Goal: Transaction & Acquisition: Purchase product/service

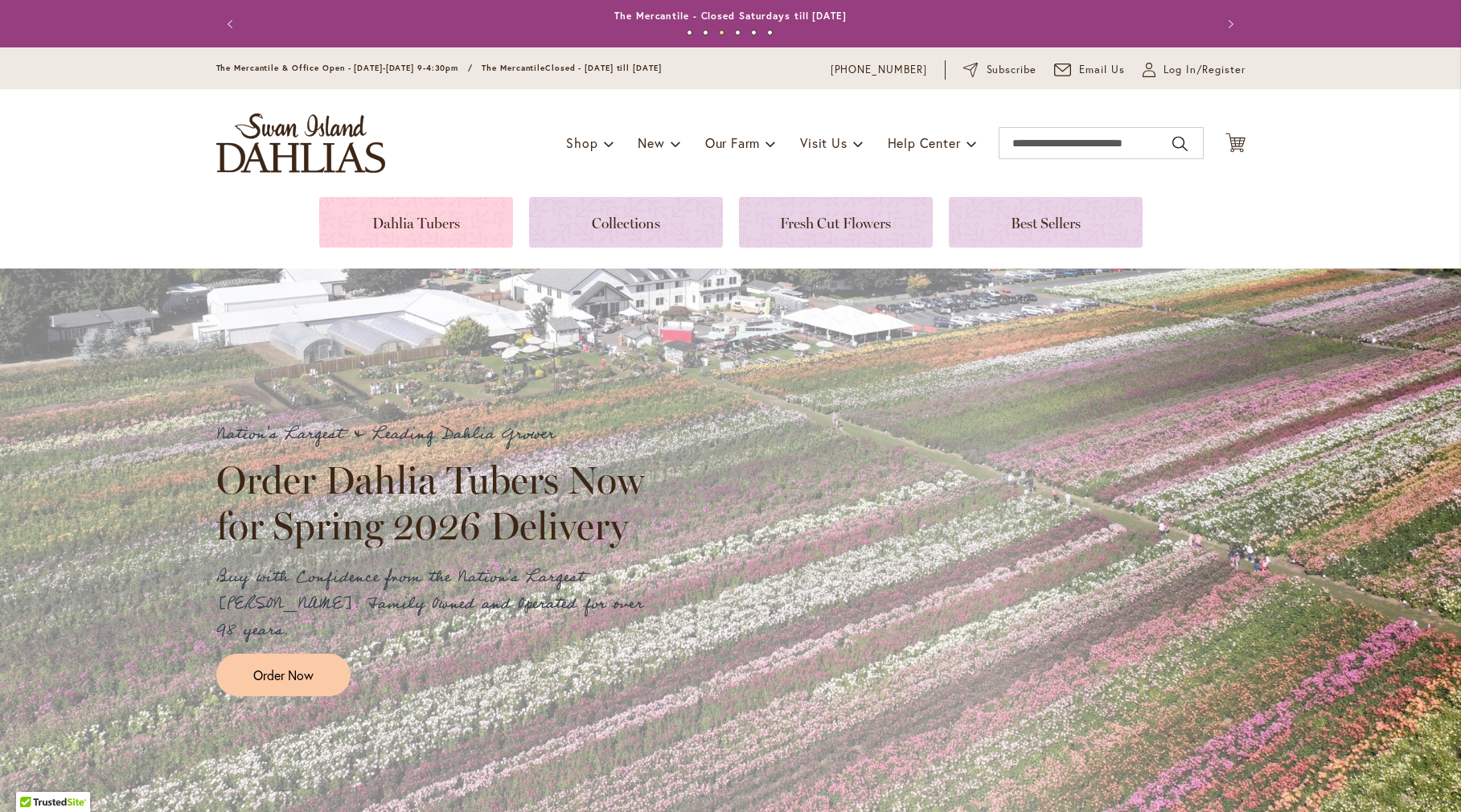
click at [449, 229] on link at bounding box center [416, 222] width 194 height 50
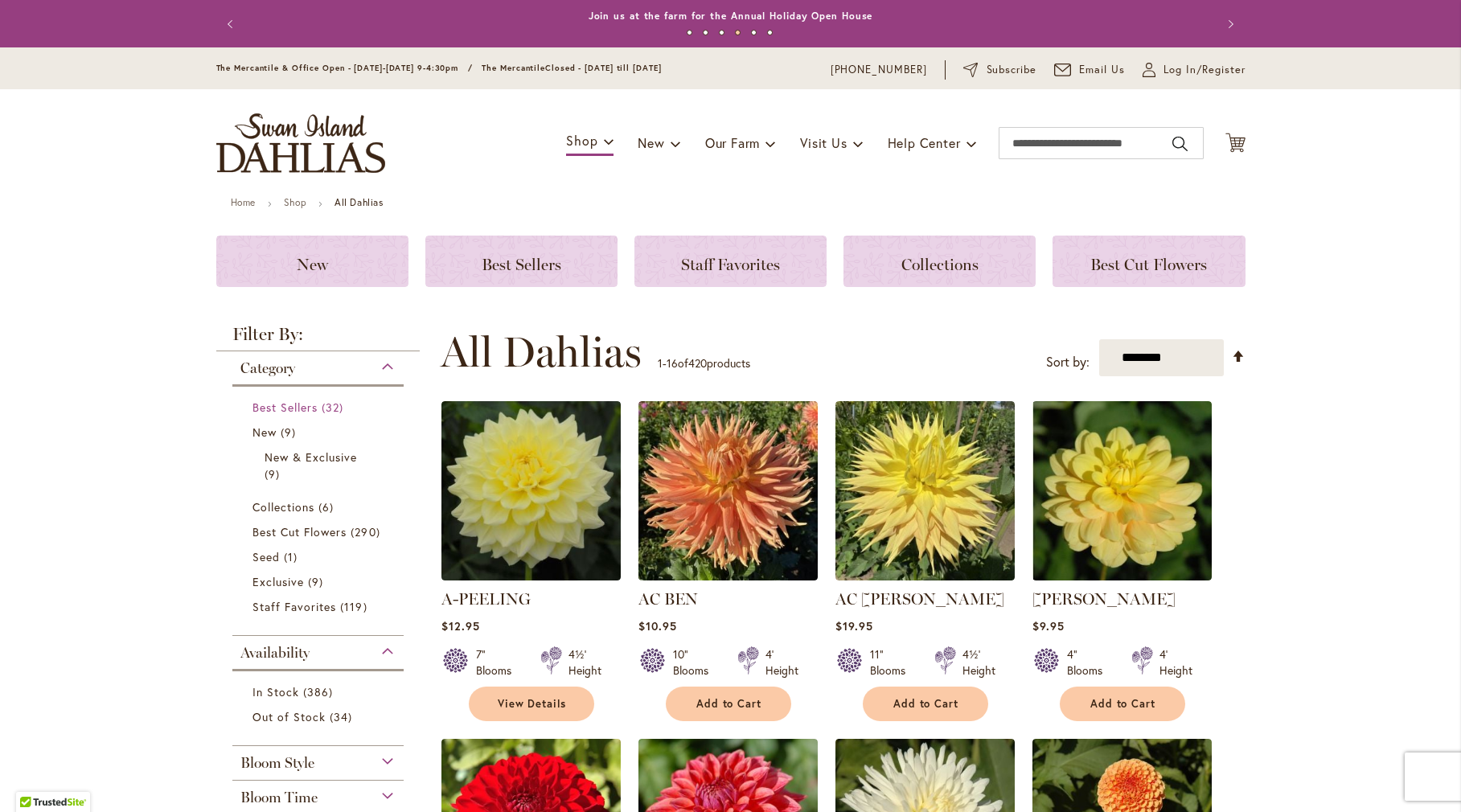
drag, startPoint x: 271, startPoint y: 403, endPoint x: 171, endPoint y: 389, distance: 101.0
click at [271, 403] on span "Best Sellers" at bounding box center [286, 407] width 66 height 16
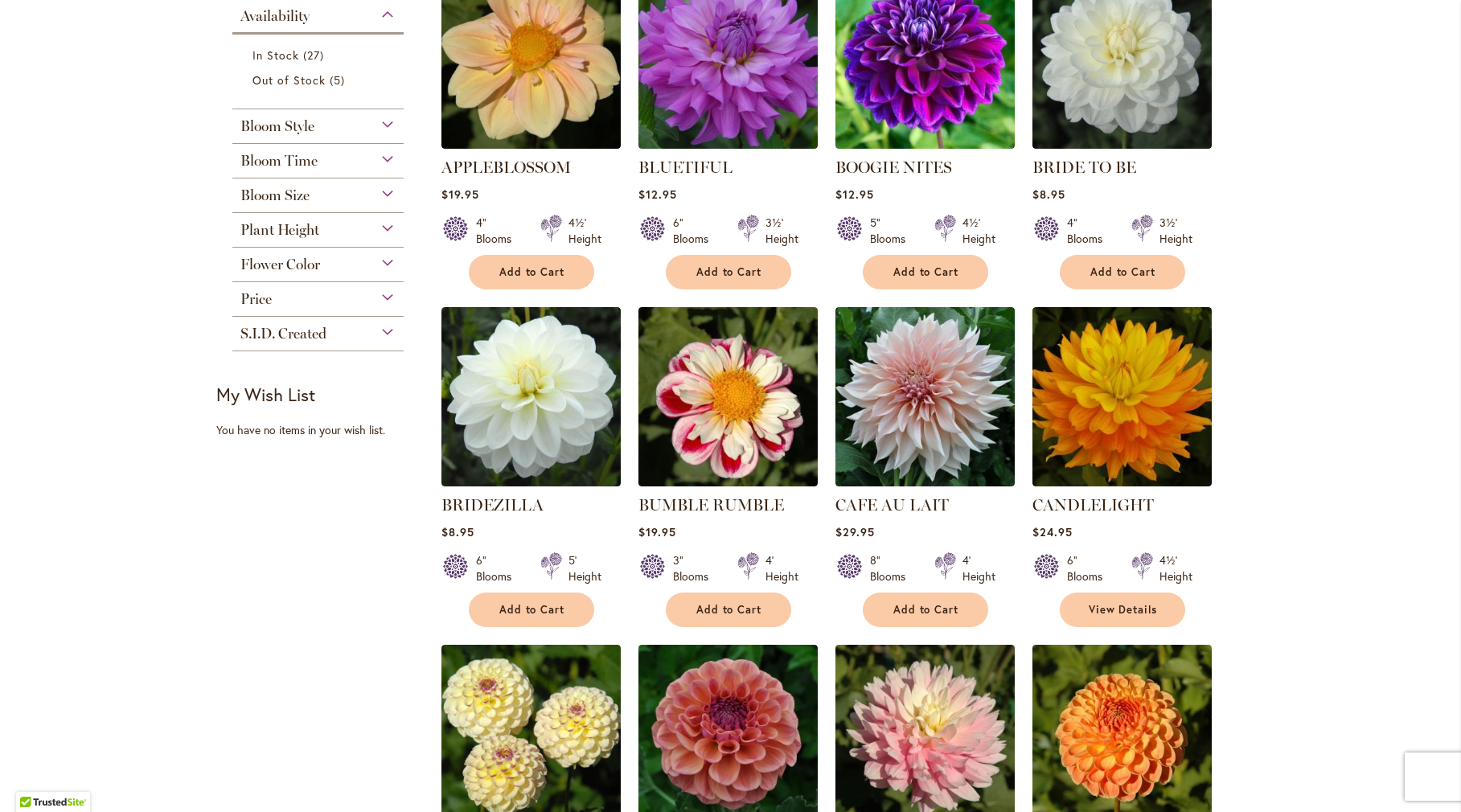
scroll to position [402, 0]
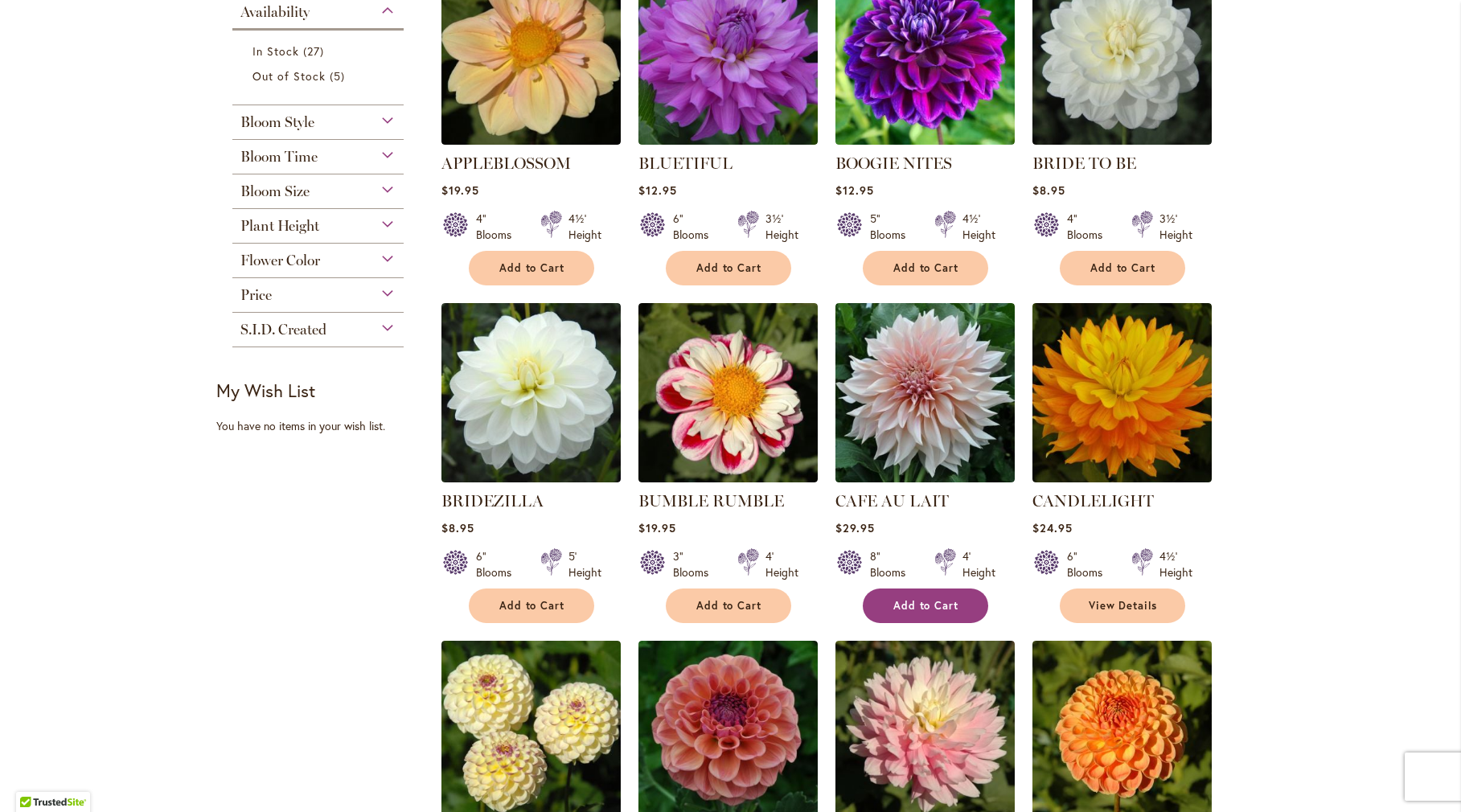
click at [958, 609] on button "Add to Cart" at bounding box center [925, 606] width 125 height 35
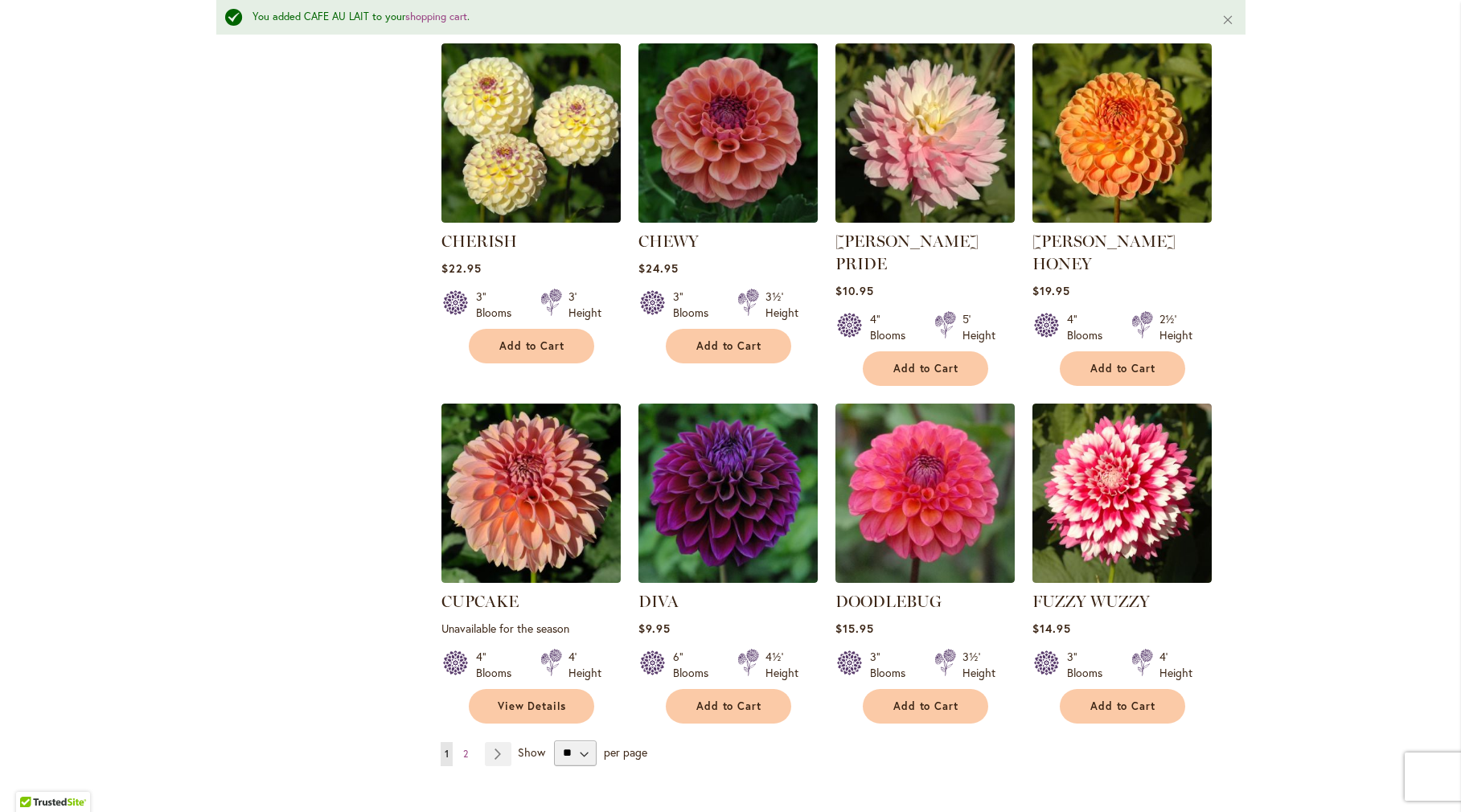
scroll to position [1249, 0]
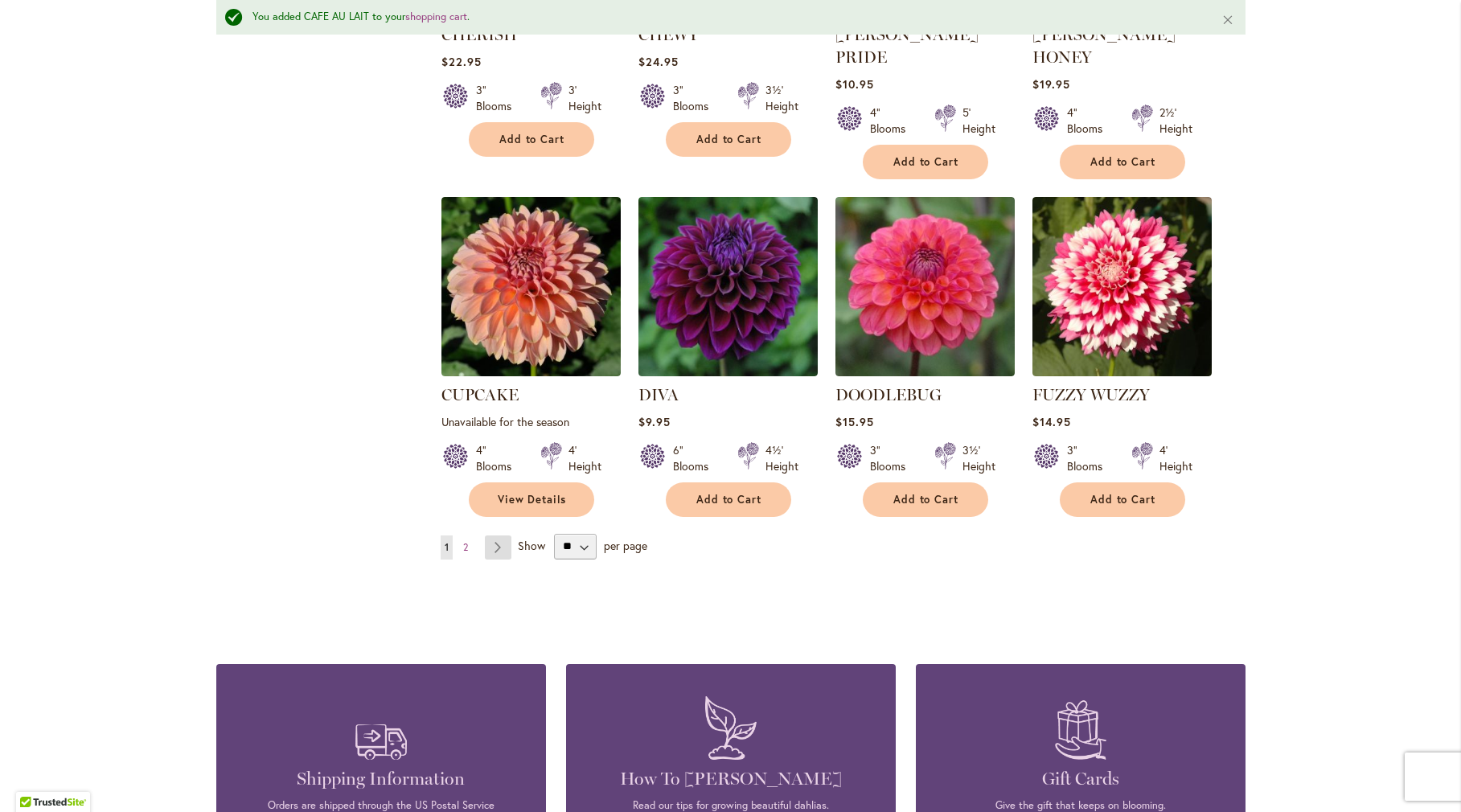
click at [496, 536] on link "Page Next" at bounding box center [498, 548] width 27 height 24
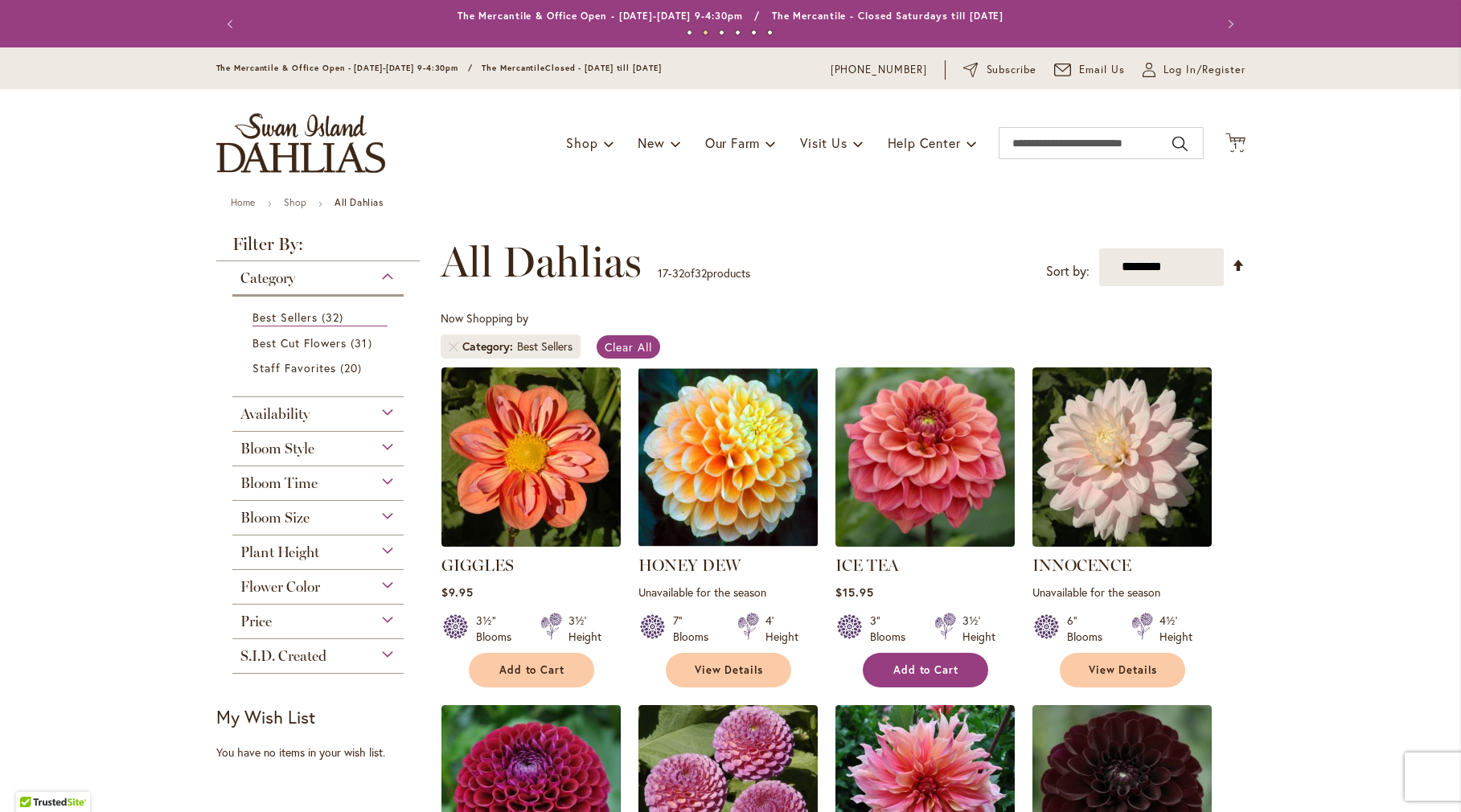
click at [925, 673] on span "Add to Cart" at bounding box center [926, 670] width 66 height 14
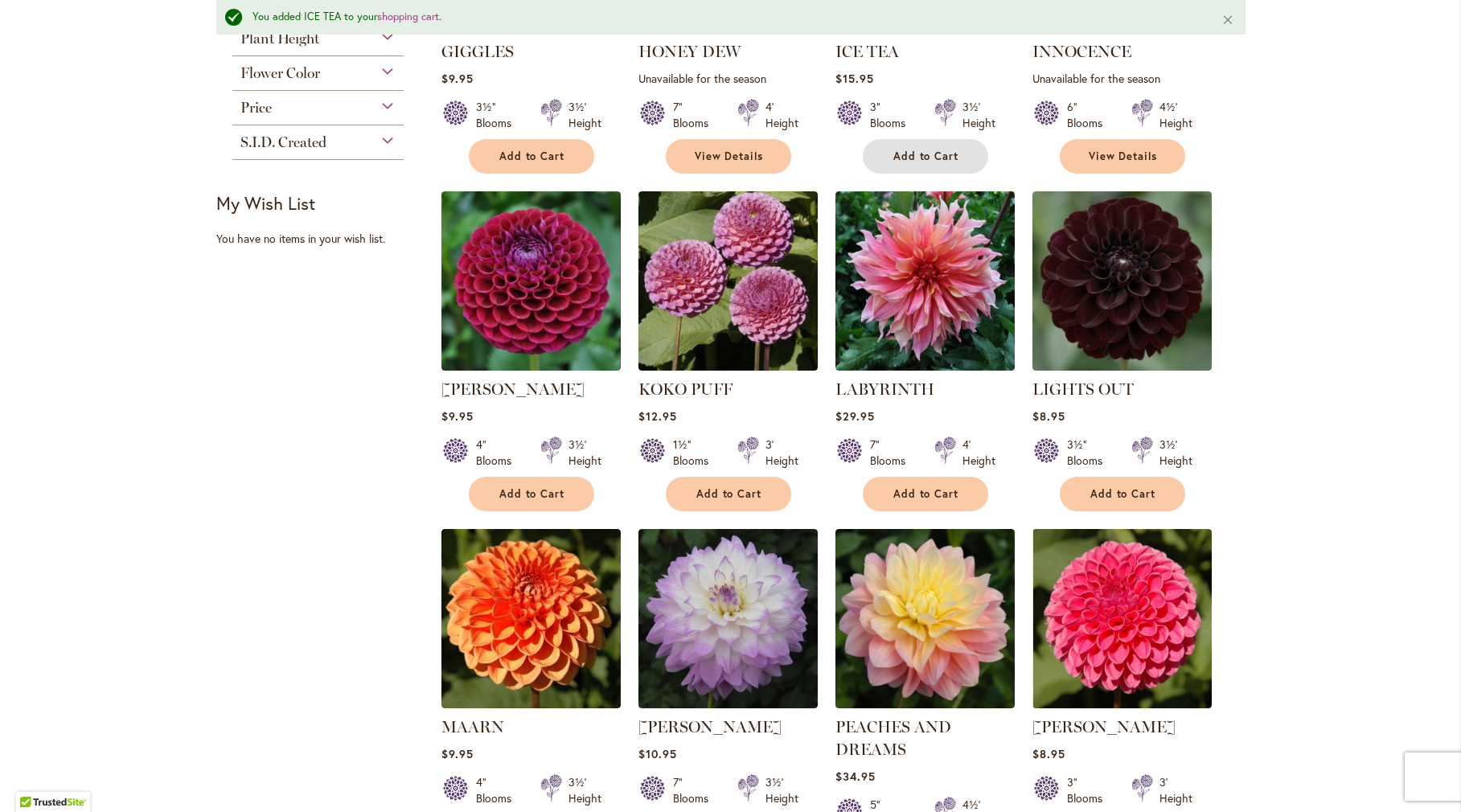
scroll to position [563, 0]
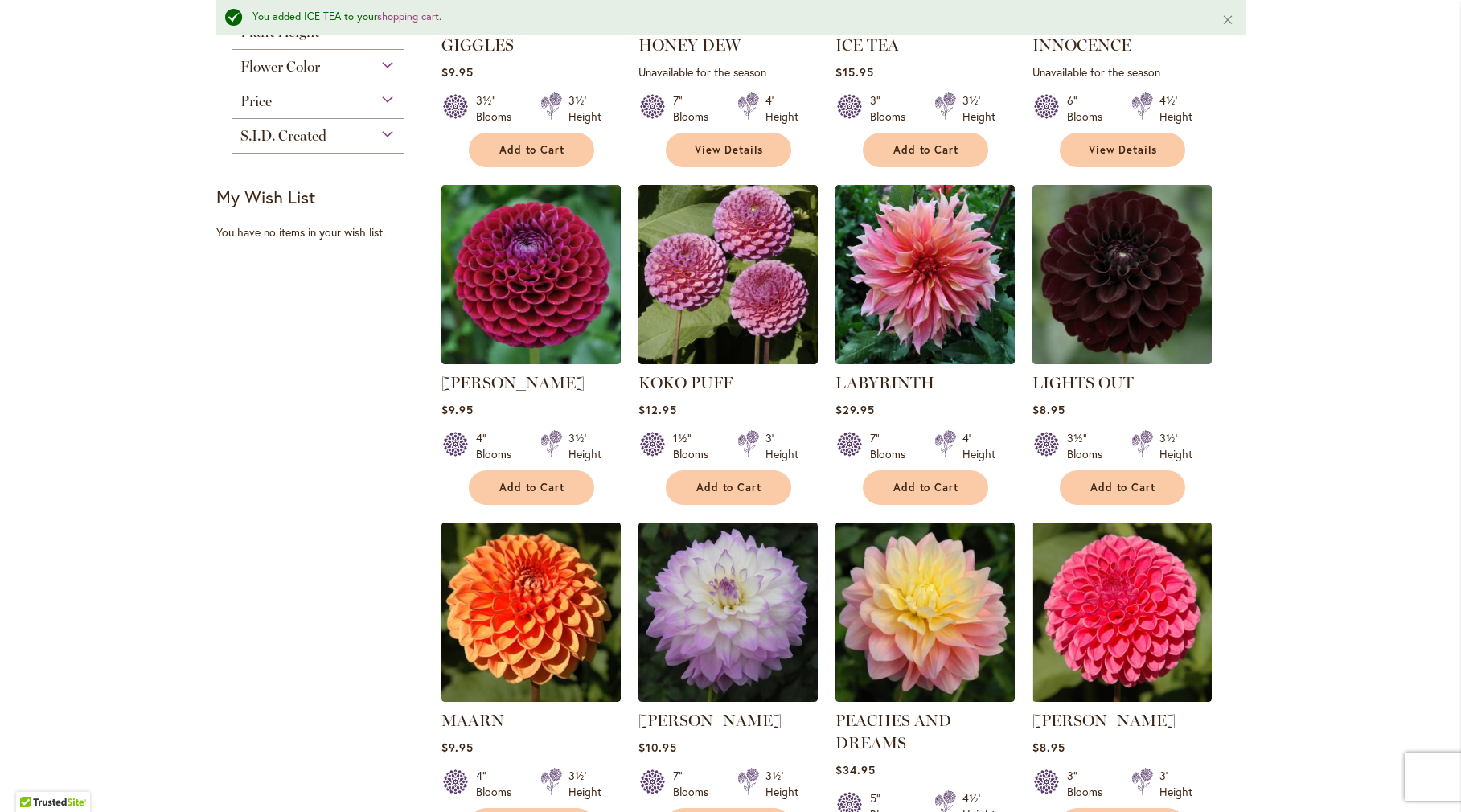
click at [303, 445] on div "Filter by: Filter By: Category Best Sellers 32 items Best Cut Flowers 31 items …" at bounding box center [730, 508] width 1029 height 1586
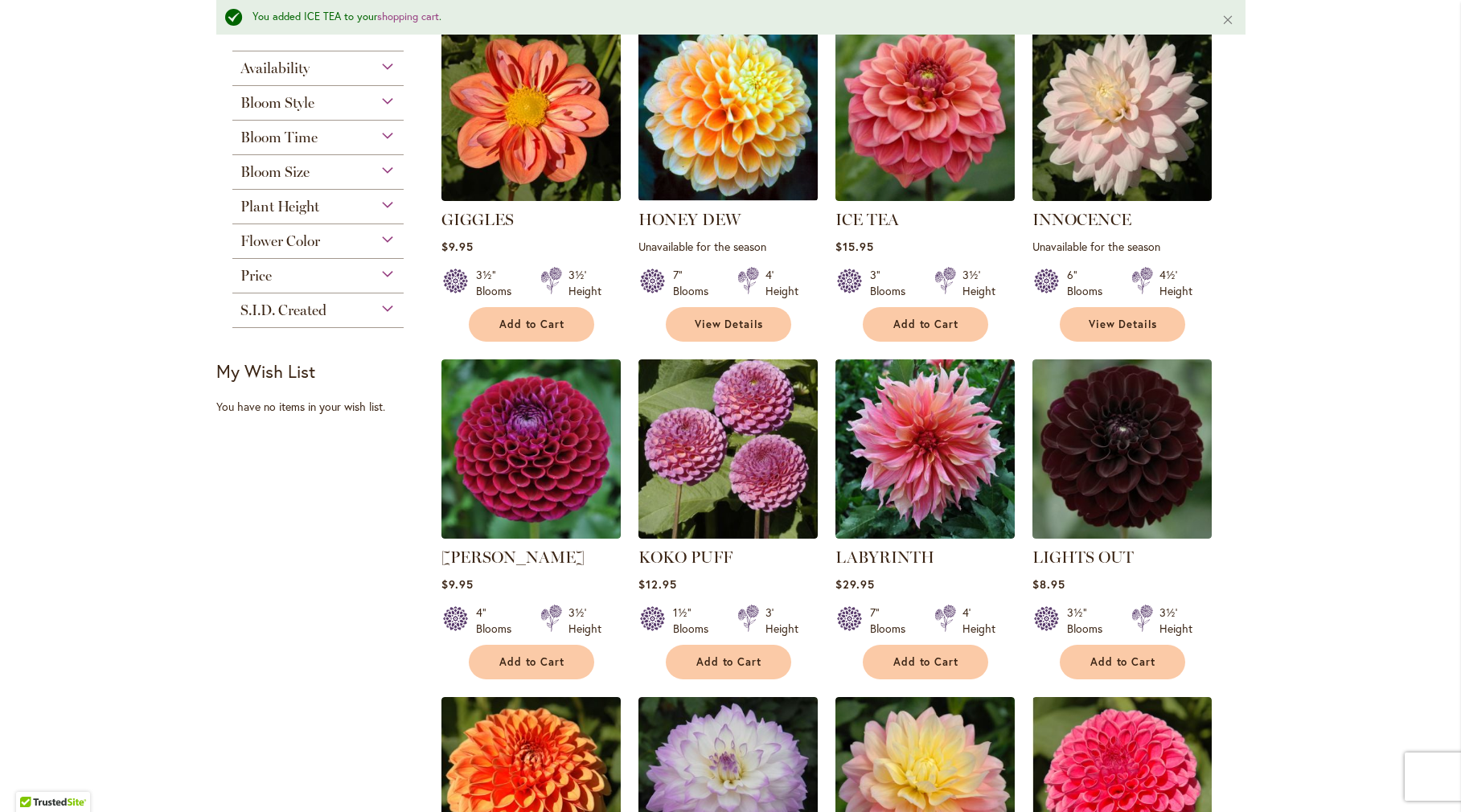
scroll to position [0, 0]
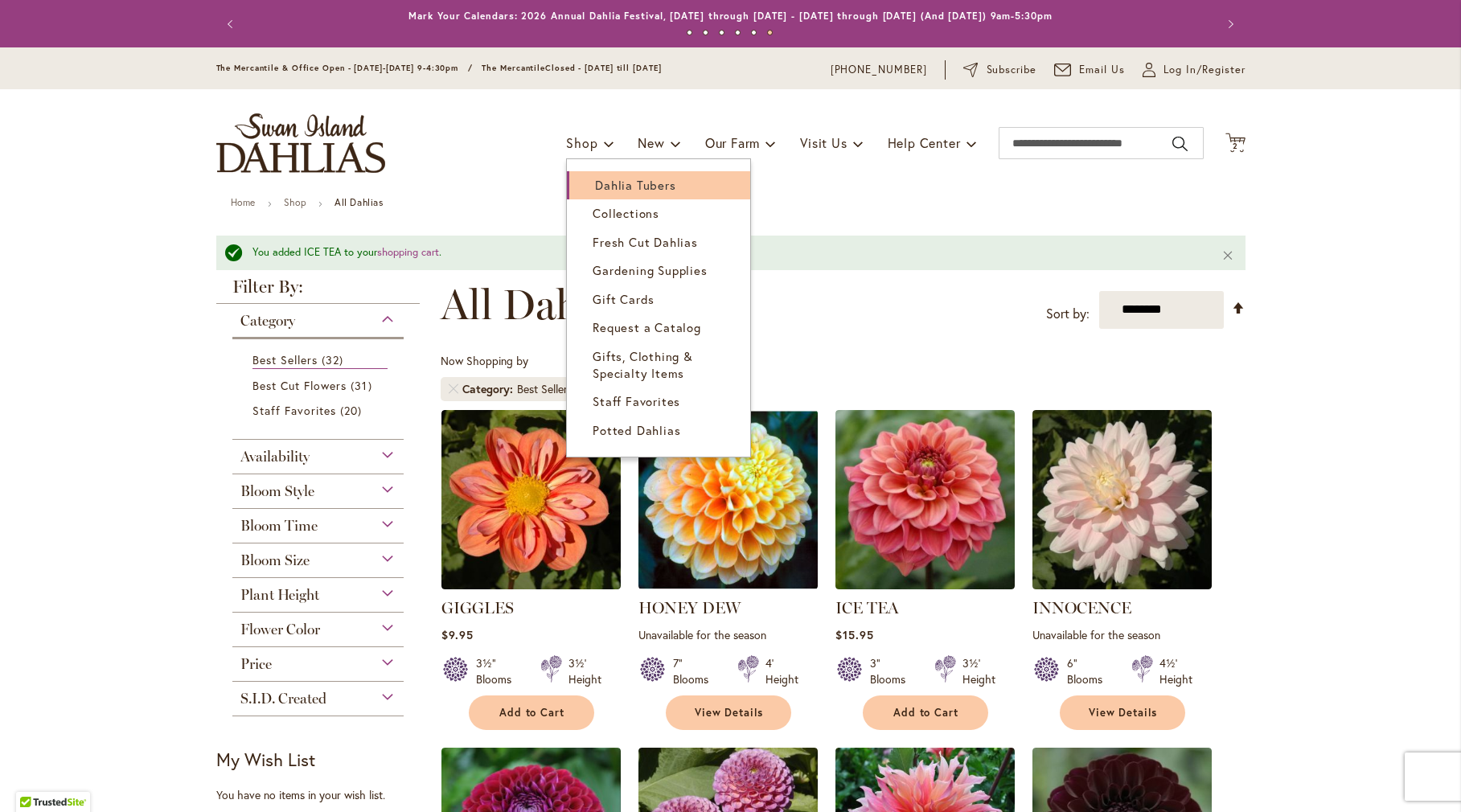
click at [632, 188] on span "Dahlia Tubers" at bounding box center [635, 185] width 81 height 17
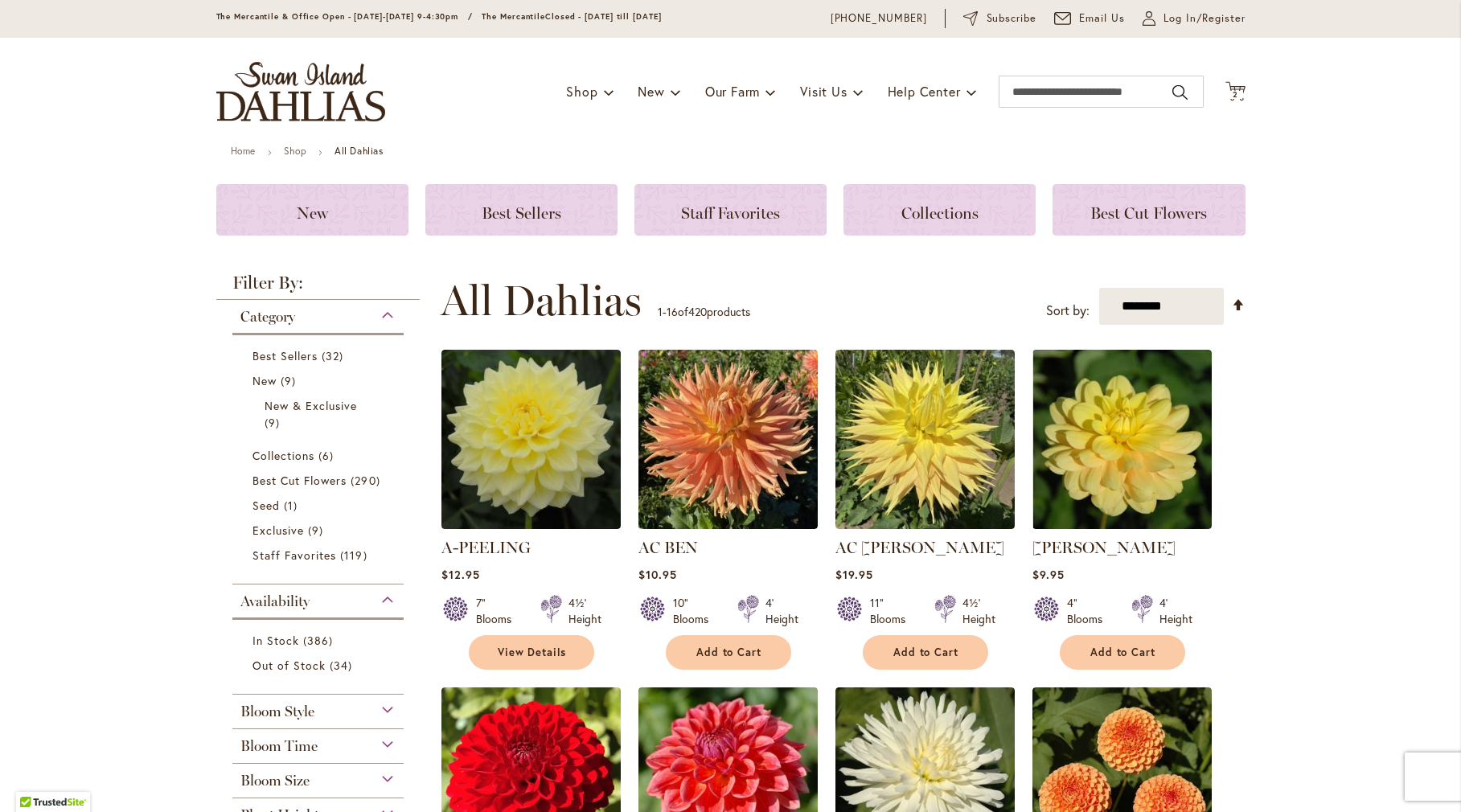
scroll to position [241, 0]
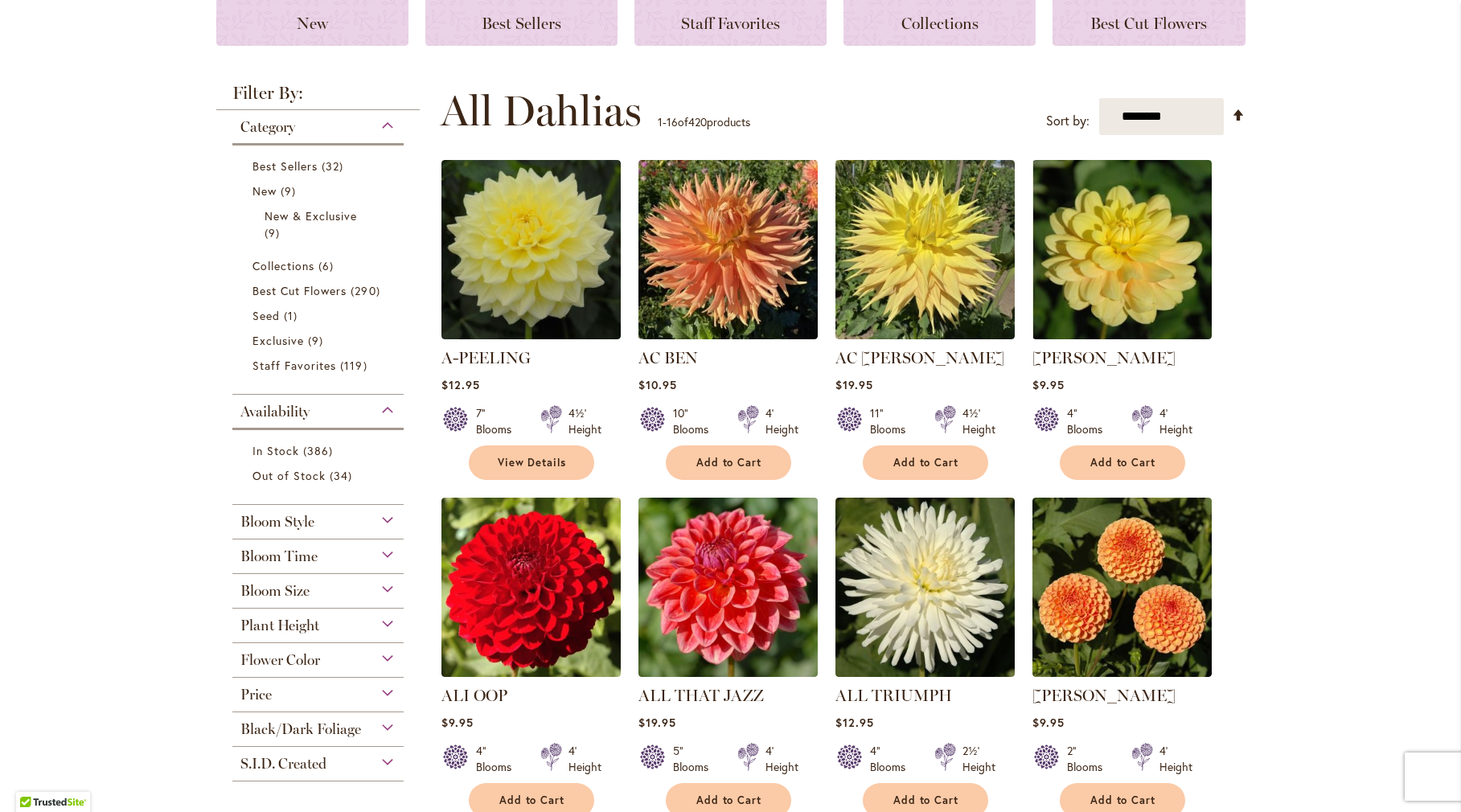
click at [285, 647] on div "Flower Color" at bounding box center [319, 657] width 172 height 26
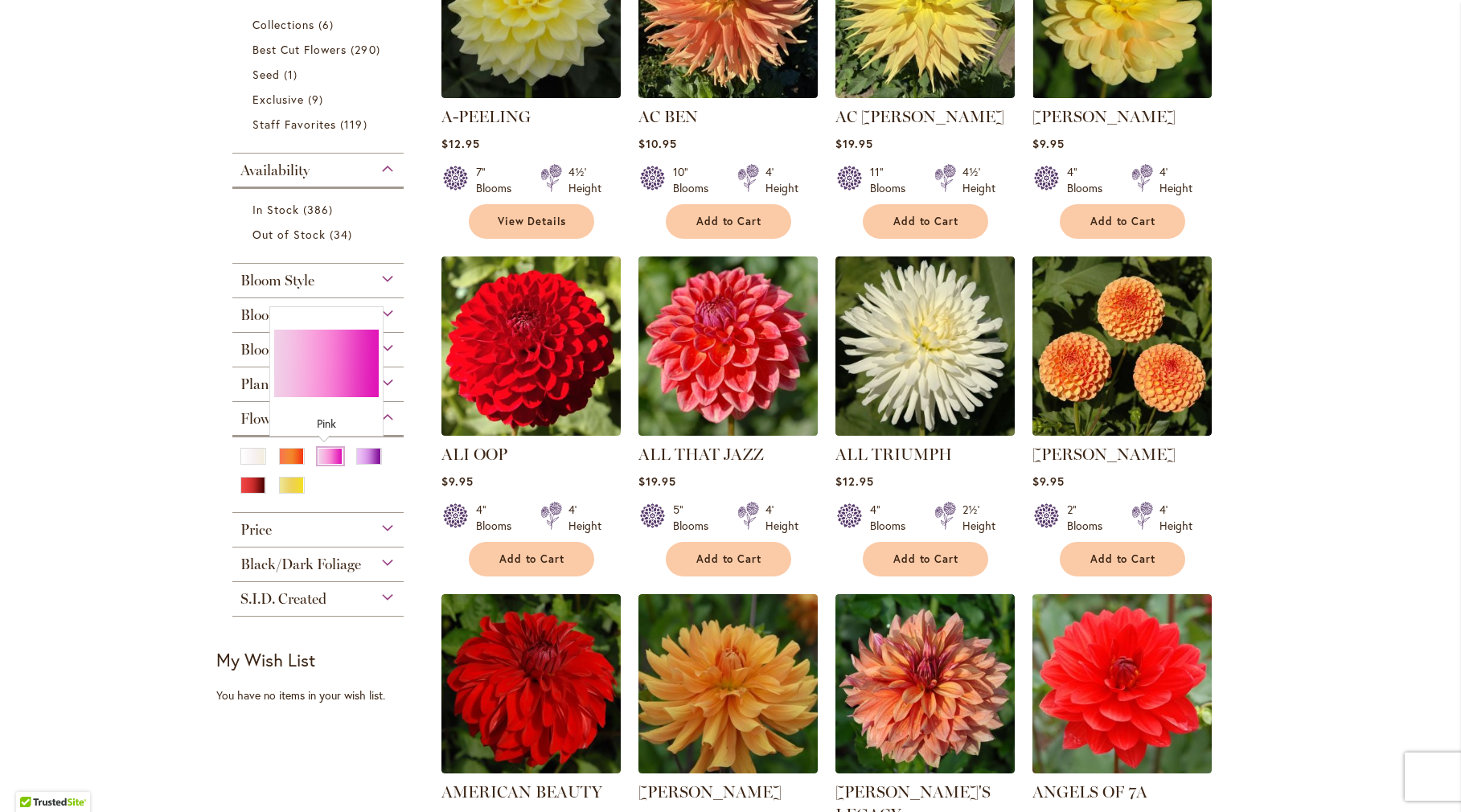
click at [327, 459] on div "Pink" at bounding box center [331, 456] width 26 height 17
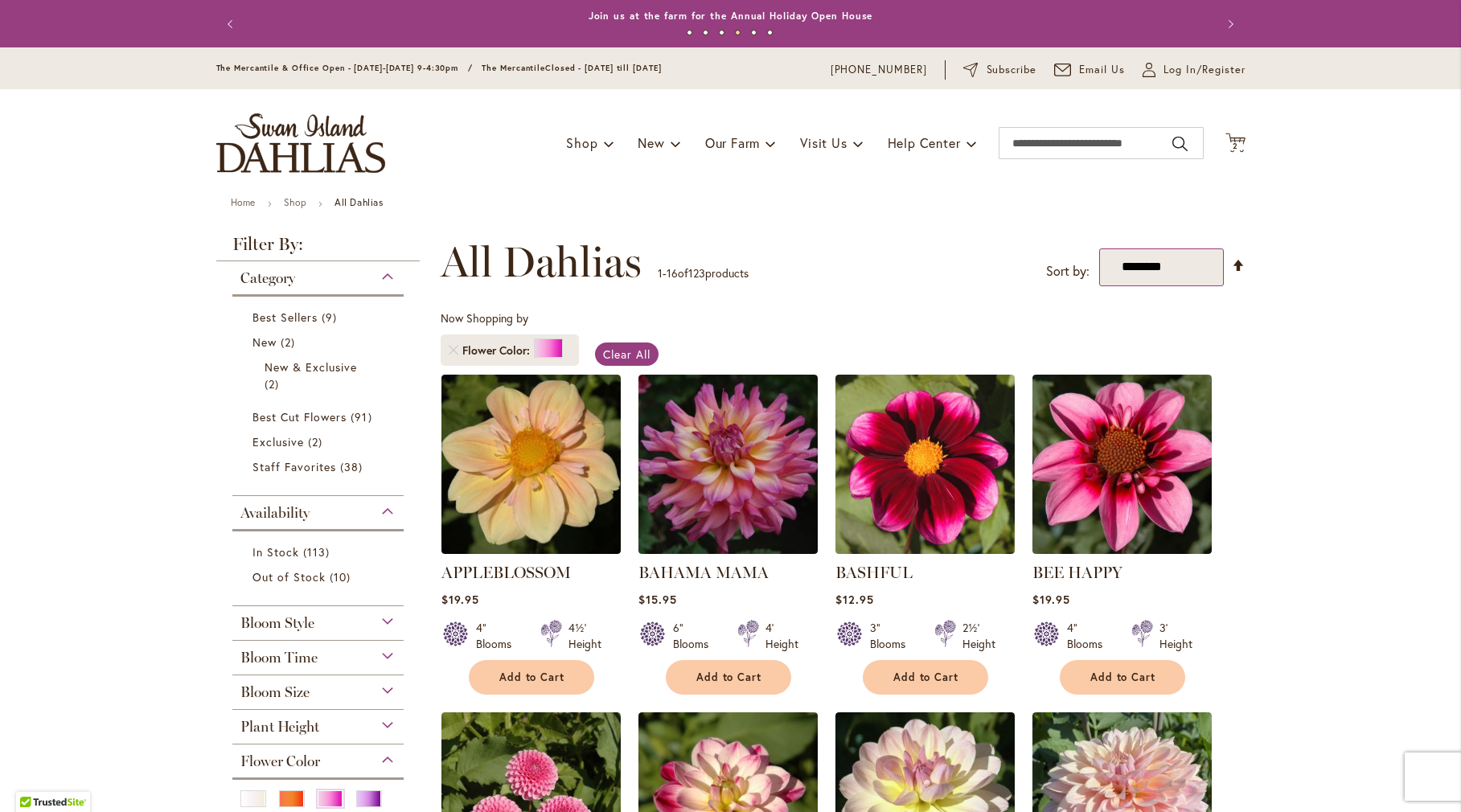
click at [1193, 263] on select "**********" at bounding box center [1160, 267] width 124 height 38
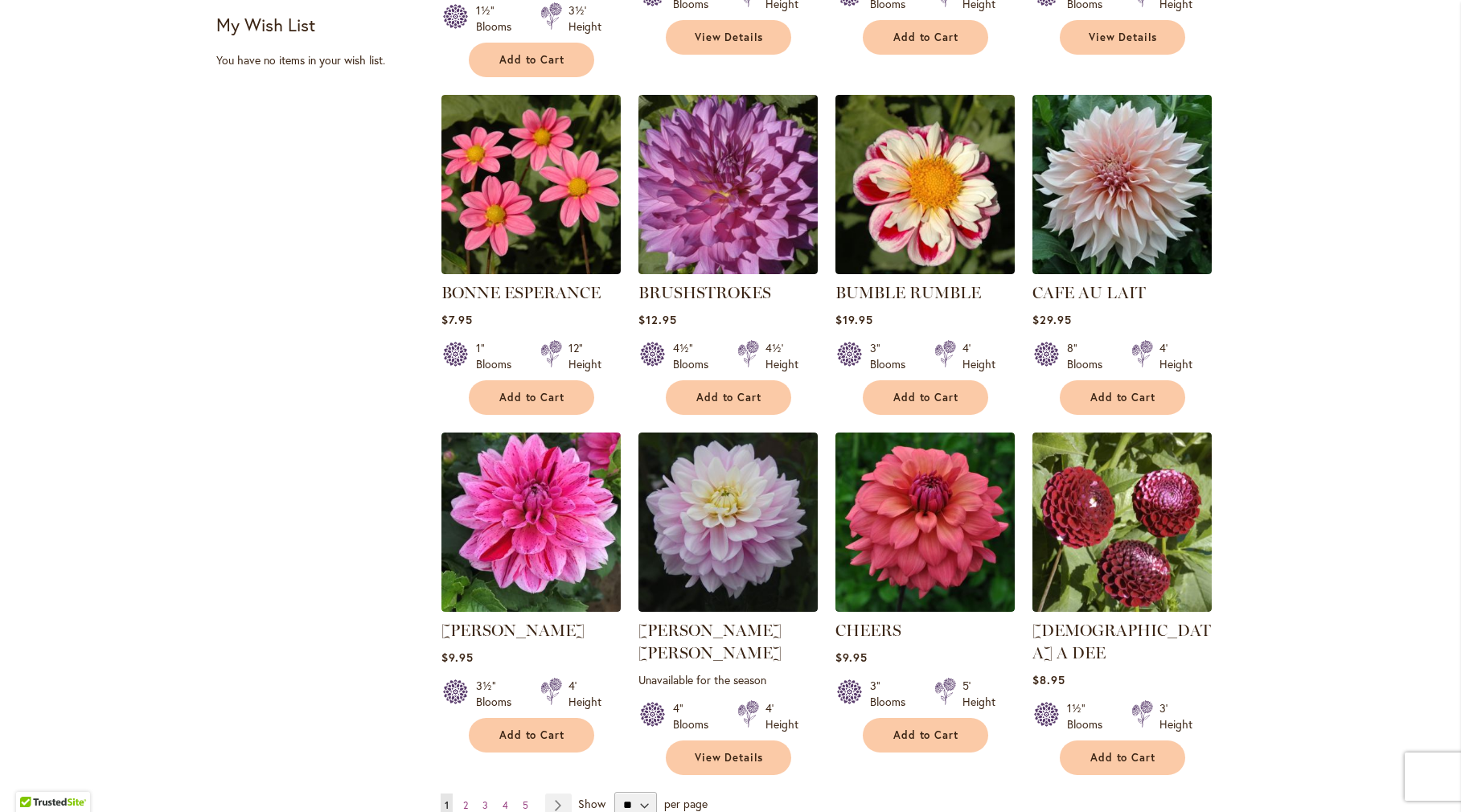
scroll to position [1206, 0]
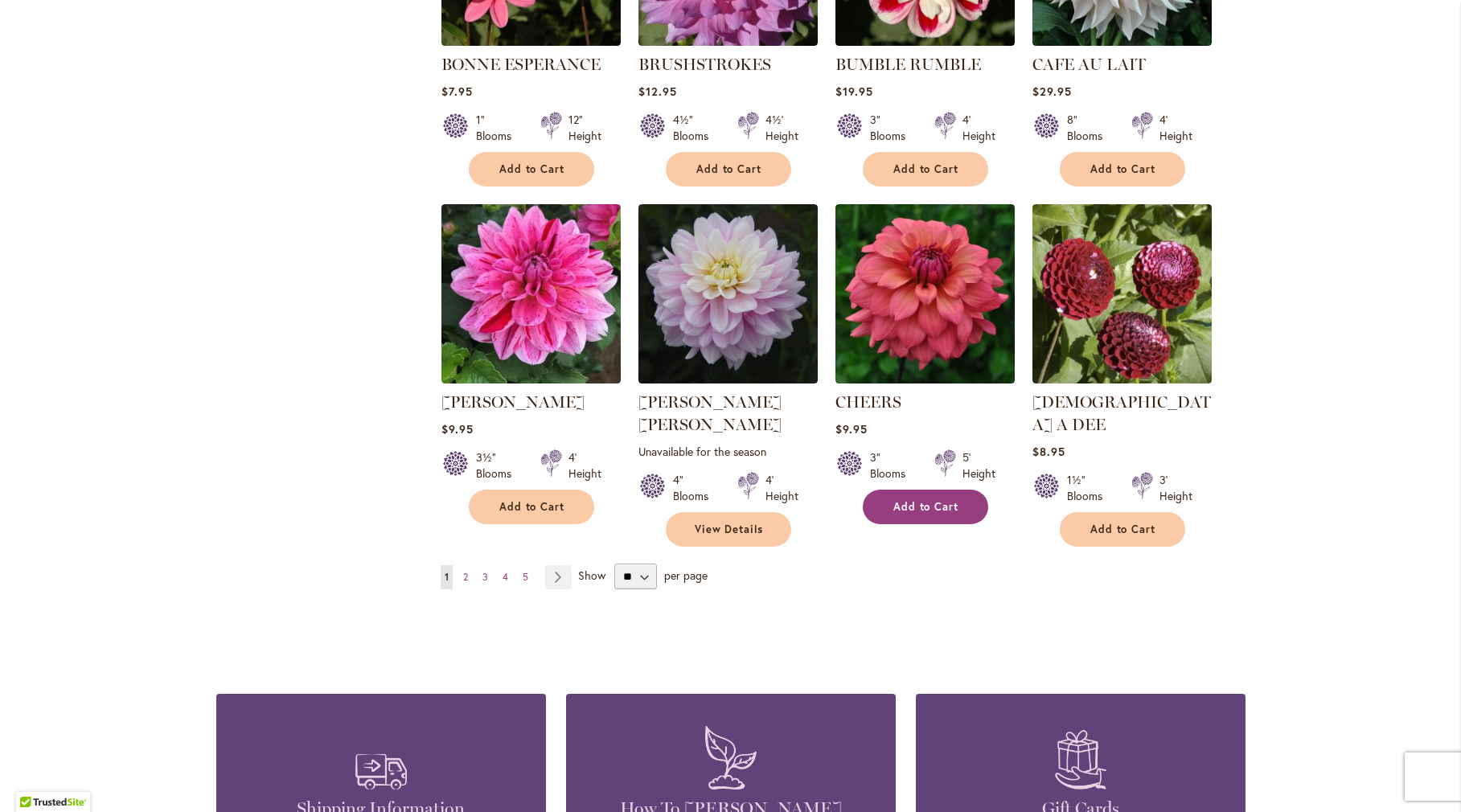
click at [942, 500] on span "Add to Cart" at bounding box center [926, 507] width 66 height 14
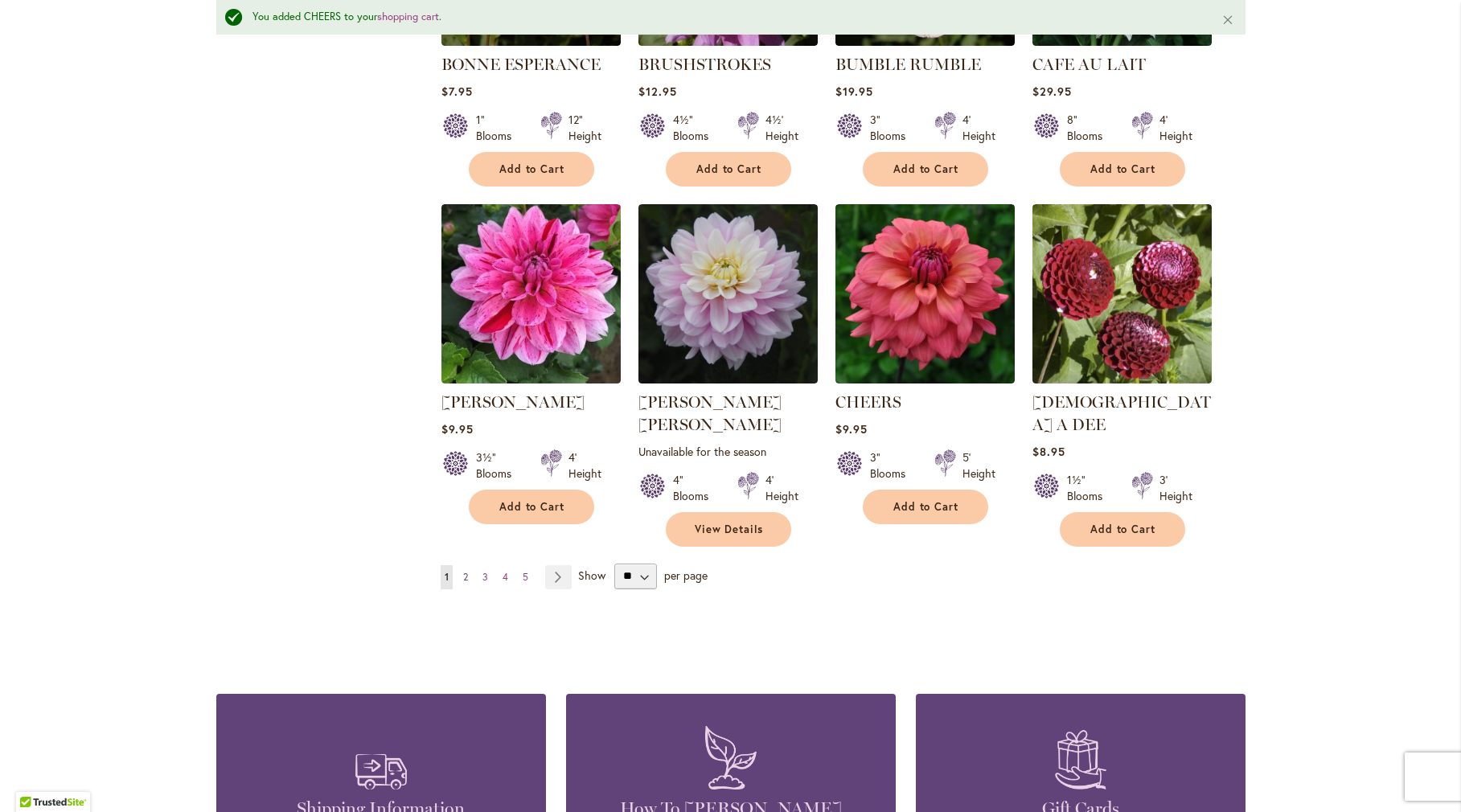
click at [463, 571] on span "2" at bounding box center [466, 577] width 5 height 12
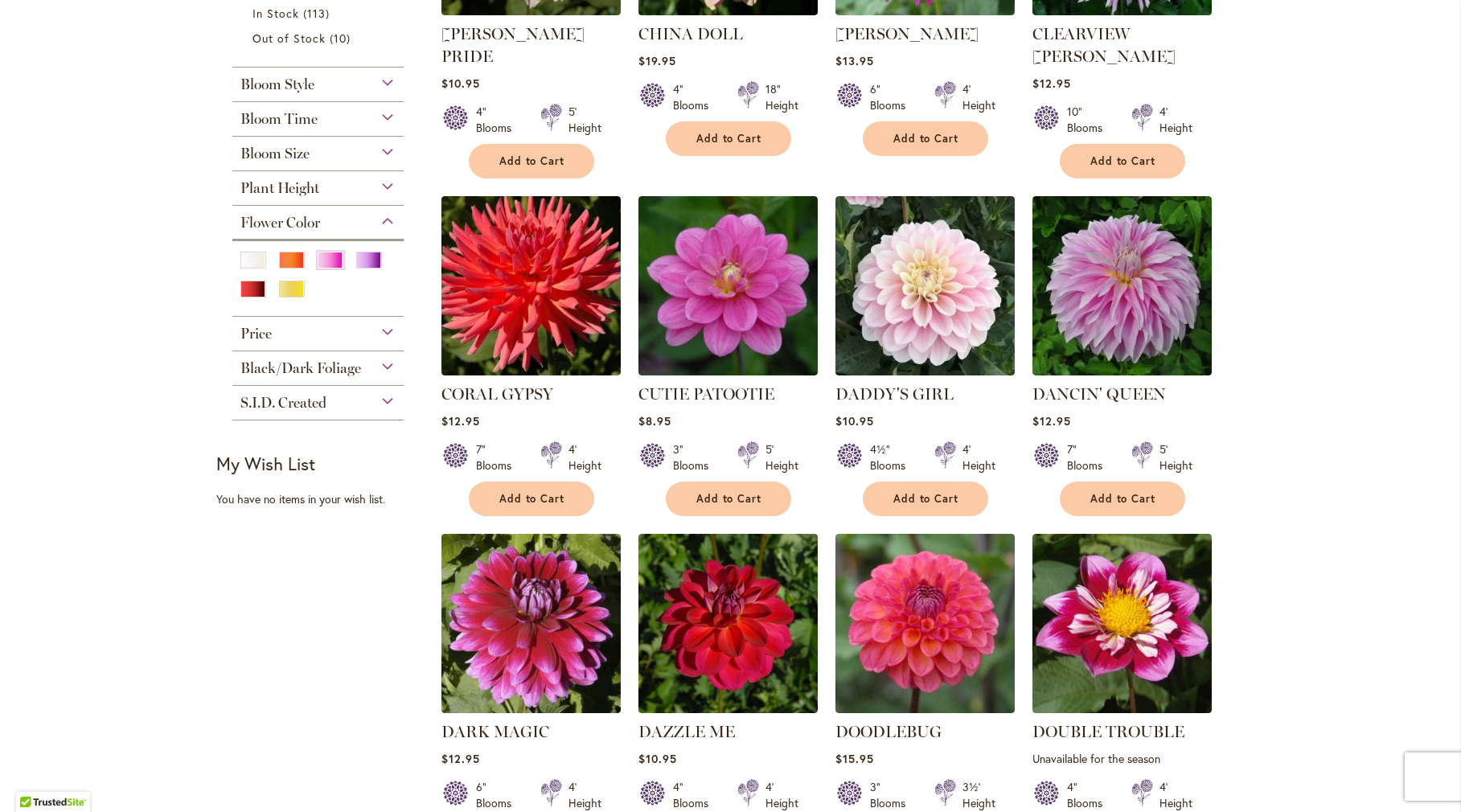
scroll to position [563, 0]
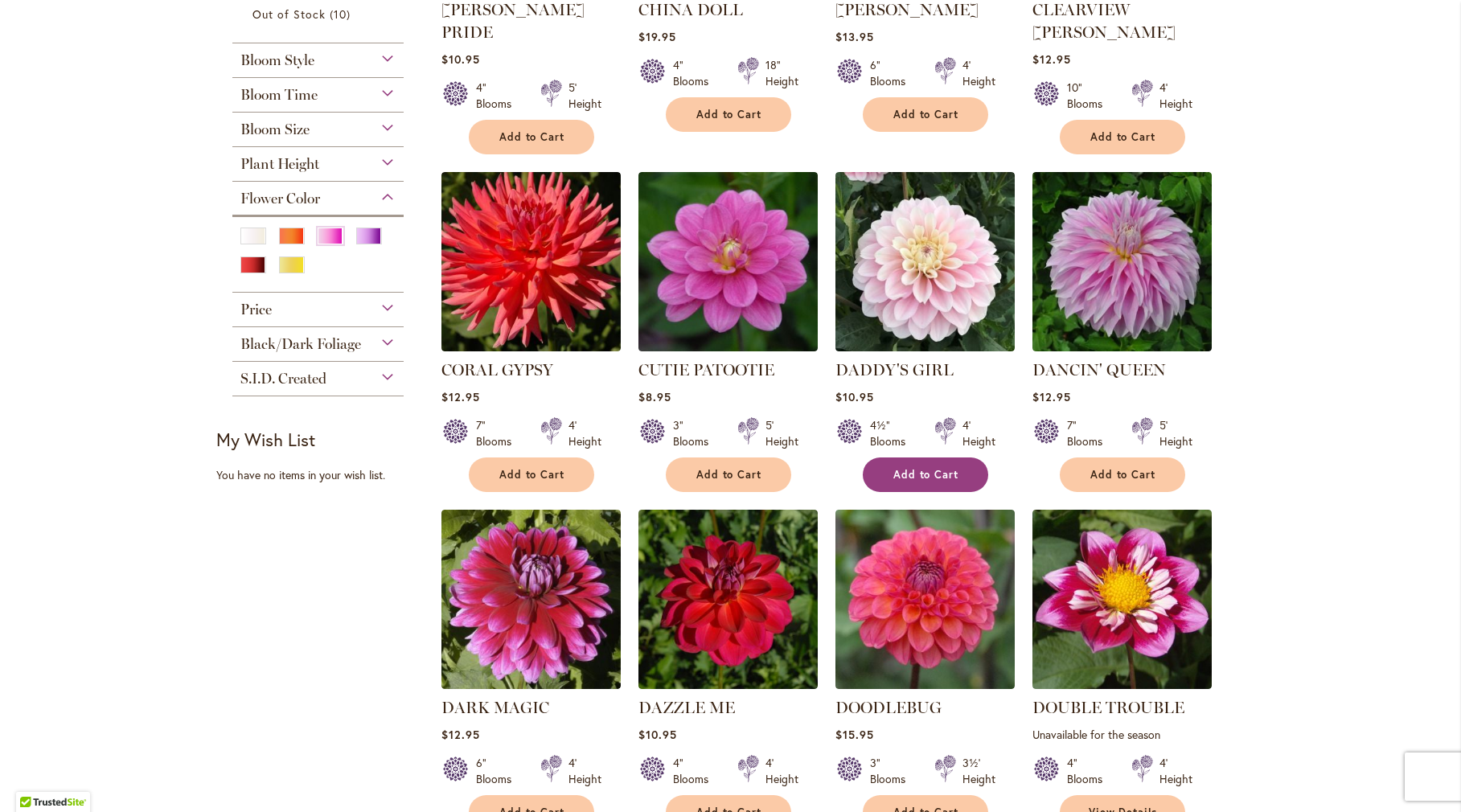
click at [883, 458] on button "Add to Cart" at bounding box center [925, 475] width 125 height 35
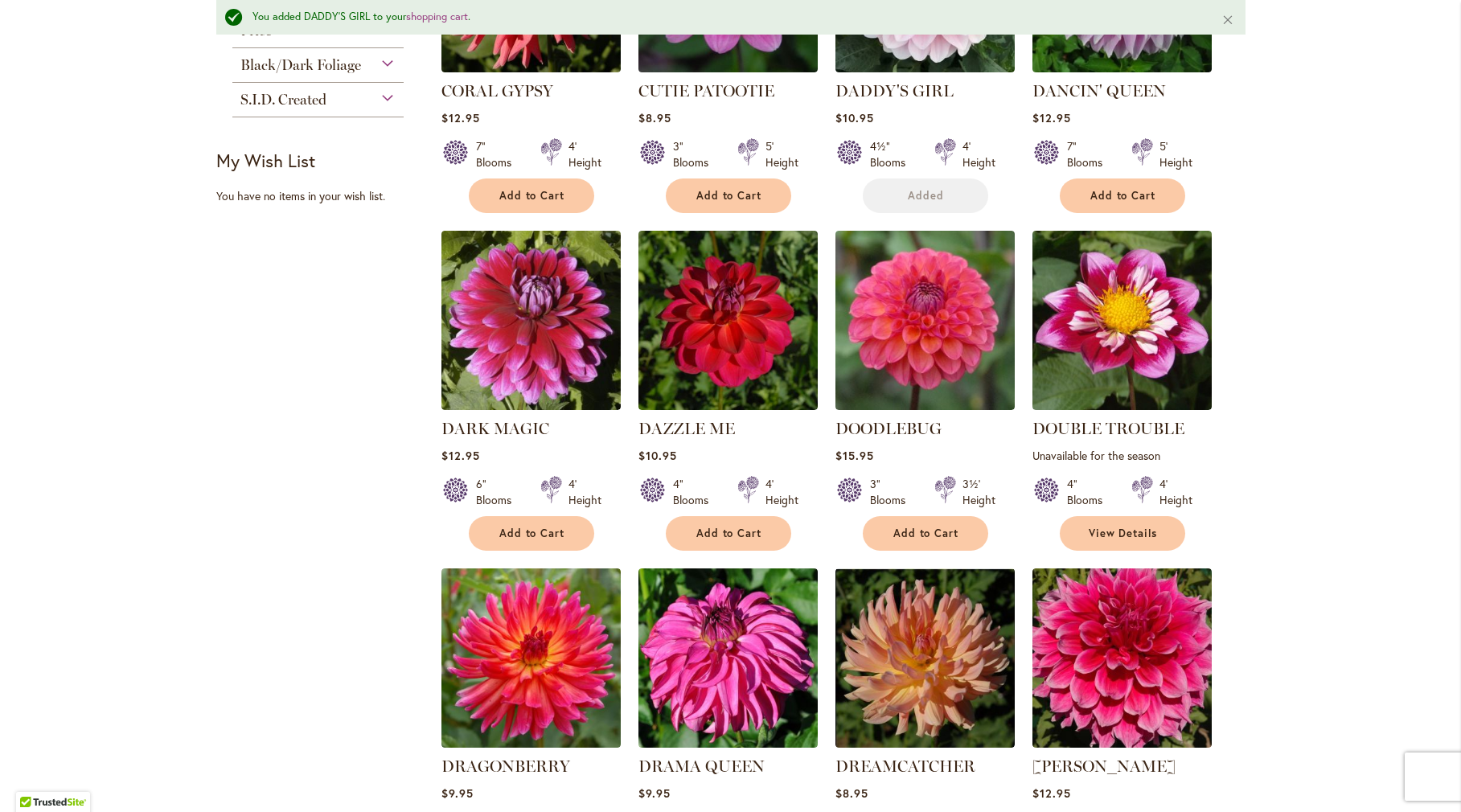
scroll to position [927, 0]
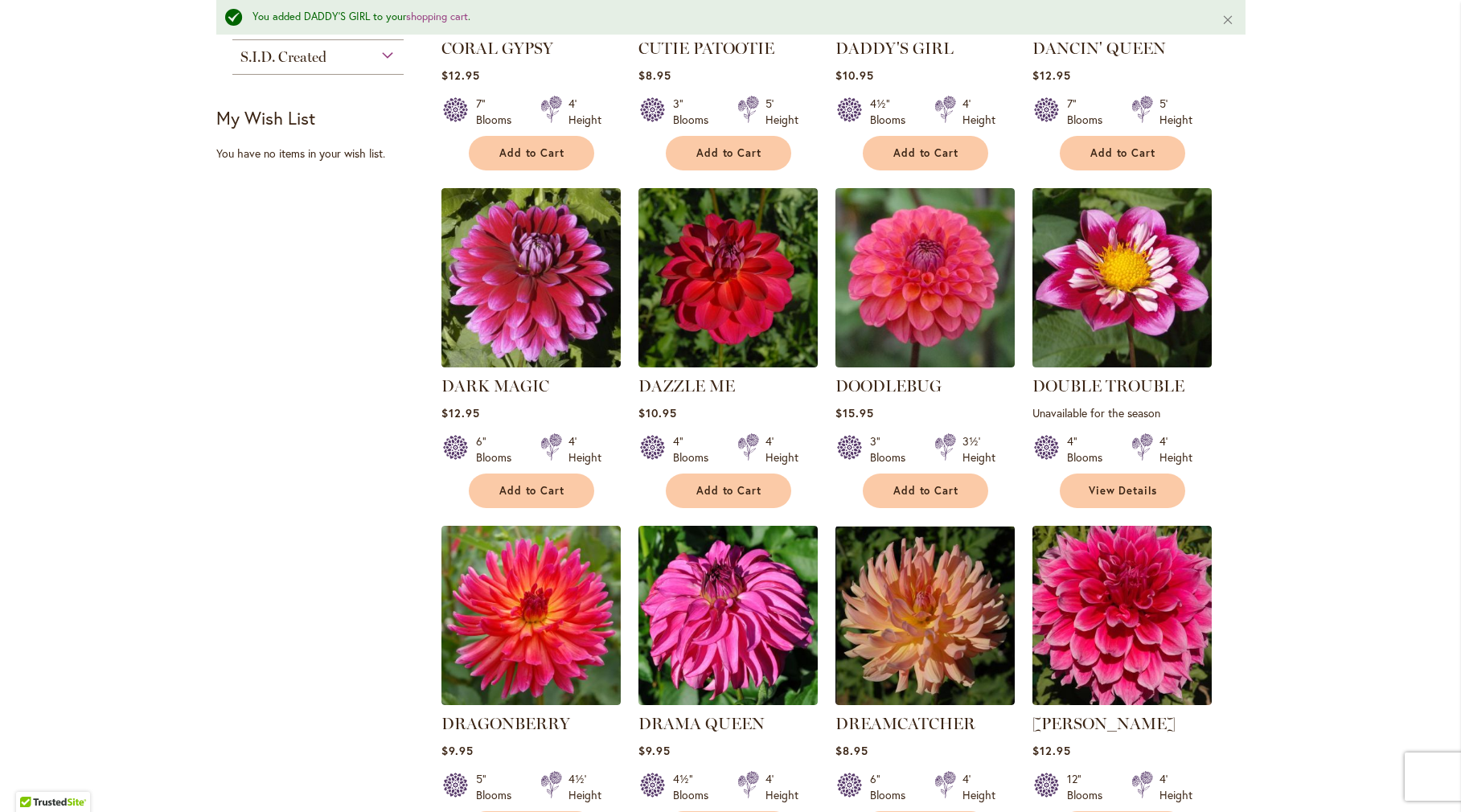
click at [203, 376] on main "Home Shop All Dahlias You added DADDY'S GIRL to your shopping cart . Close New …" at bounding box center [730, 253] width 1058 height 1966
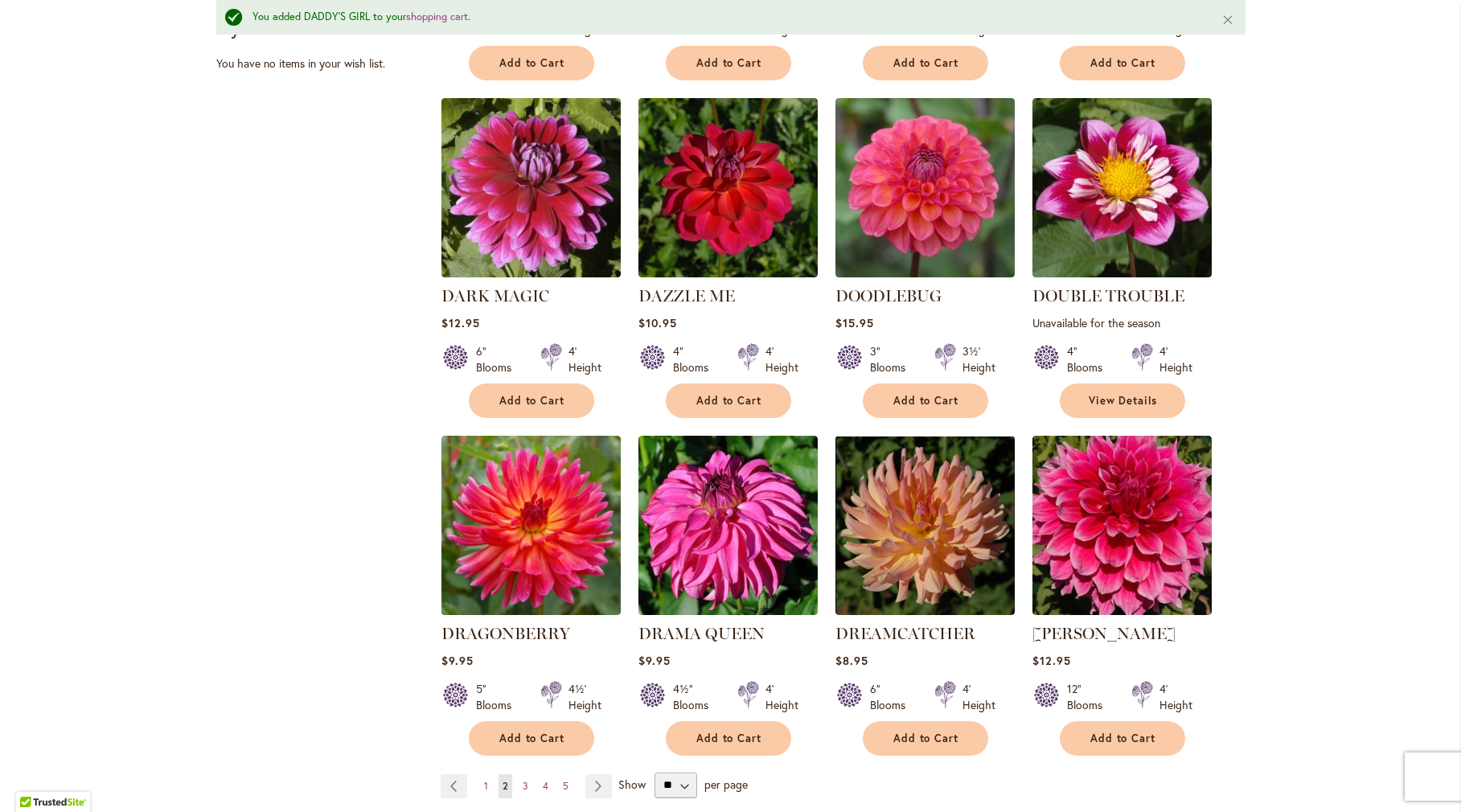
scroll to position [1007, 0]
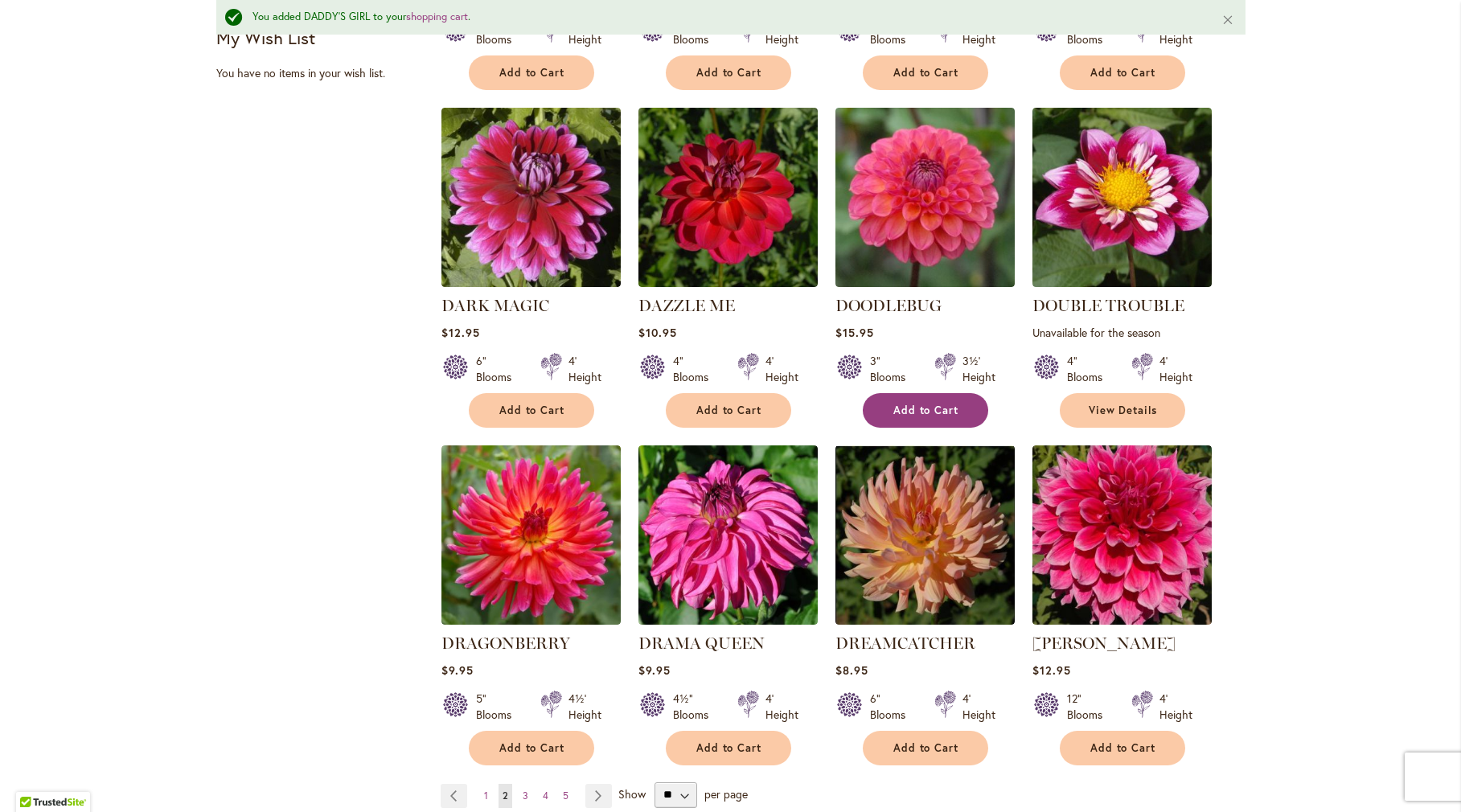
click at [882, 403] on button "Add to Cart" at bounding box center [925, 411] width 125 height 35
click at [588, 784] on link "Page Next" at bounding box center [598, 796] width 27 height 24
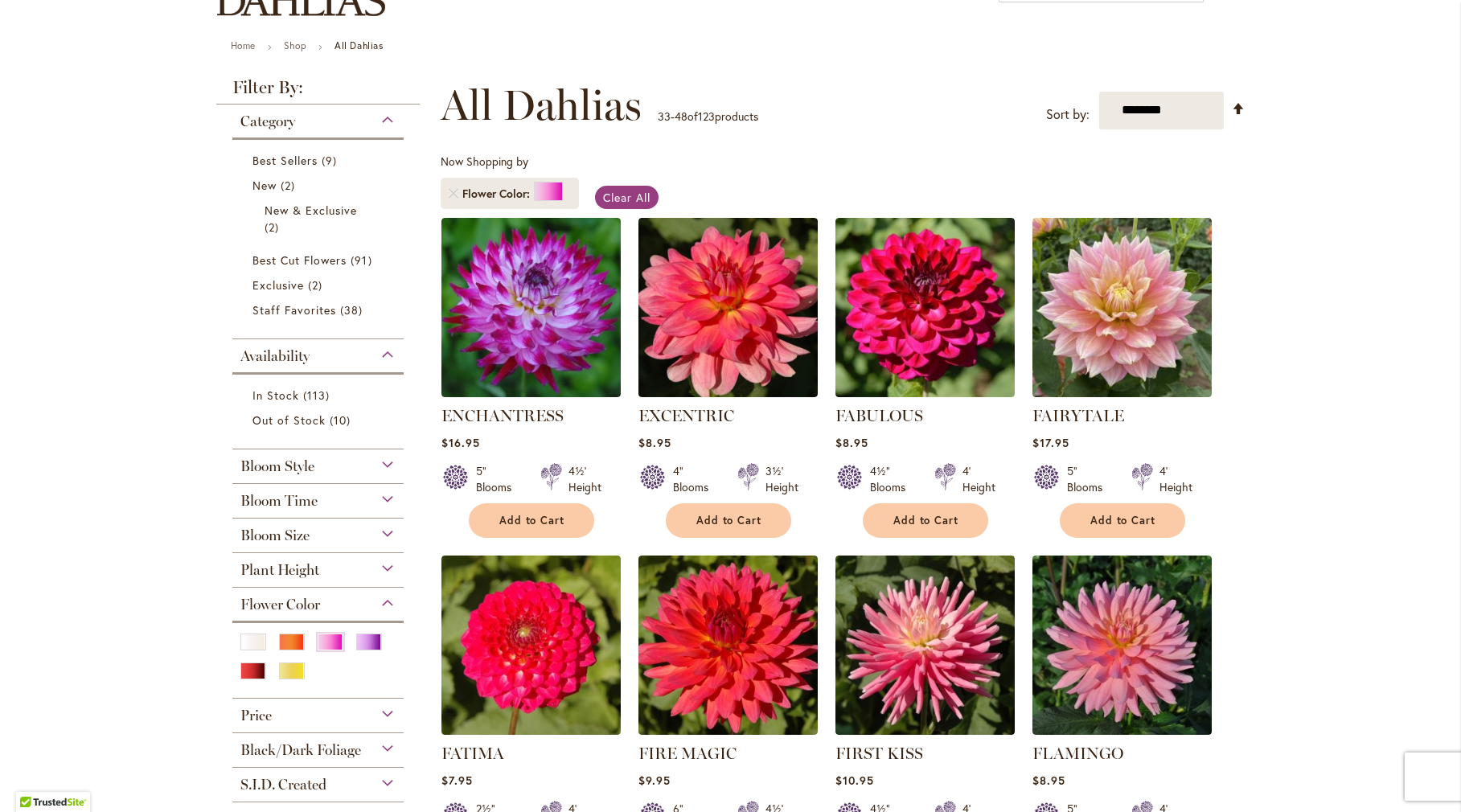
scroll to position [161, 0]
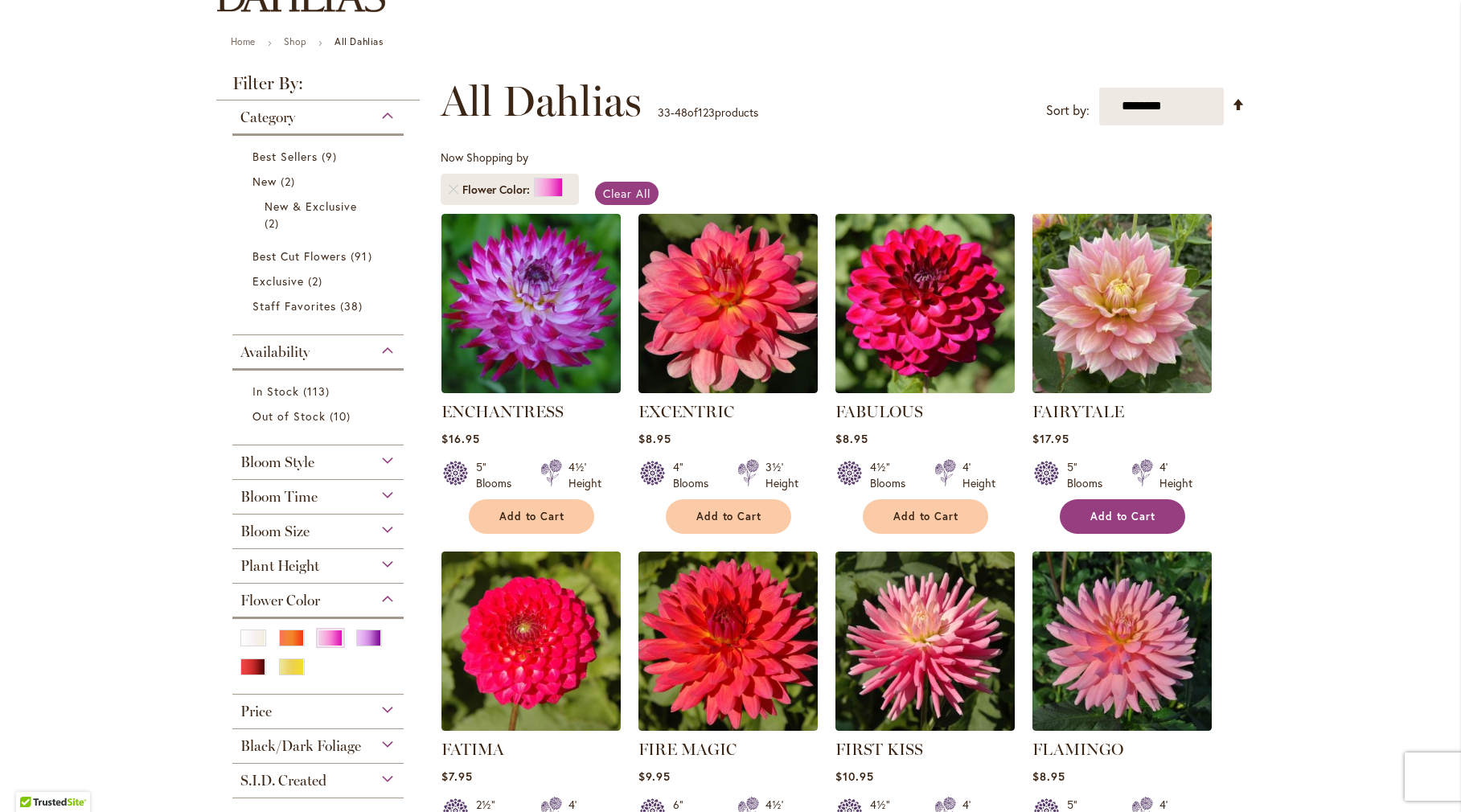
click at [1158, 526] on button "Add to Cart" at bounding box center [1122, 517] width 125 height 35
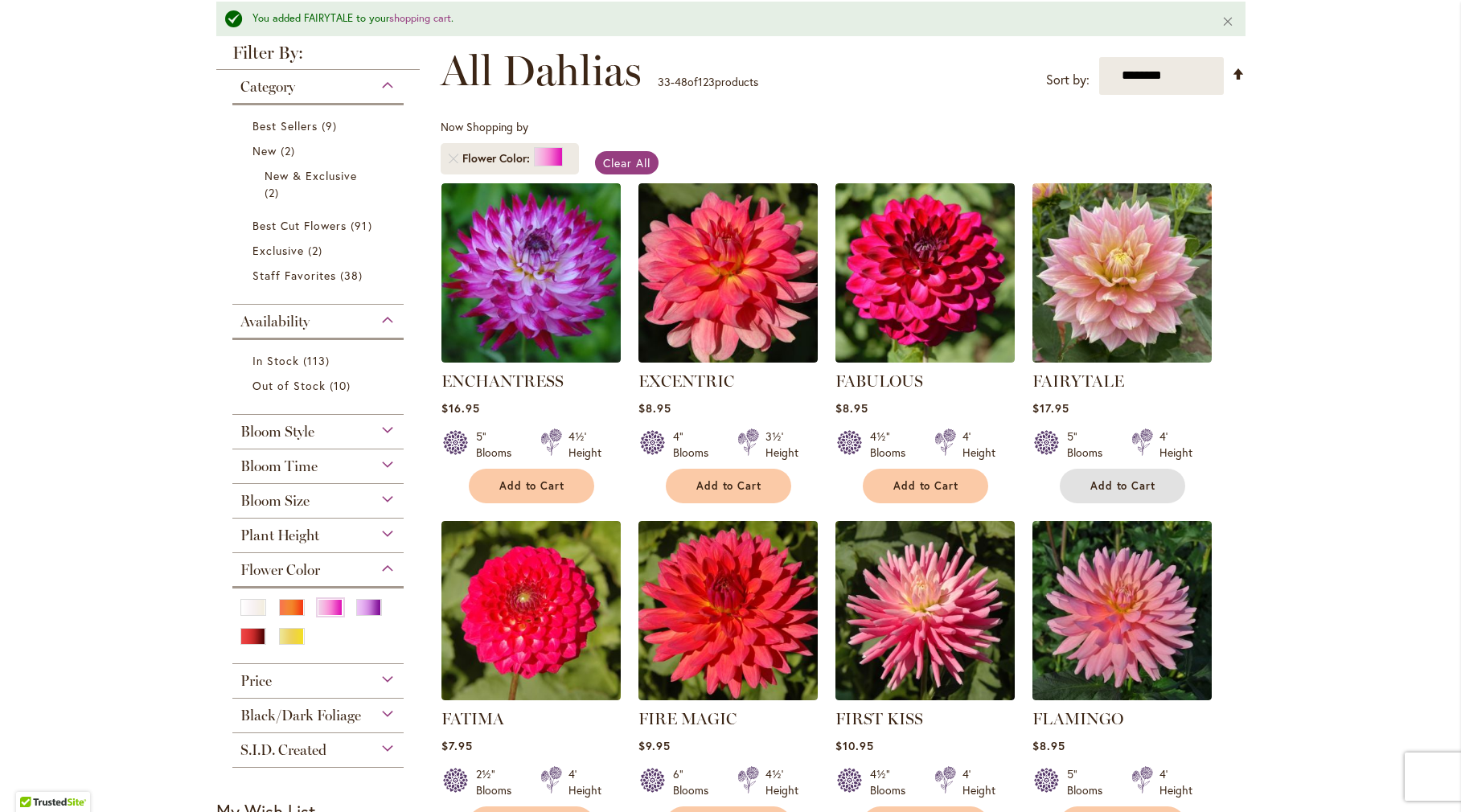
scroll to position [605, 0]
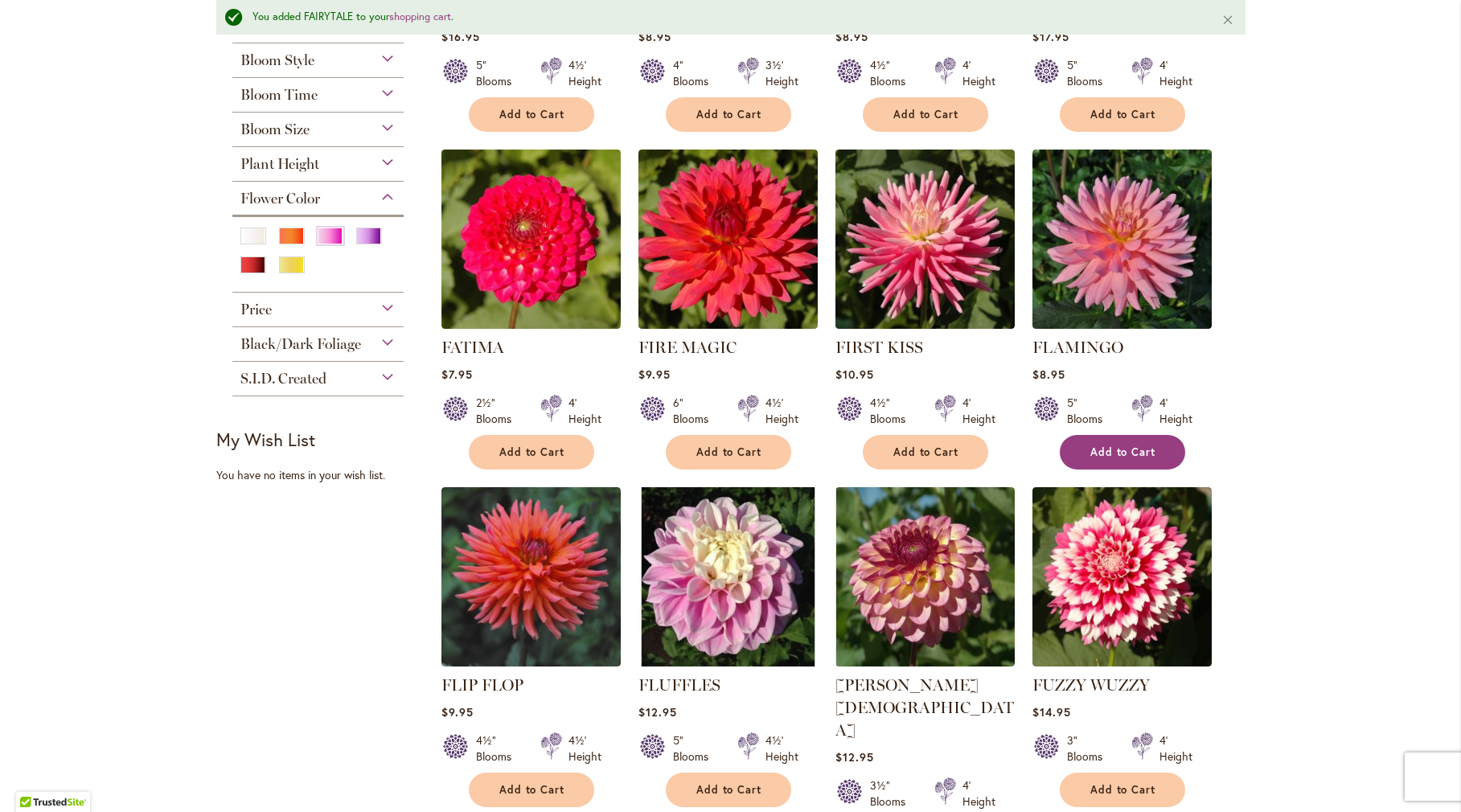
click at [1123, 456] on span "Add to Cart" at bounding box center [1123, 452] width 66 height 14
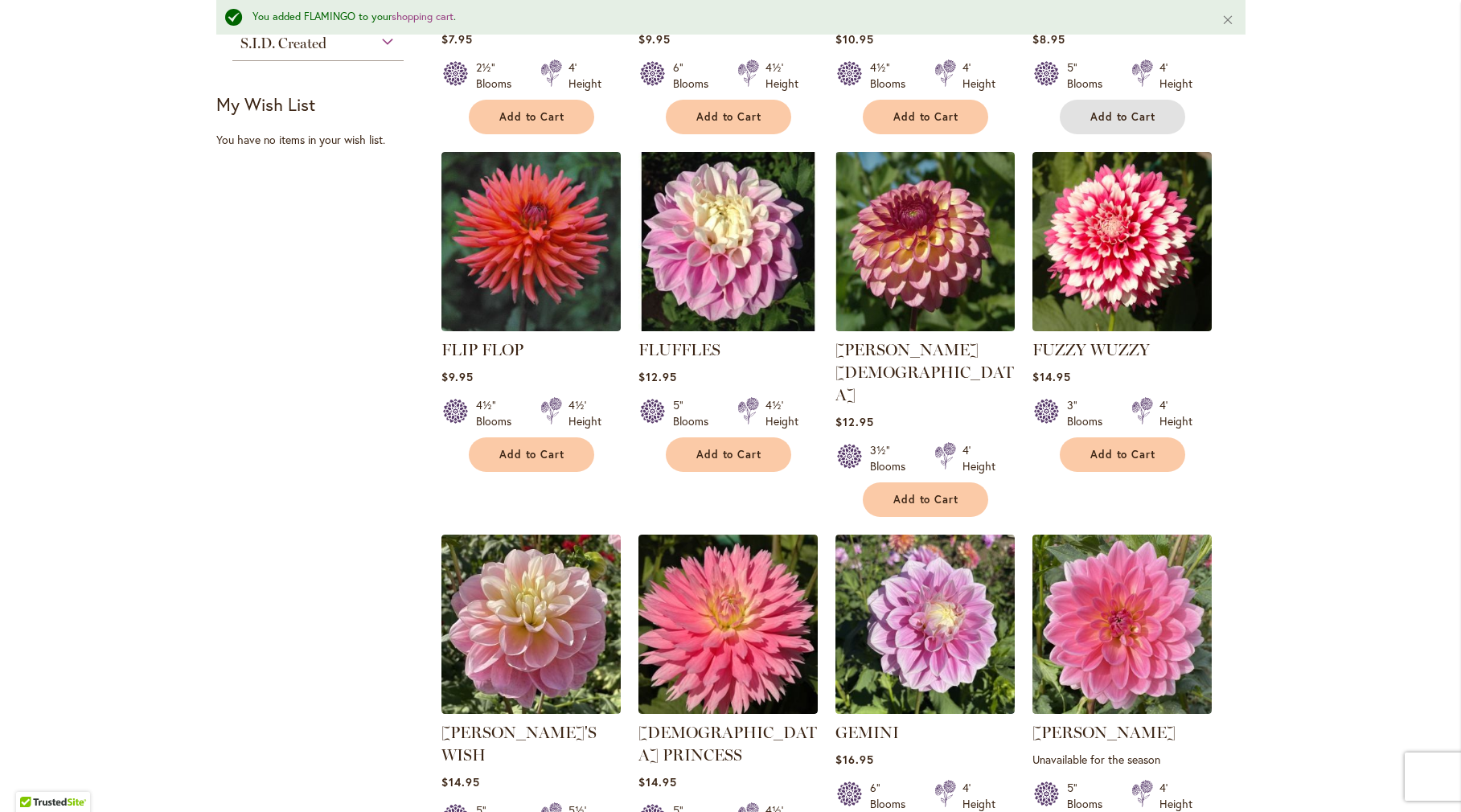
scroll to position [1168, 0]
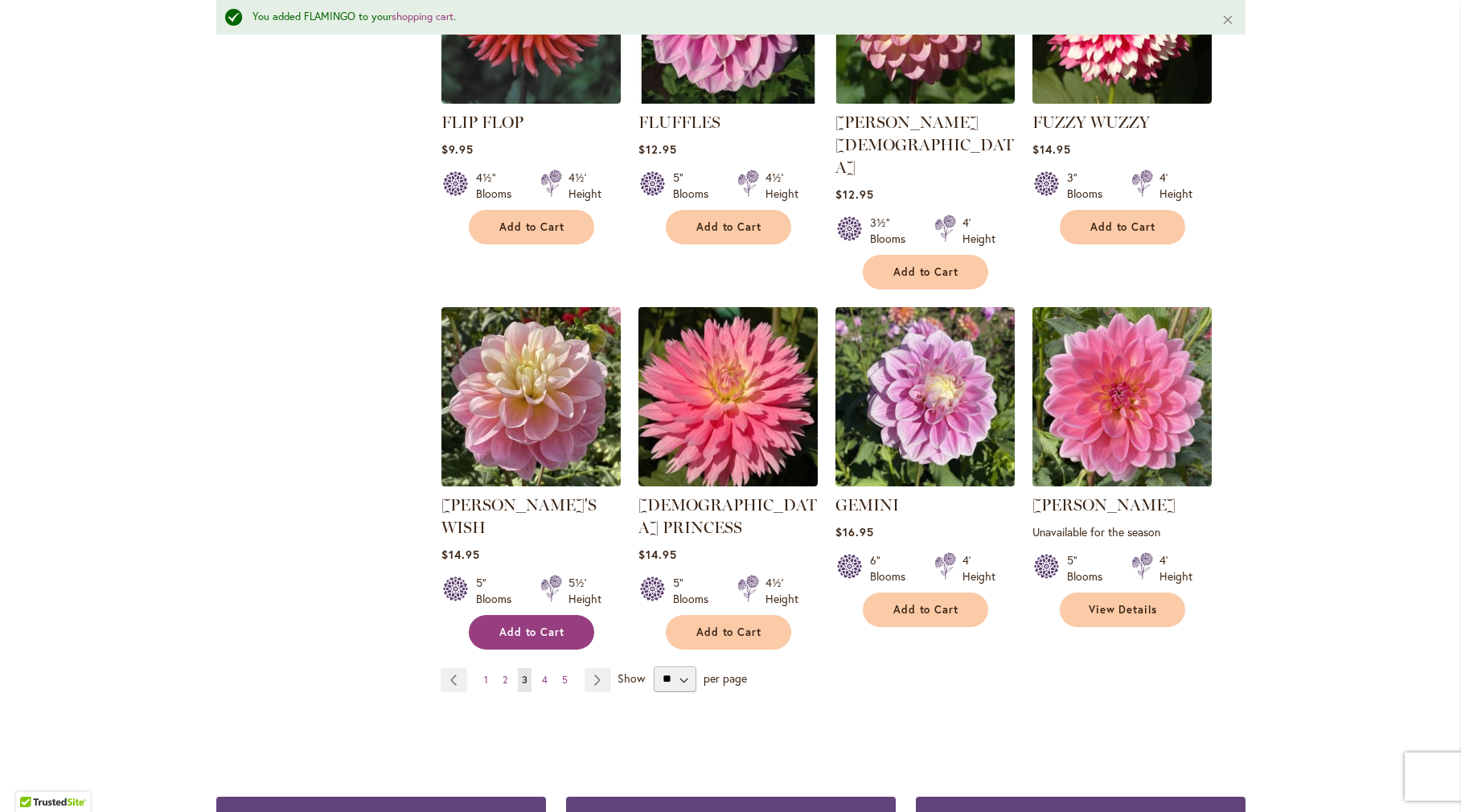
click at [519, 625] on span "Add to Cart" at bounding box center [532, 632] width 66 height 14
click at [1159, 592] on link "View Details" at bounding box center [1122, 610] width 125 height 35
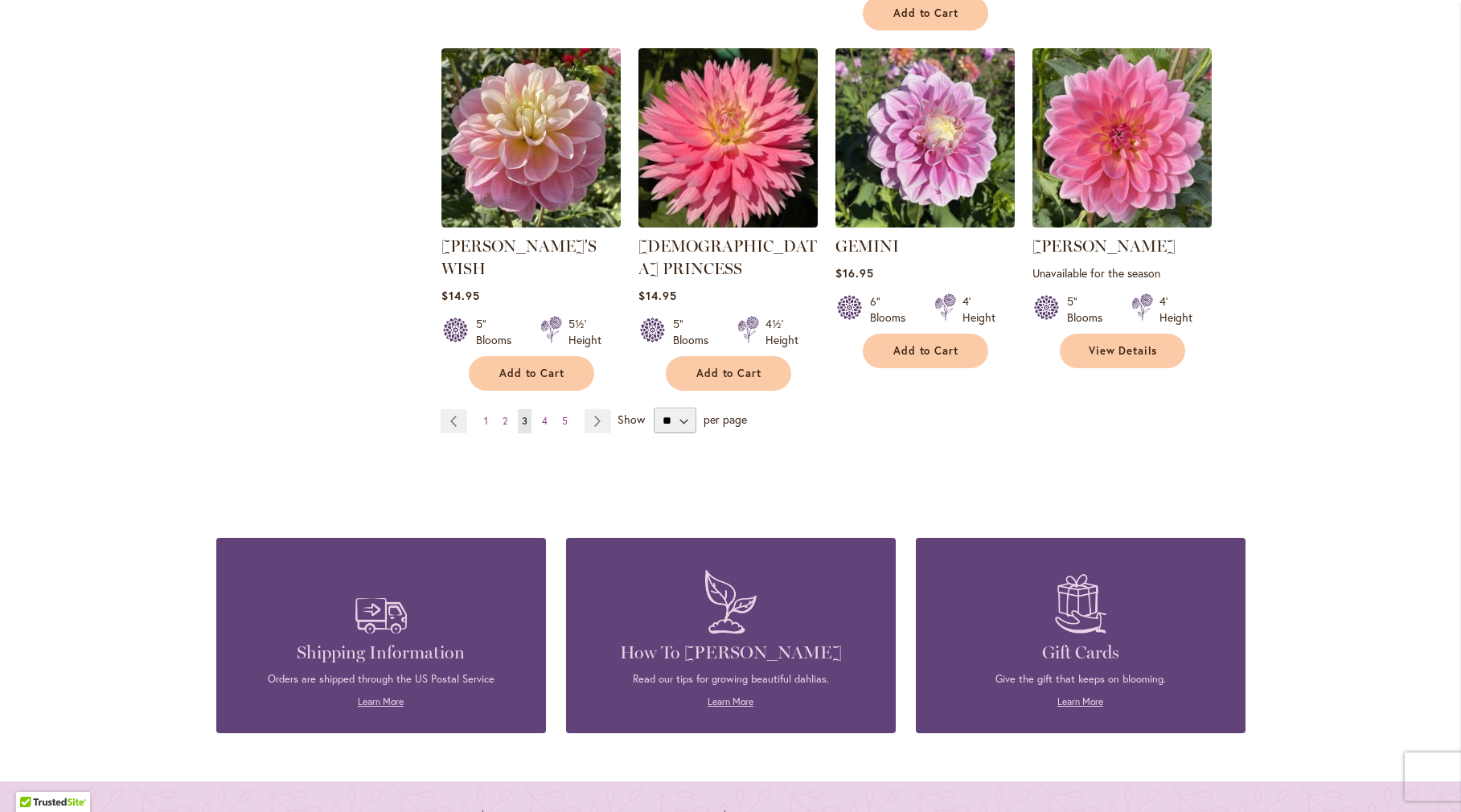
scroll to position [1447, 0]
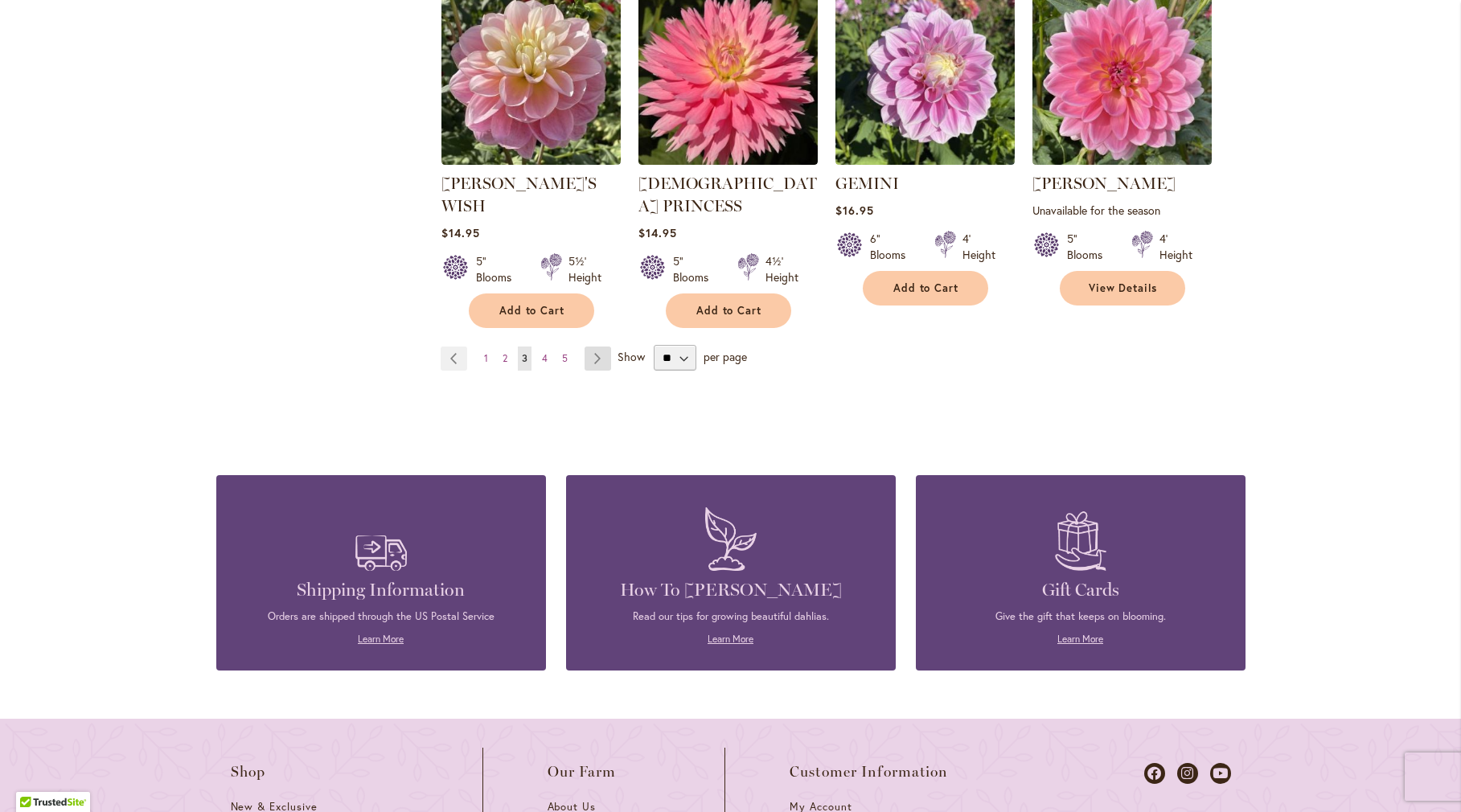
click at [590, 347] on link "Page Next" at bounding box center [598, 359] width 27 height 24
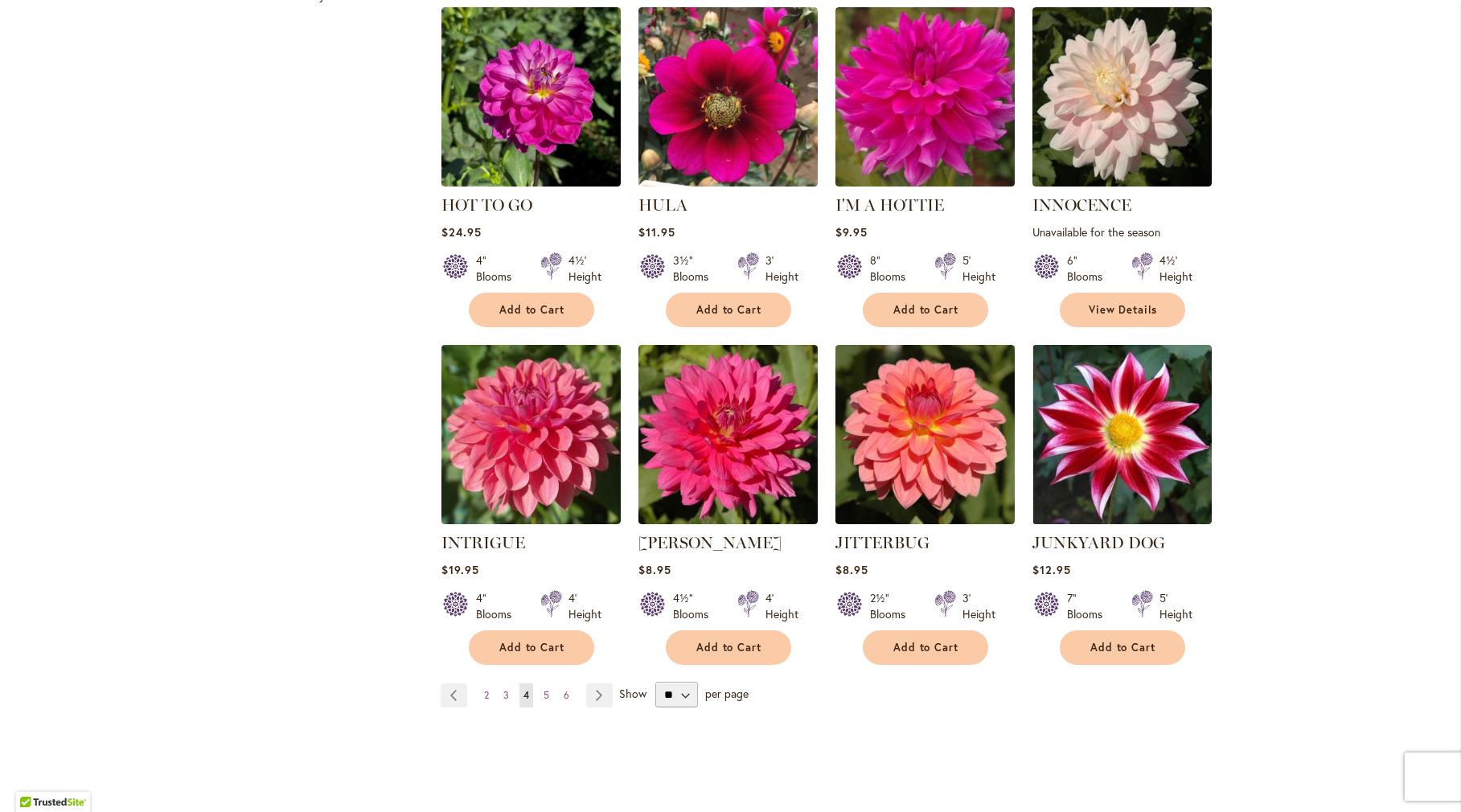
scroll to position [1045, 0]
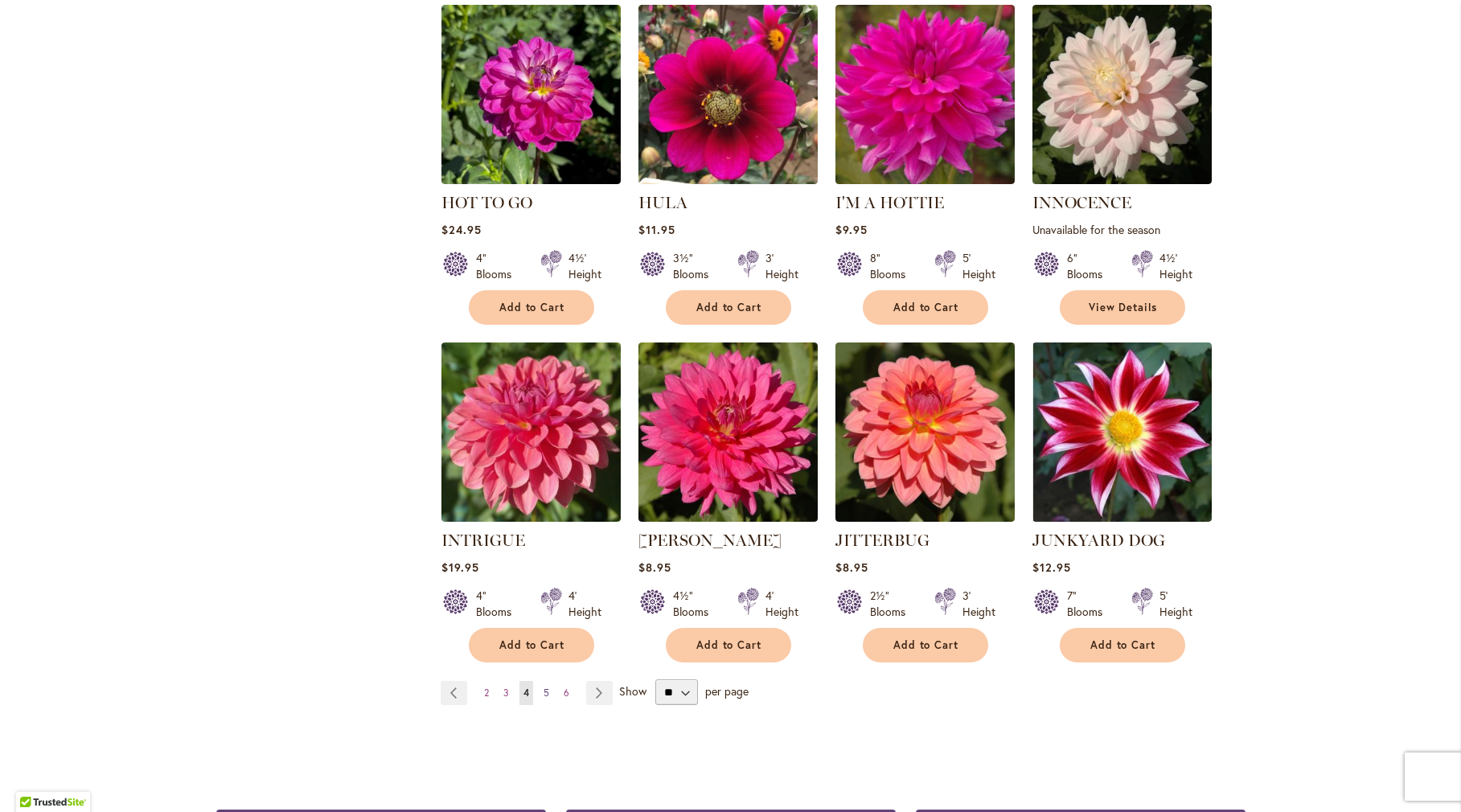
click at [544, 691] on span "5" at bounding box center [546, 693] width 5 height 12
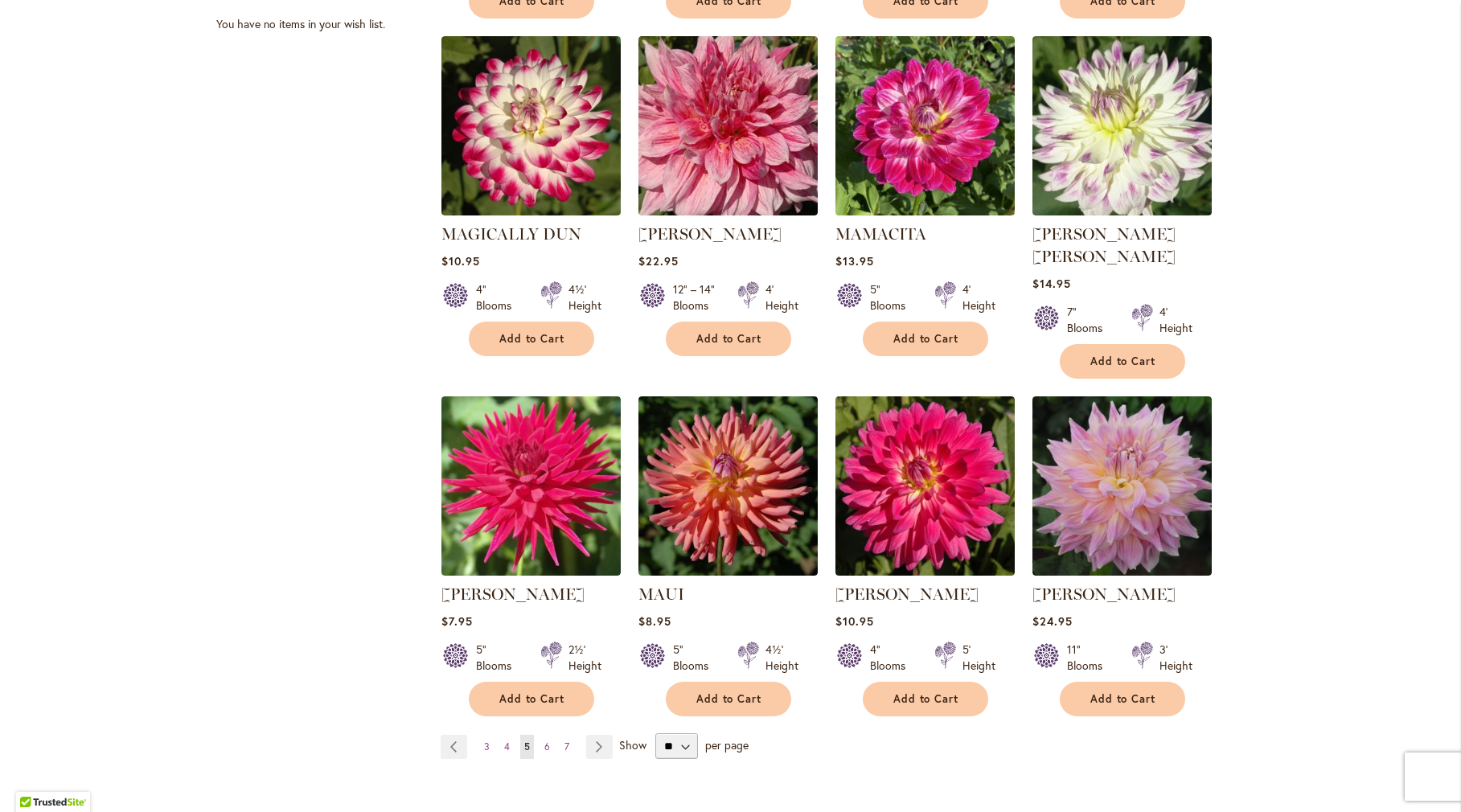
scroll to position [1045, 0]
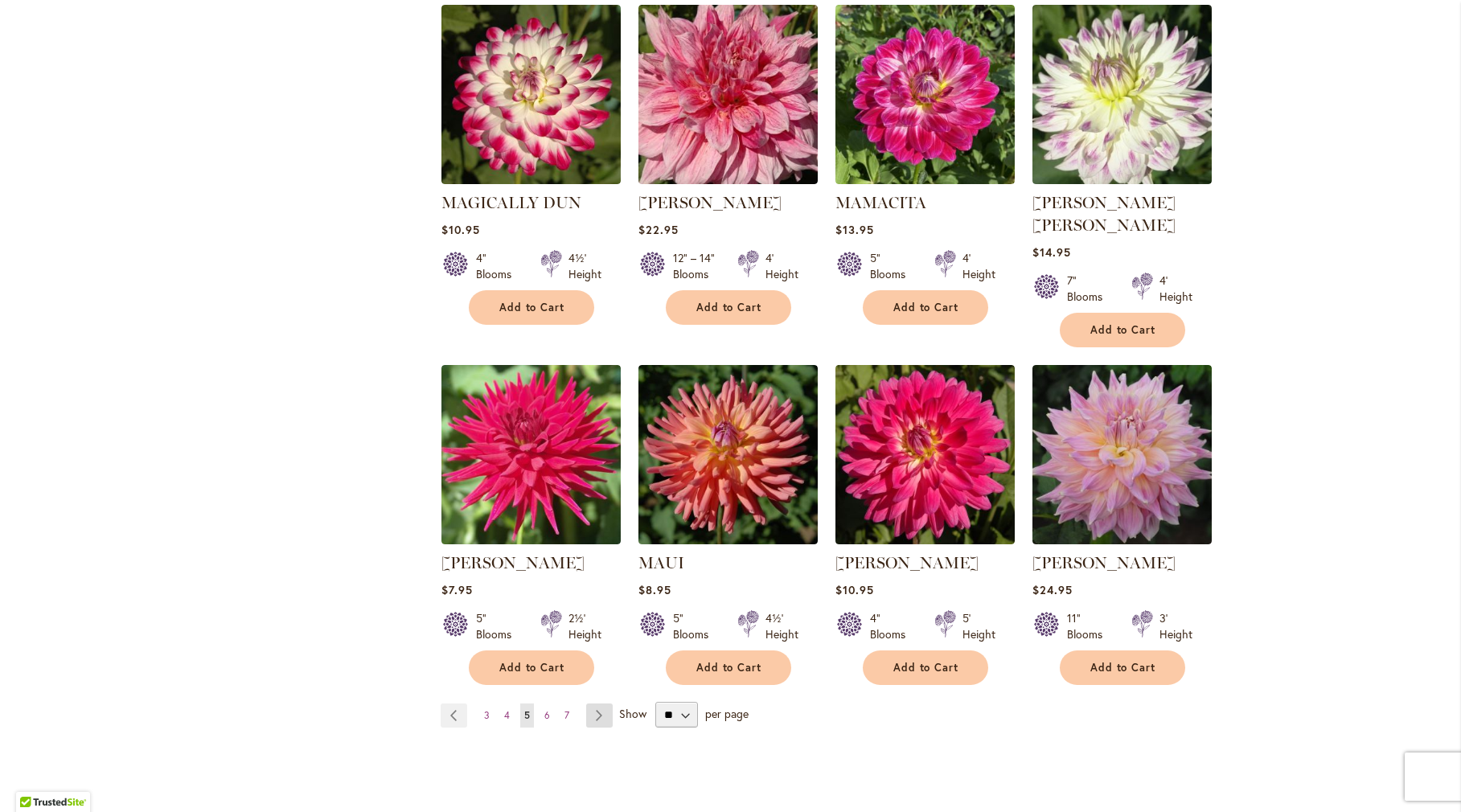
click at [594, 703] on link "Page Next" at bounding box center [599, 716] width 27 height 24
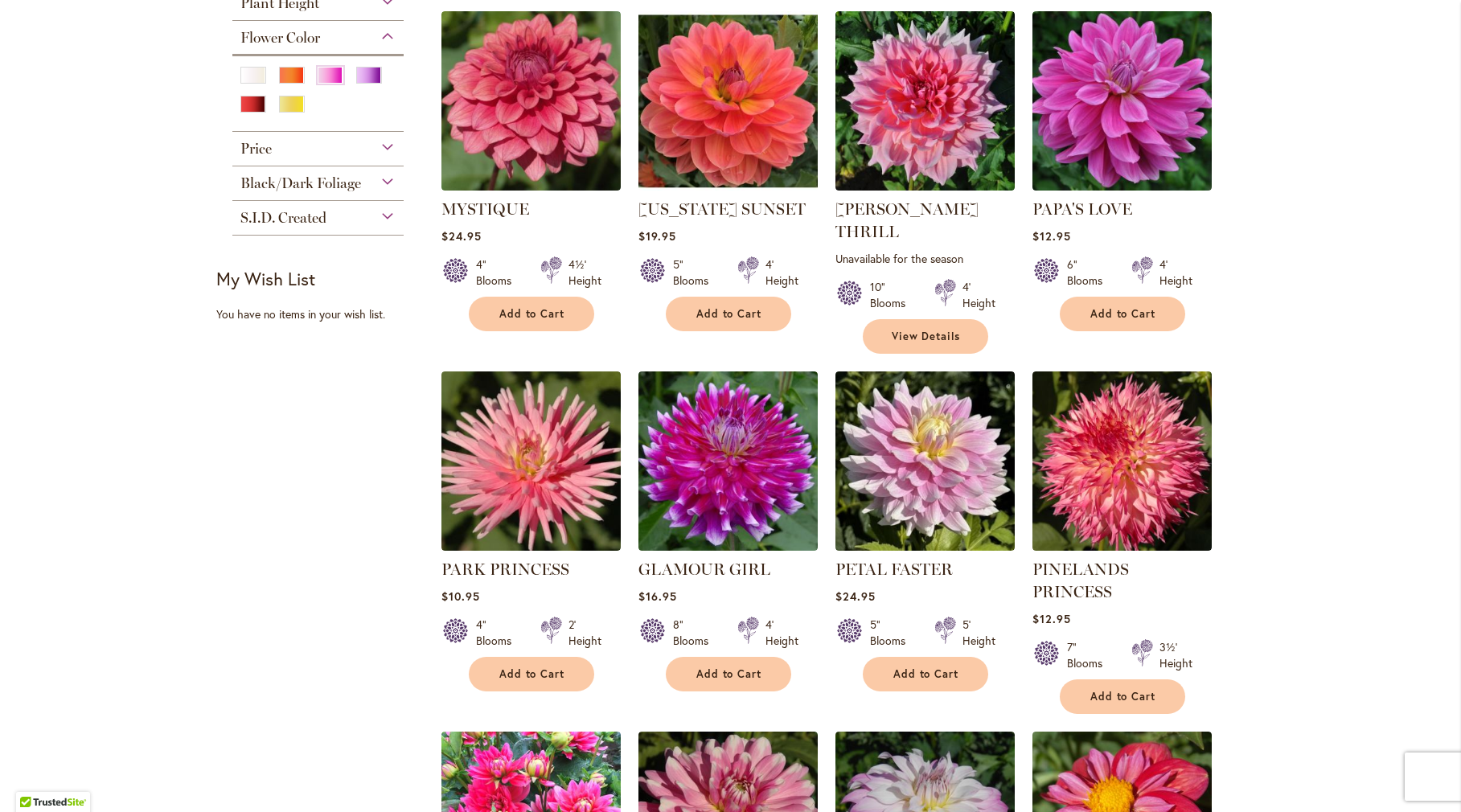
scroll to position [1045, 0]
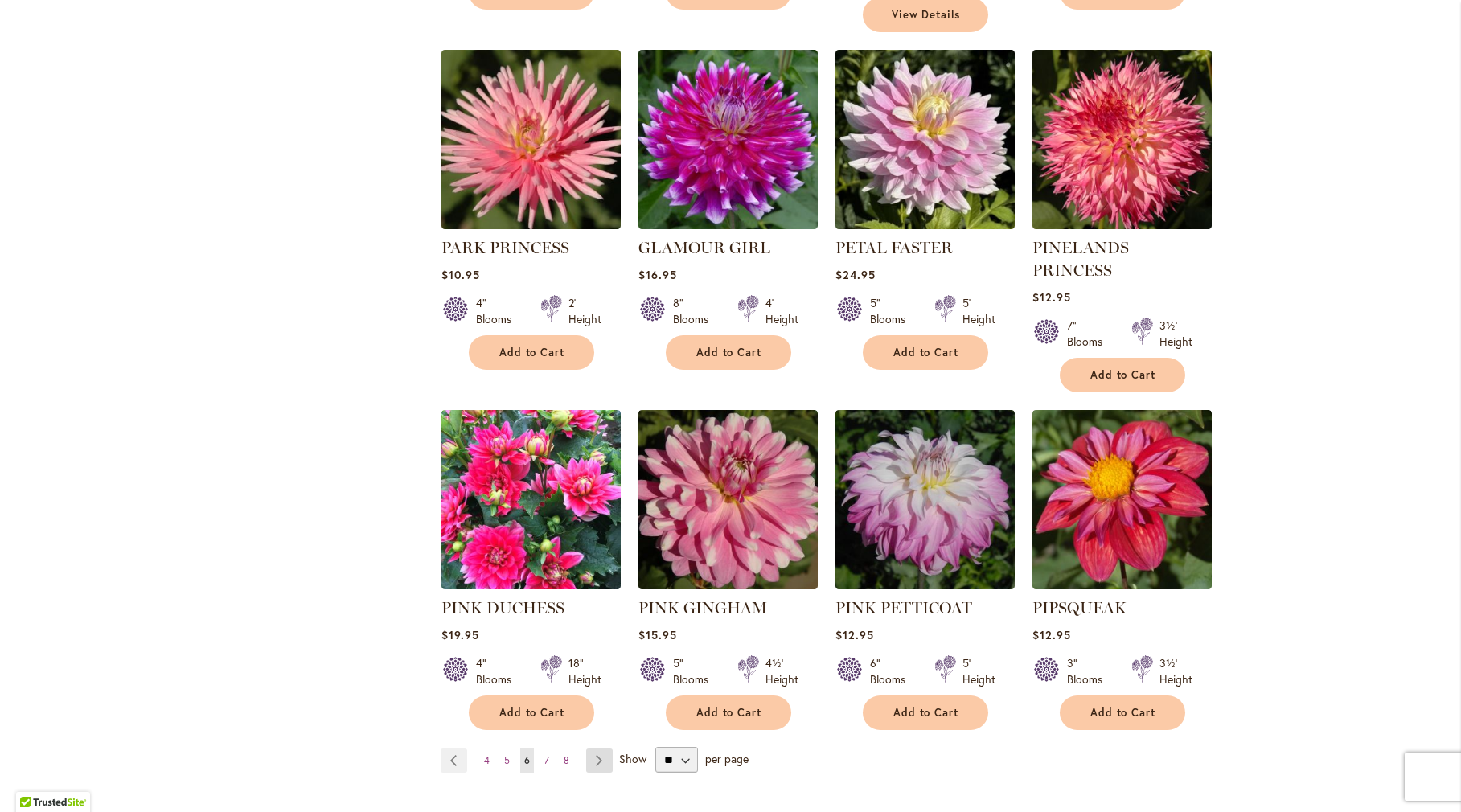
click at [594, 749] on link "Page Next" at bounding box center [599, 761] width 27 height 24
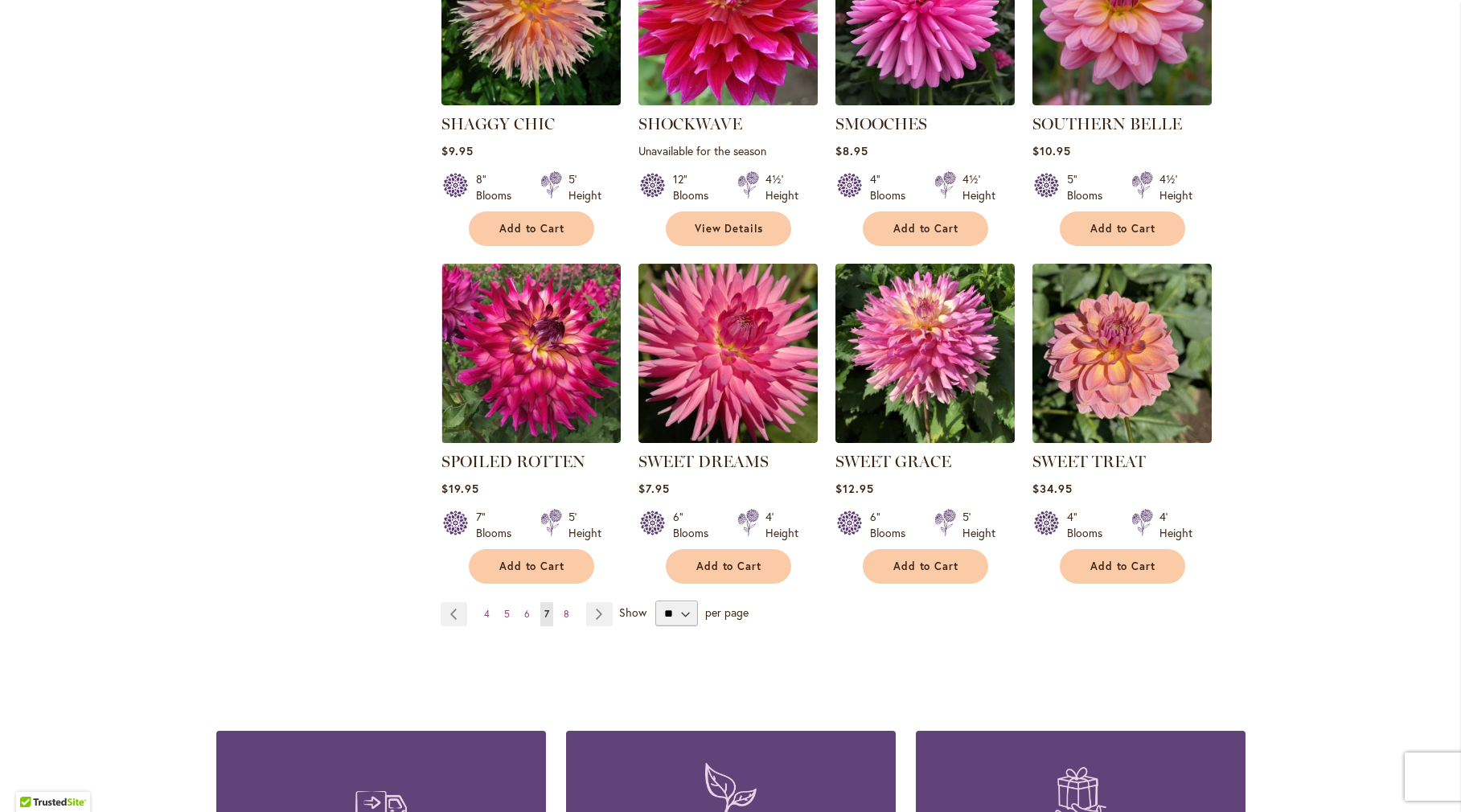
scroll to position [1126, 0]
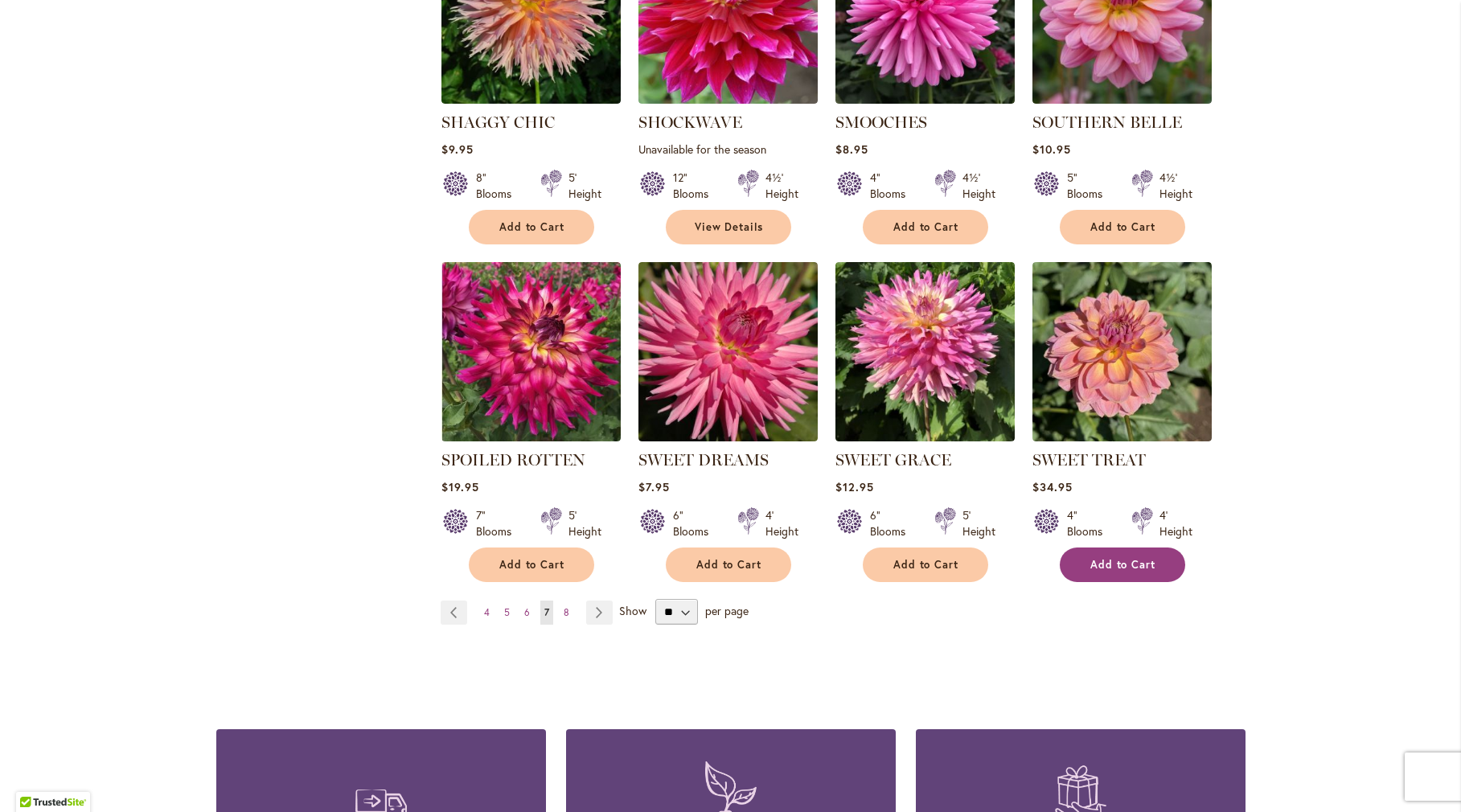
click at [1098, 564] on span "Add to Cart" at bounding box center [1123, 564] width 66 height 14
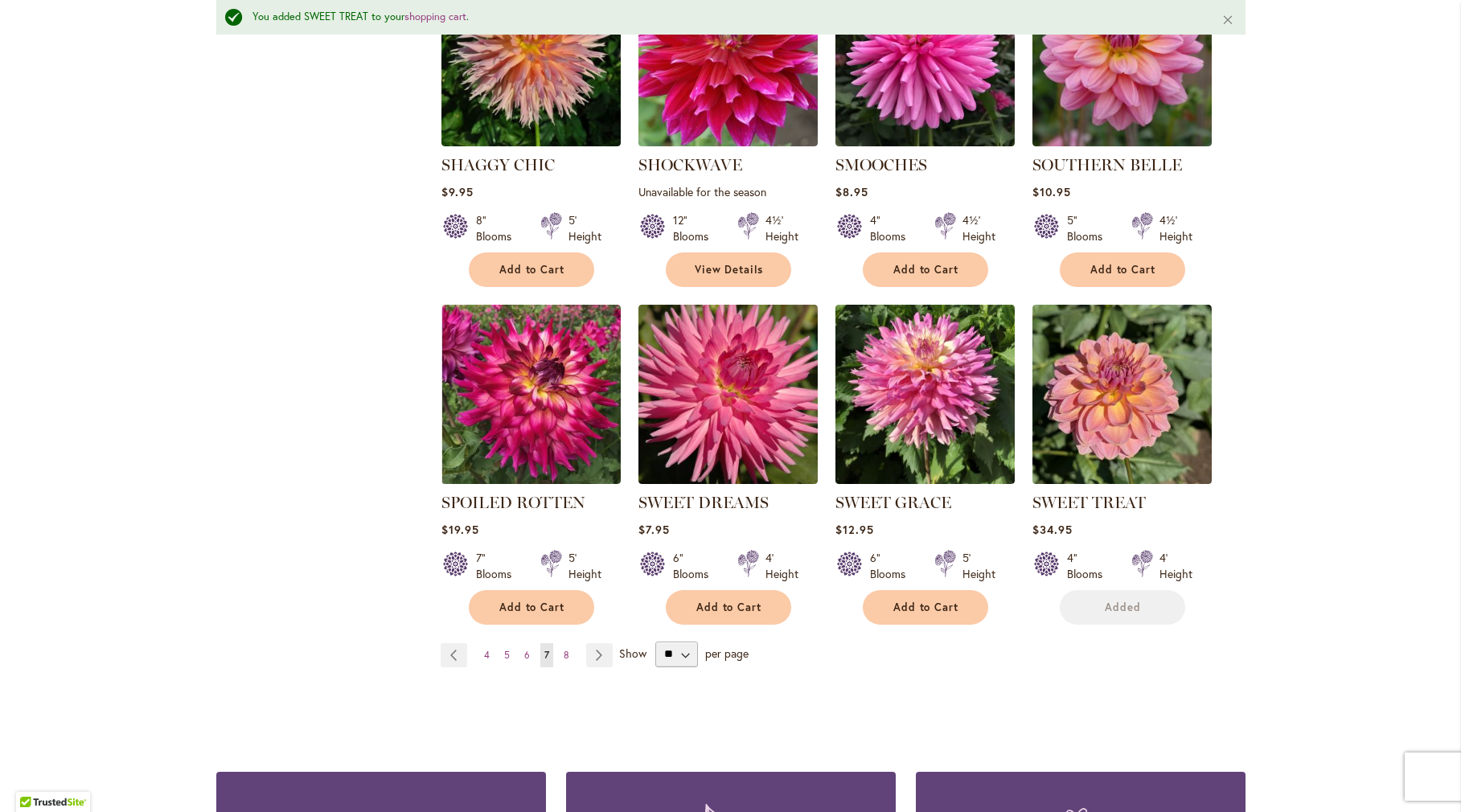
scroll to position [1168, 0]
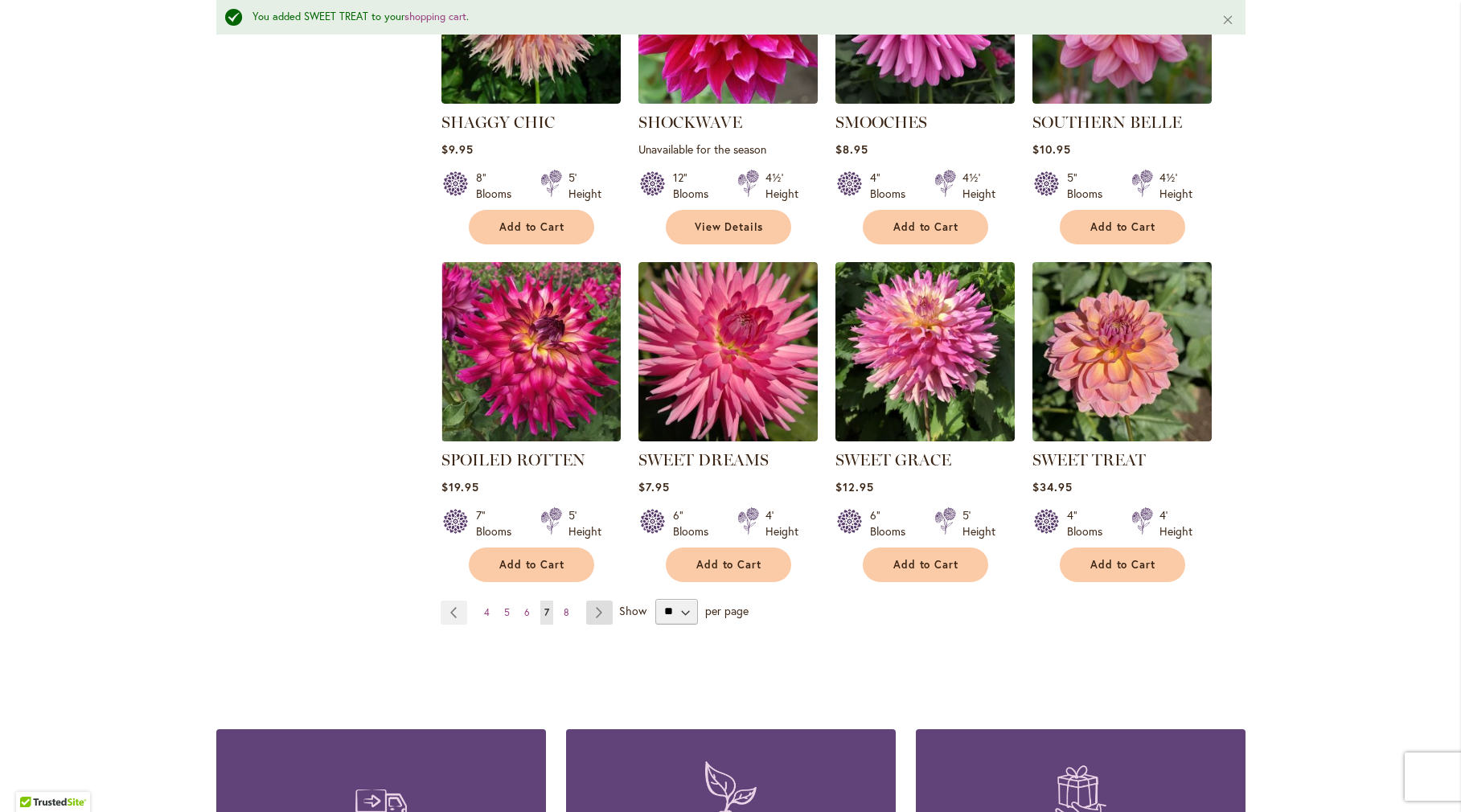
click at [591, 621] on link "Page Next" at bounding box center [599, 612] width 27 height 24
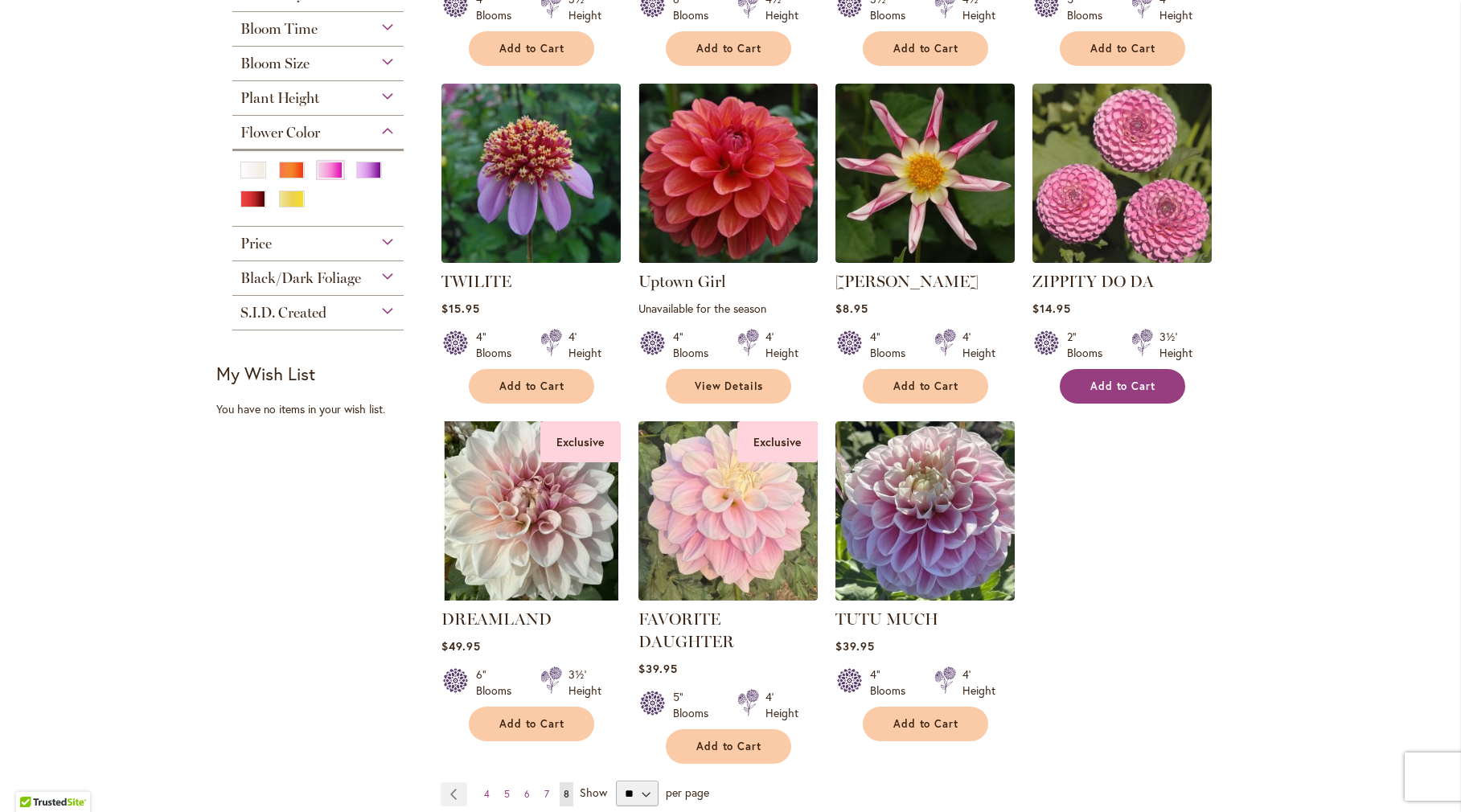
scroll to position [644, 0]
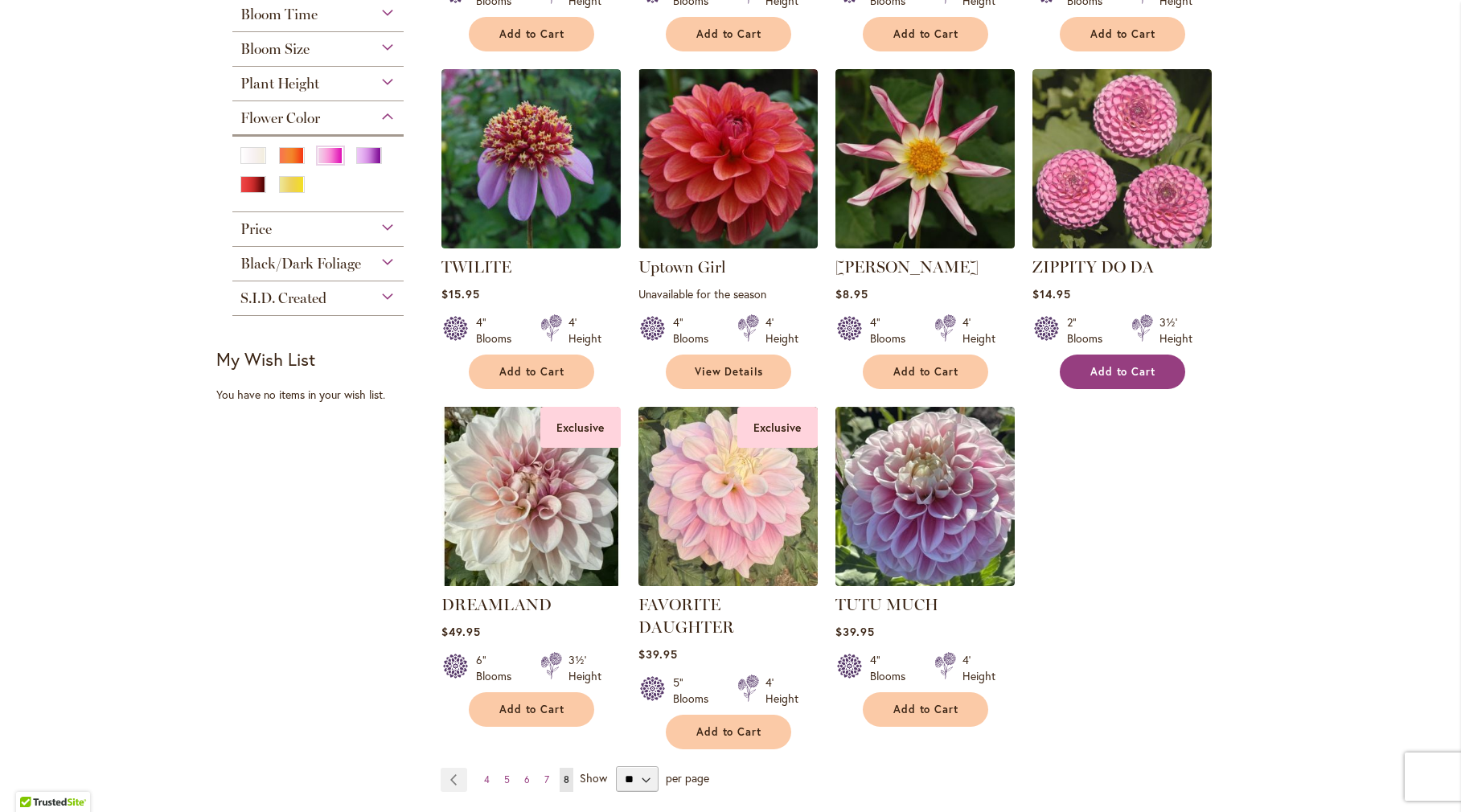
click at [1088, 388] on button "Add to Cart" at bounding box center [1122, 372] width 125 height 35
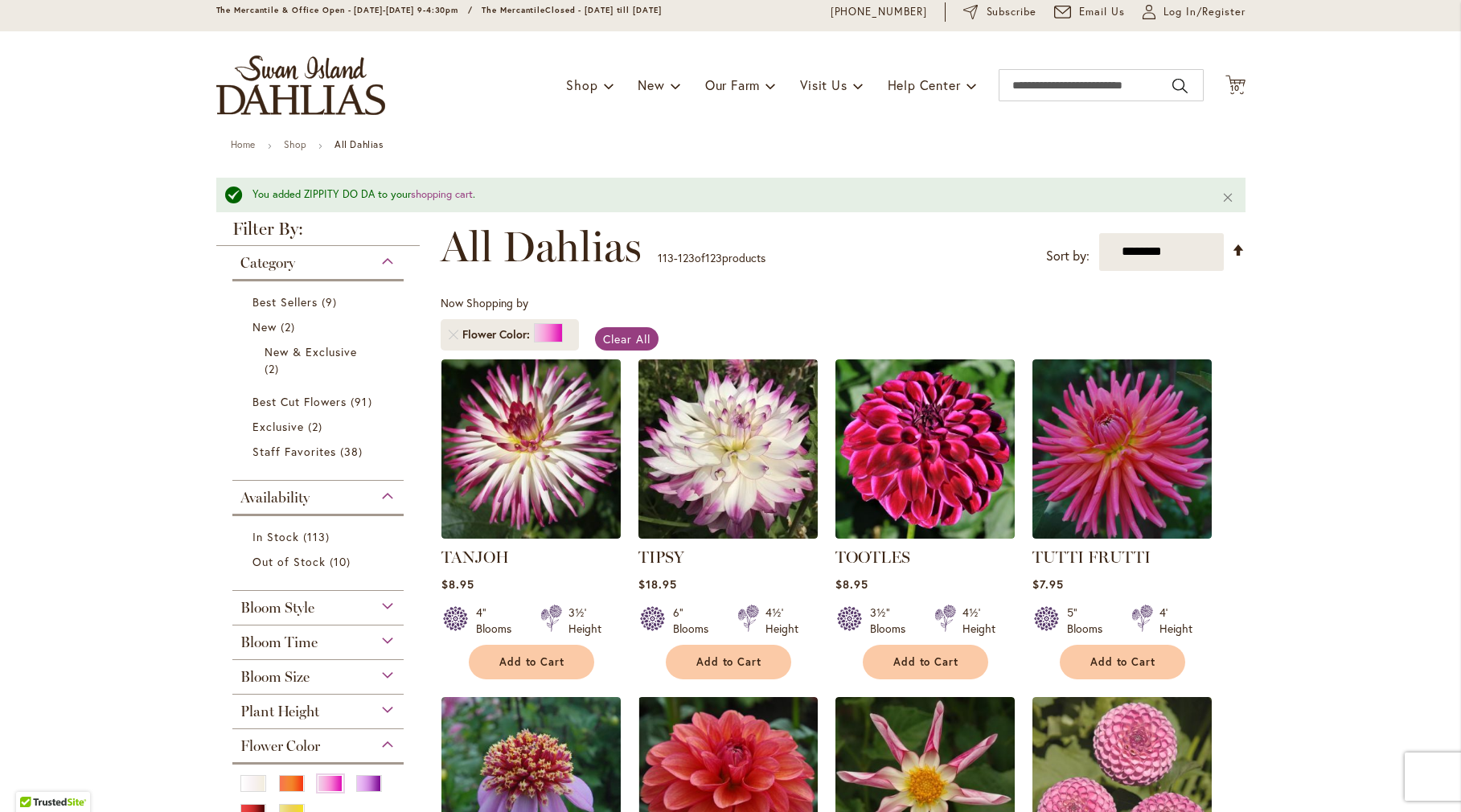
scroll to position [0, 0]
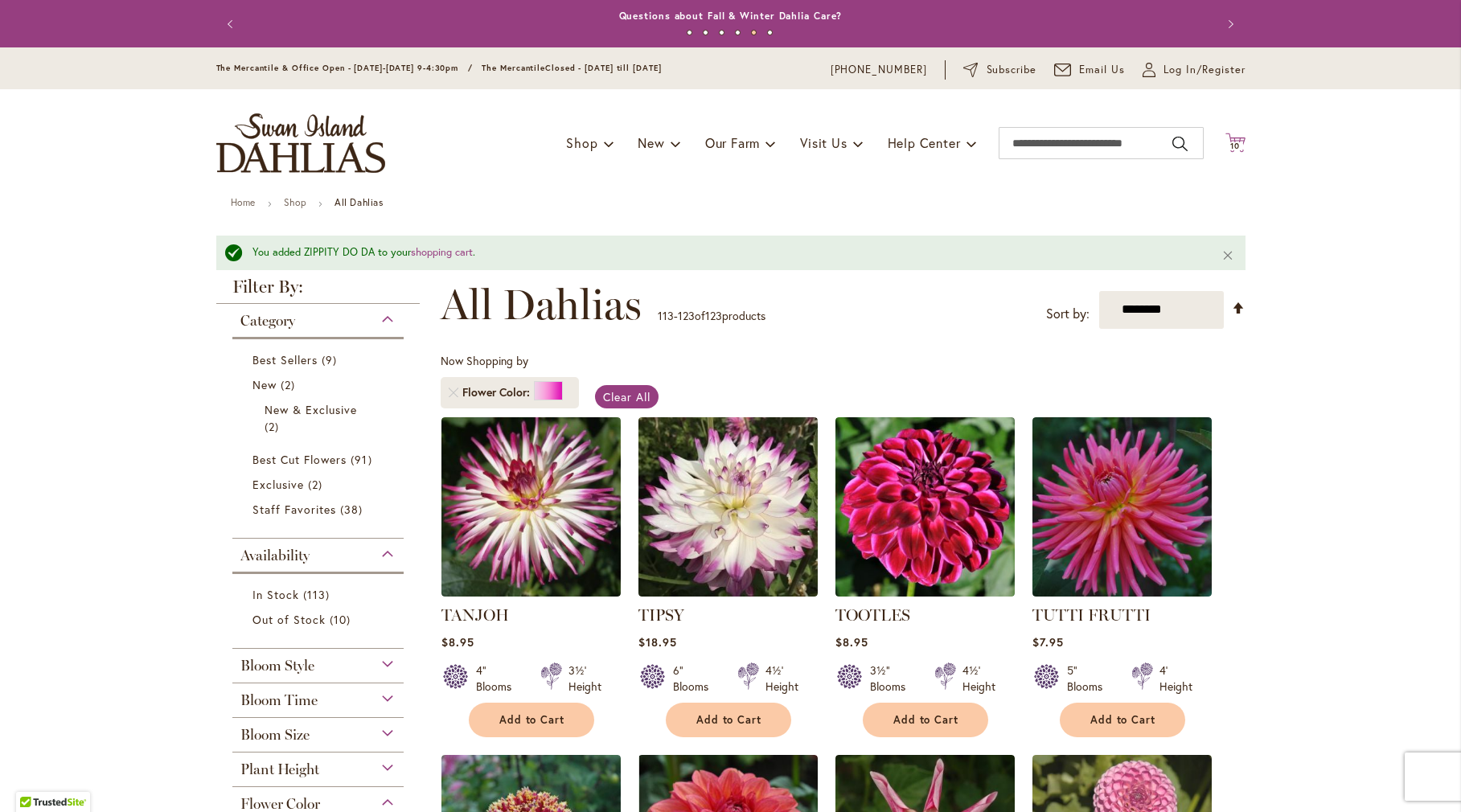
click at [1226, 139] on icon "Cart .cls-1 { fill: #231f20; }" at bounding box center [1235, 142] width 20 height 20
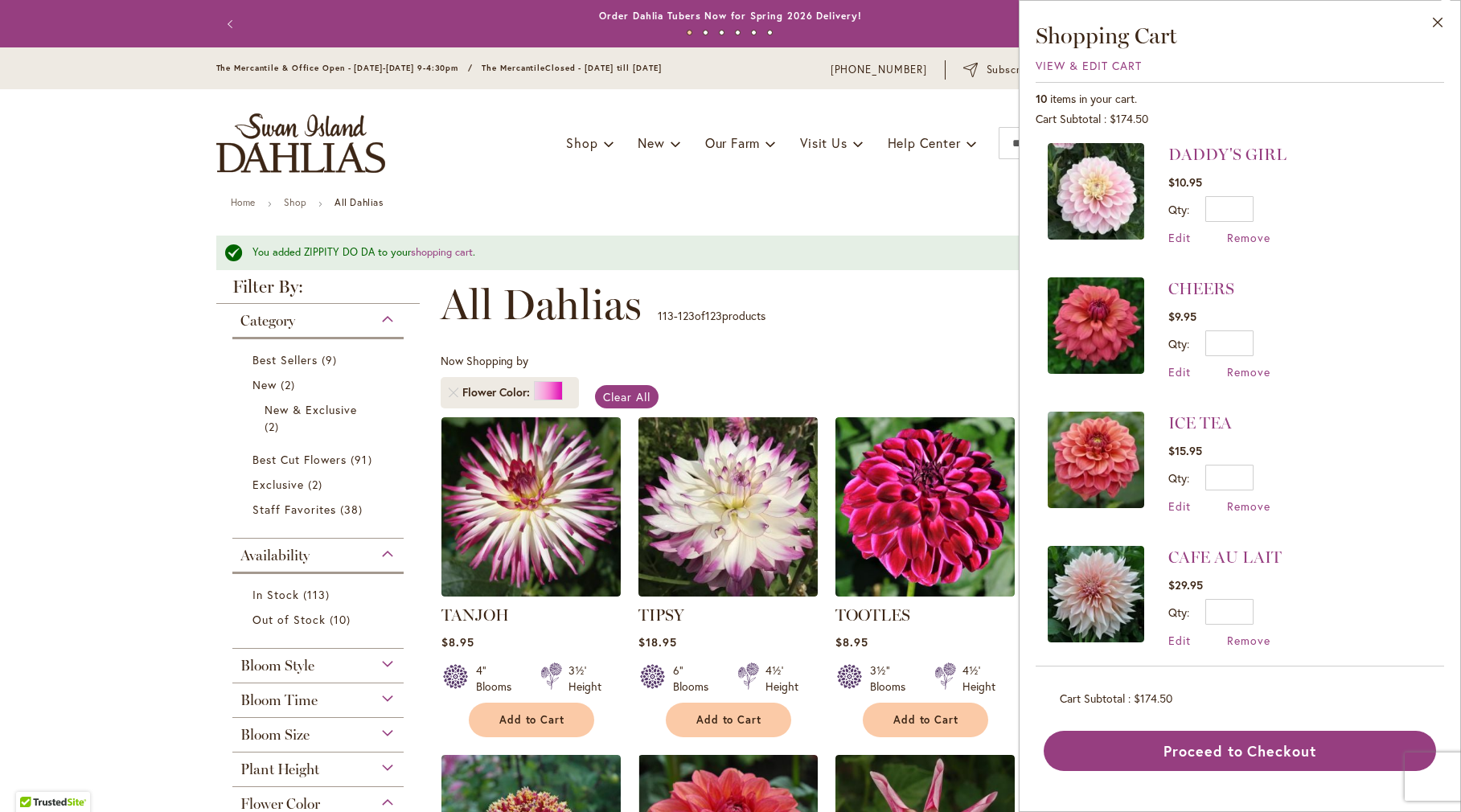
scroll to position [820, 0]
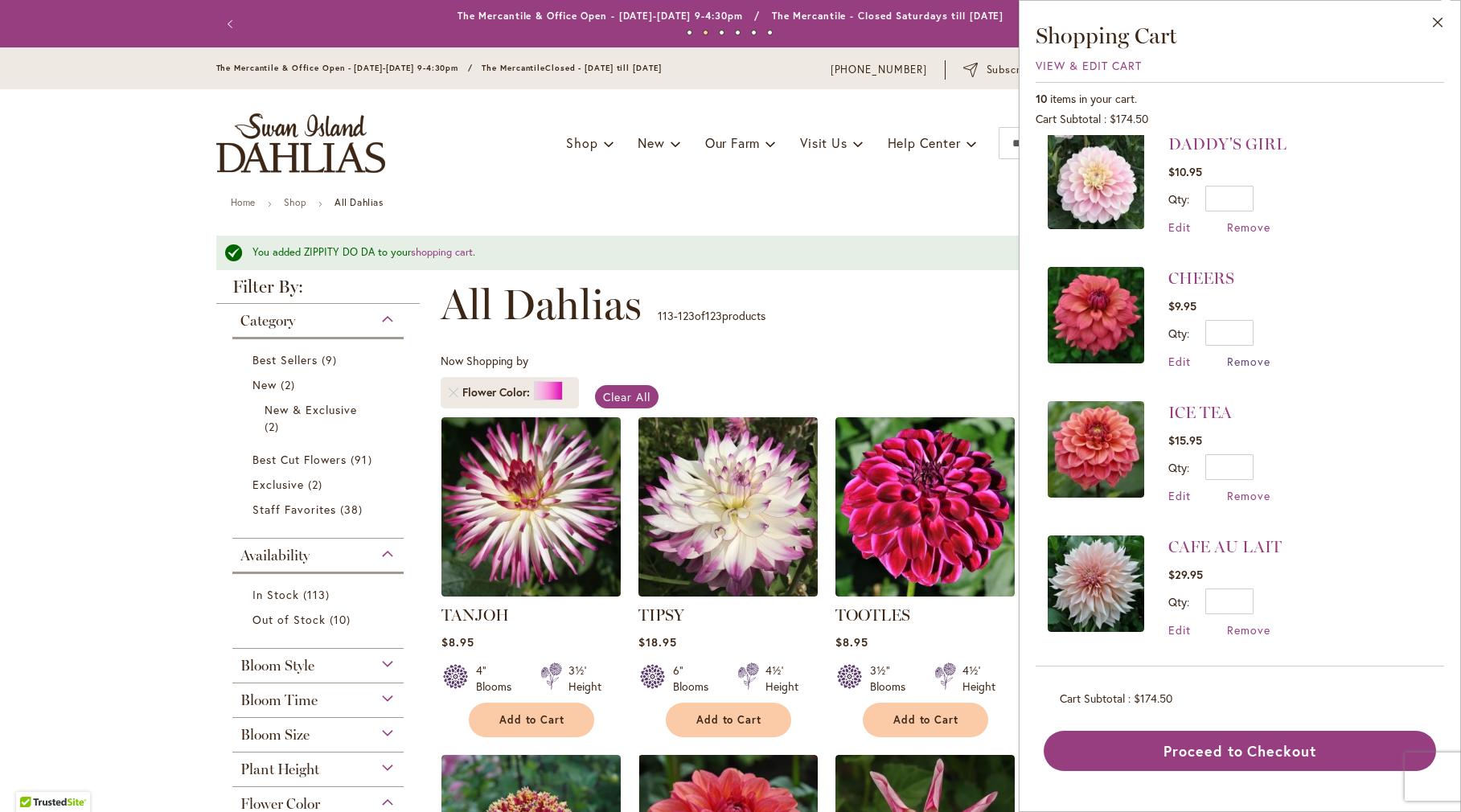
click at [1244, 360] on span "Remove" at bounding box center [1249, 361] width 43 height 16
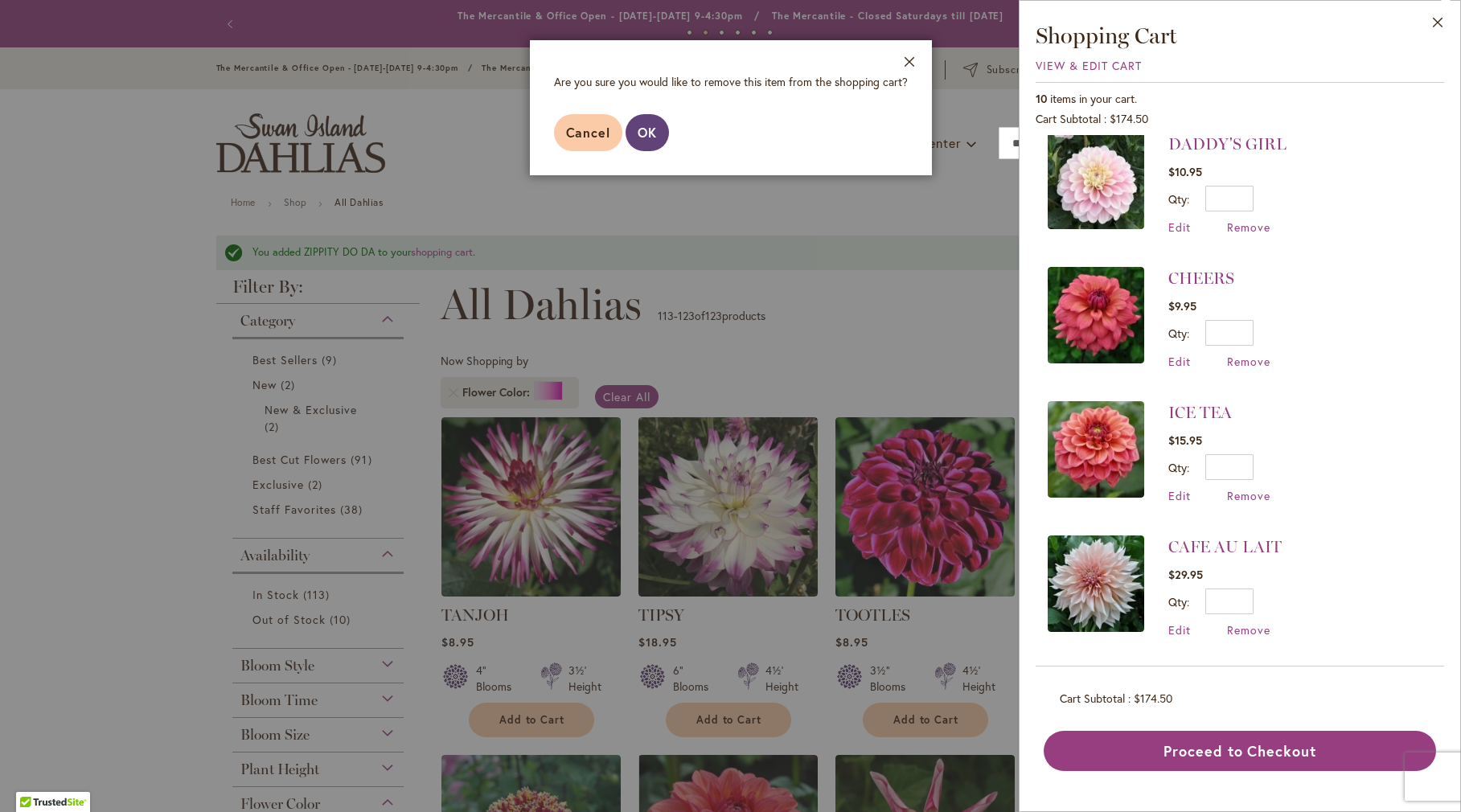
click at [661, 135] on button "OK" at bounding box center [647, 132] width 43 height 37
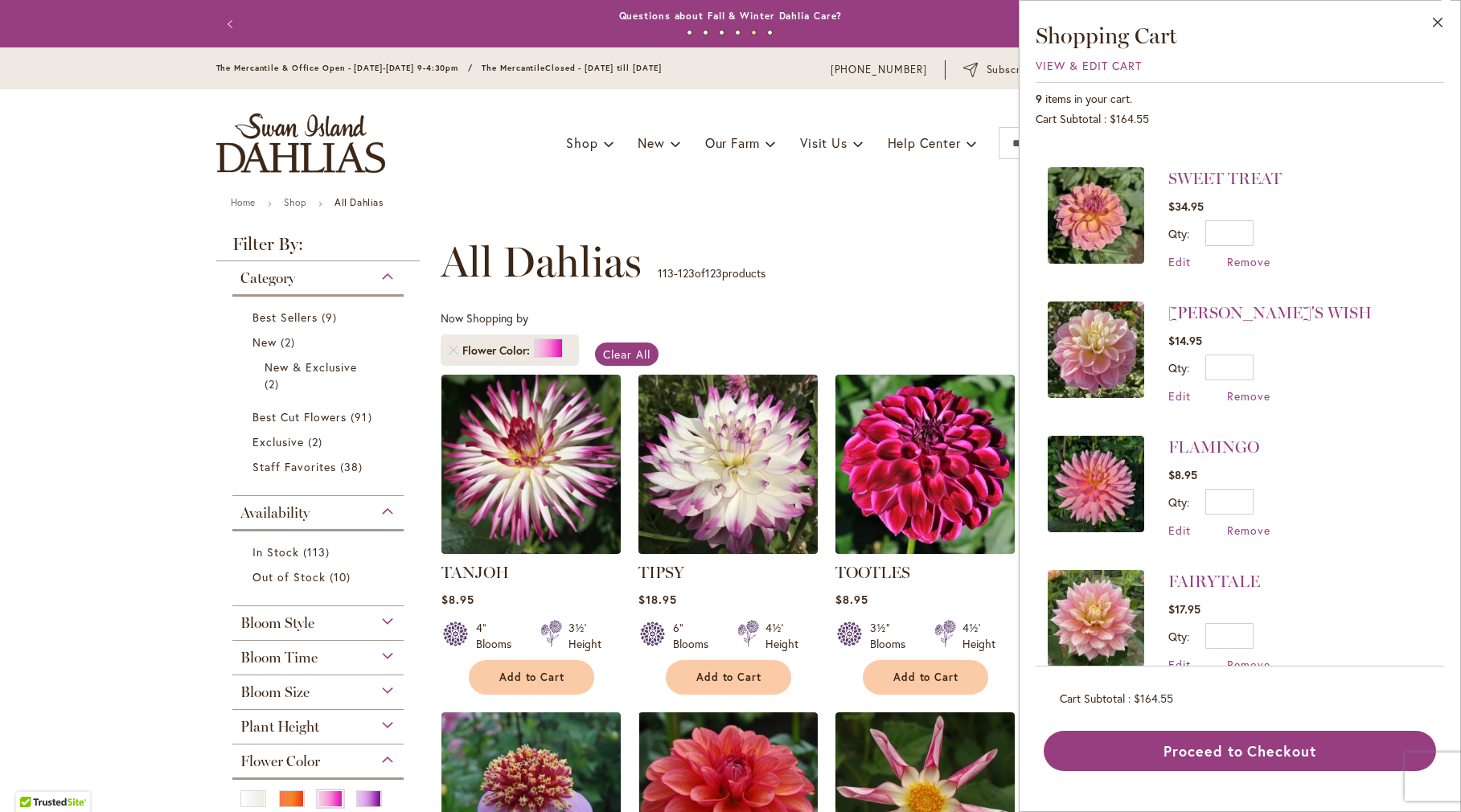
scroll to position [161, 0]
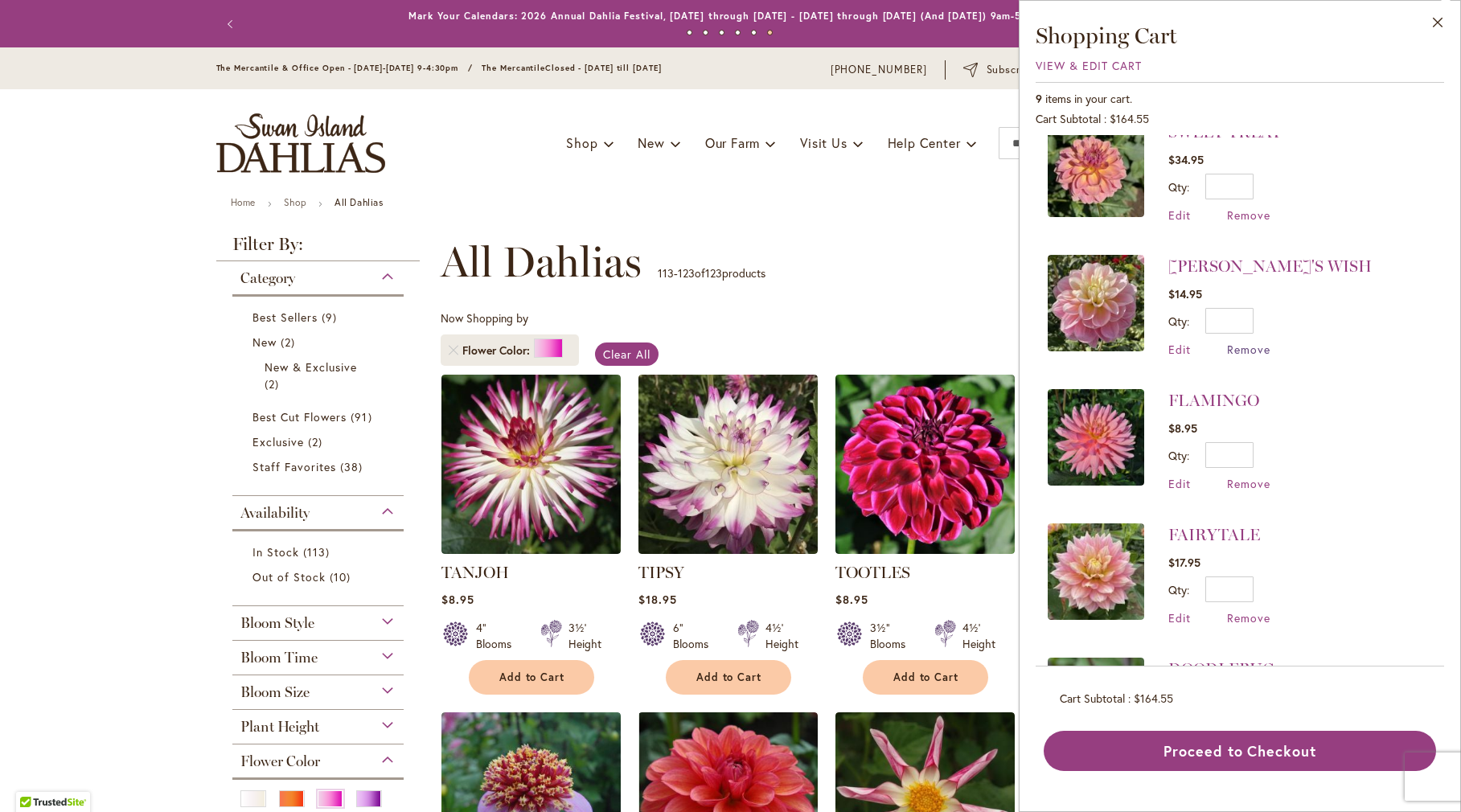
click at [1240, 353] on span "Remove" at bounding box center [1249, 349] width 43 height 16
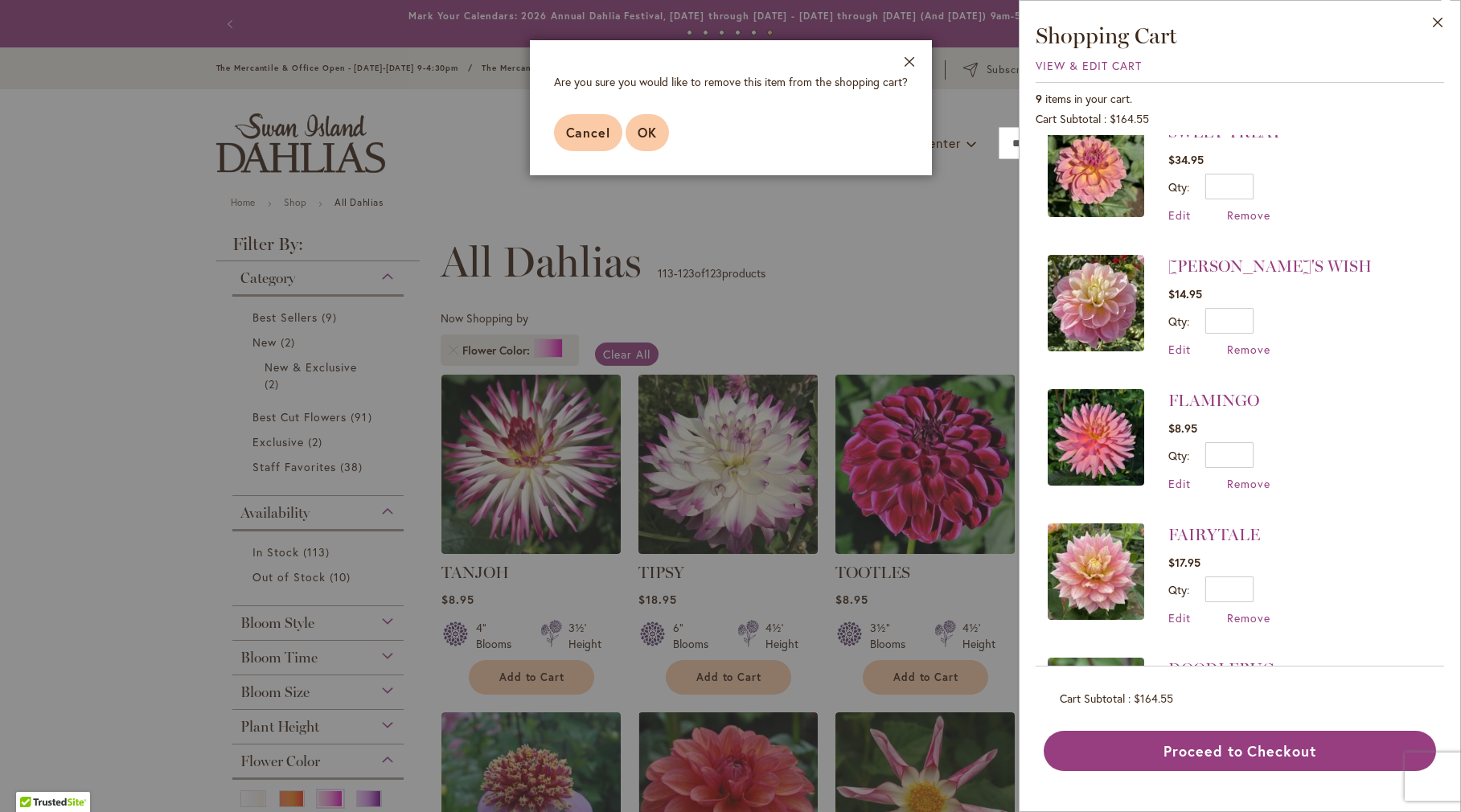
click at [654, 135] on span "OK" at bounding box center [647, 132] width 19 height 17
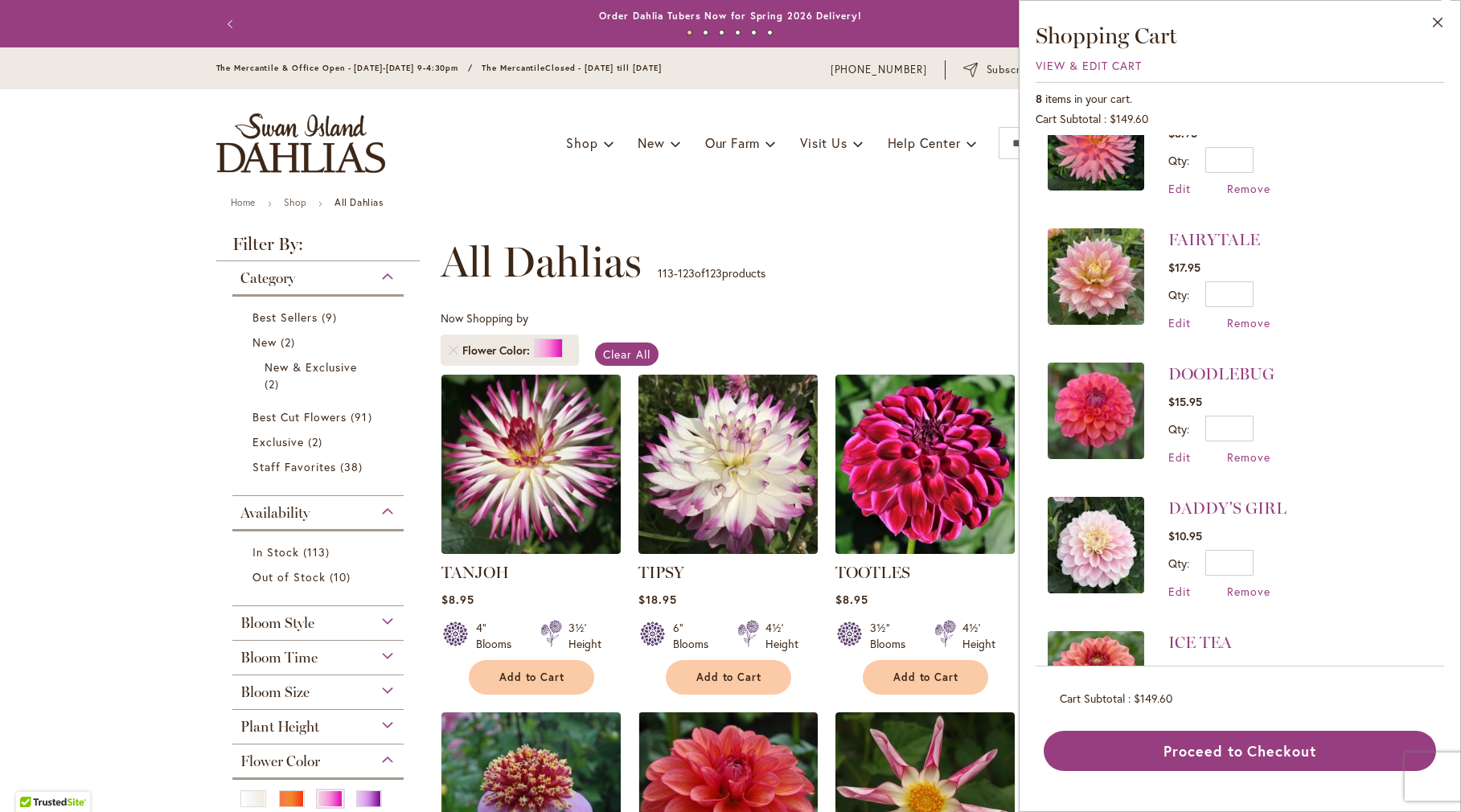
scroll to position [81, 0]
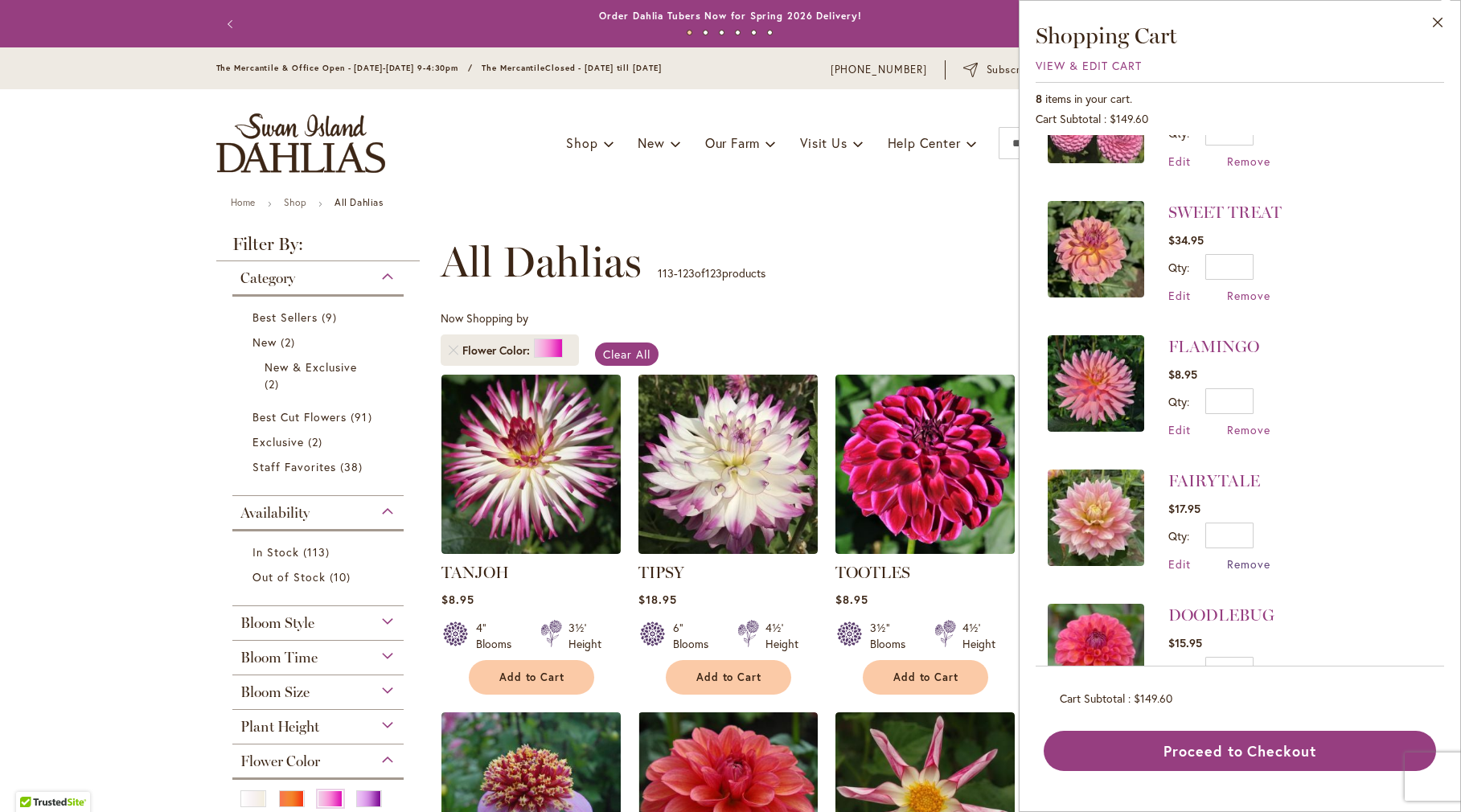
click at [1242, 564] on span "Remove" at bounding box center [1249, 564] width 43 height 16
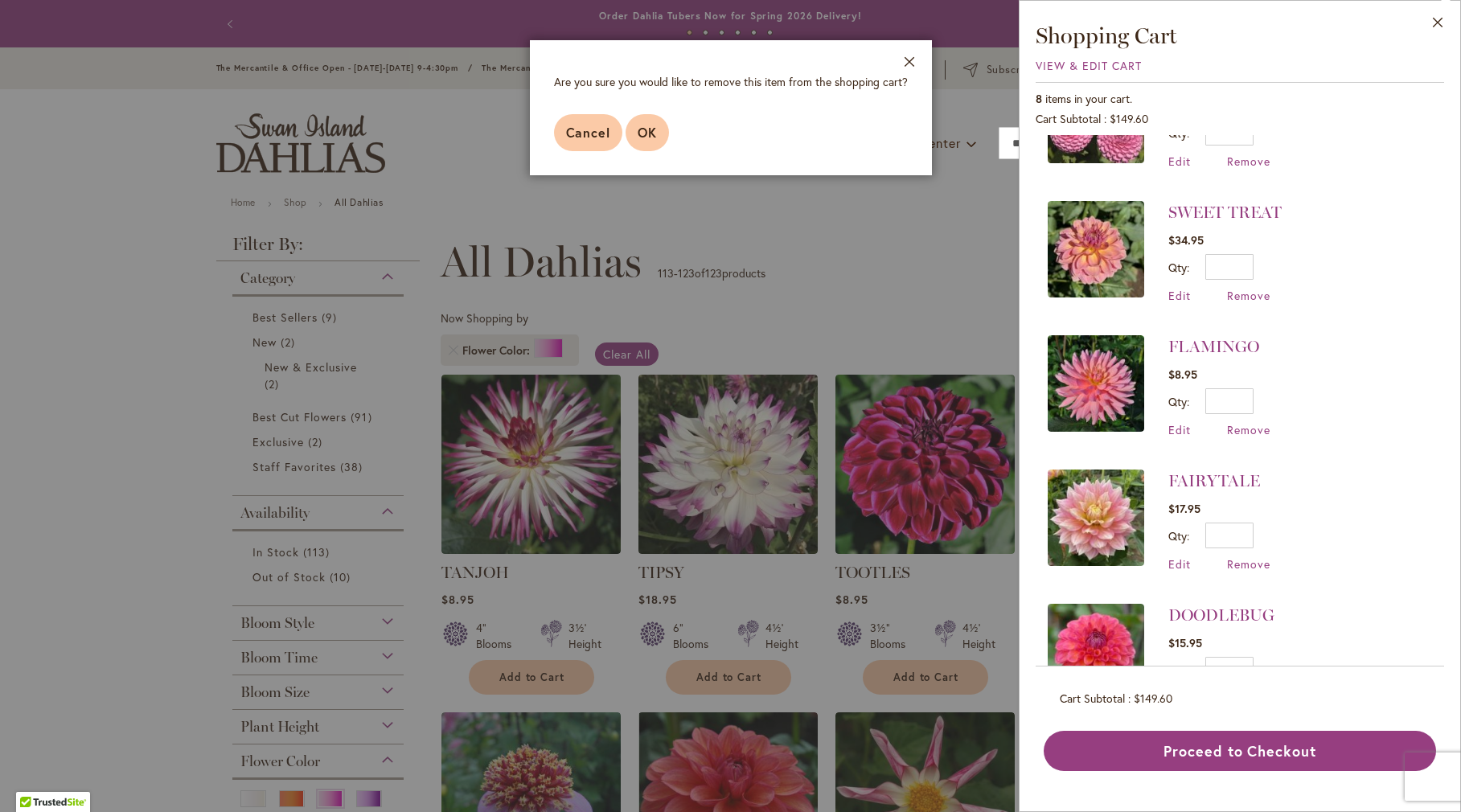
click at [650, 144] on button "OK" at bounding box center [647, 132] width 43 height 37
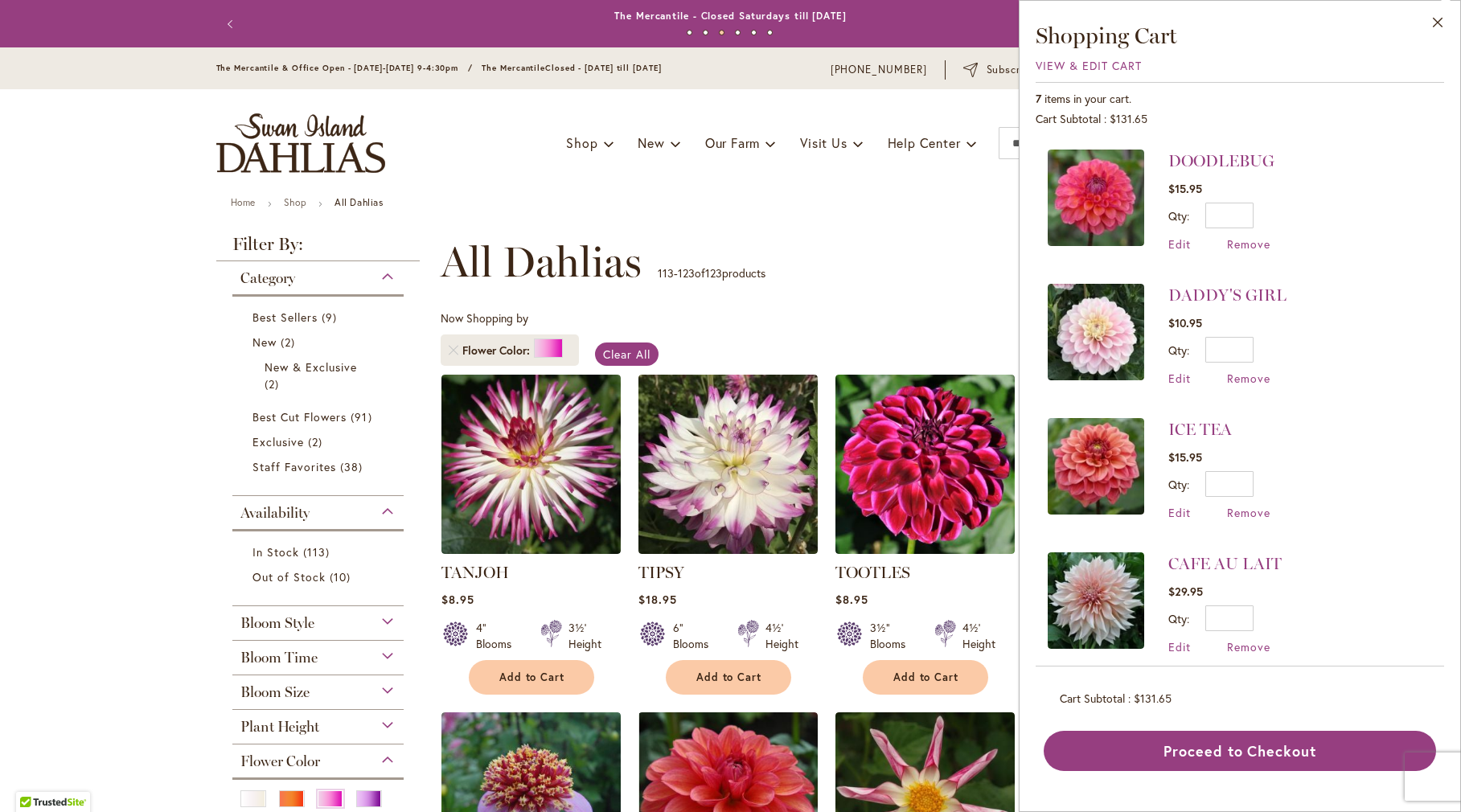
scroll to position [402, 0]
click at [1238, 246] on span "Remove" at bounding box center [1249, 242] width 43 height 16
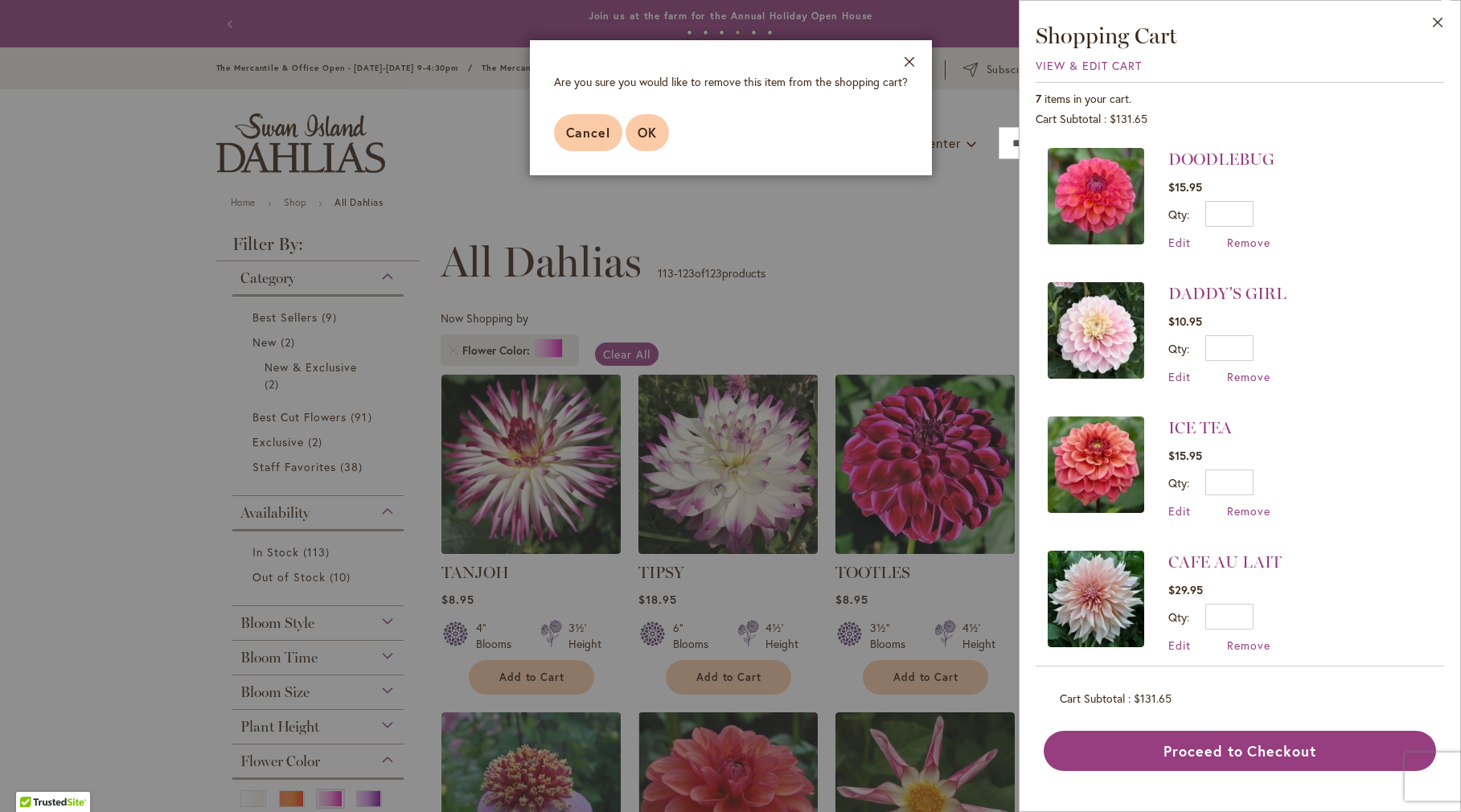
click at [660, 142] on button "OK" at bounding box center [647, 132] width 43 height 37
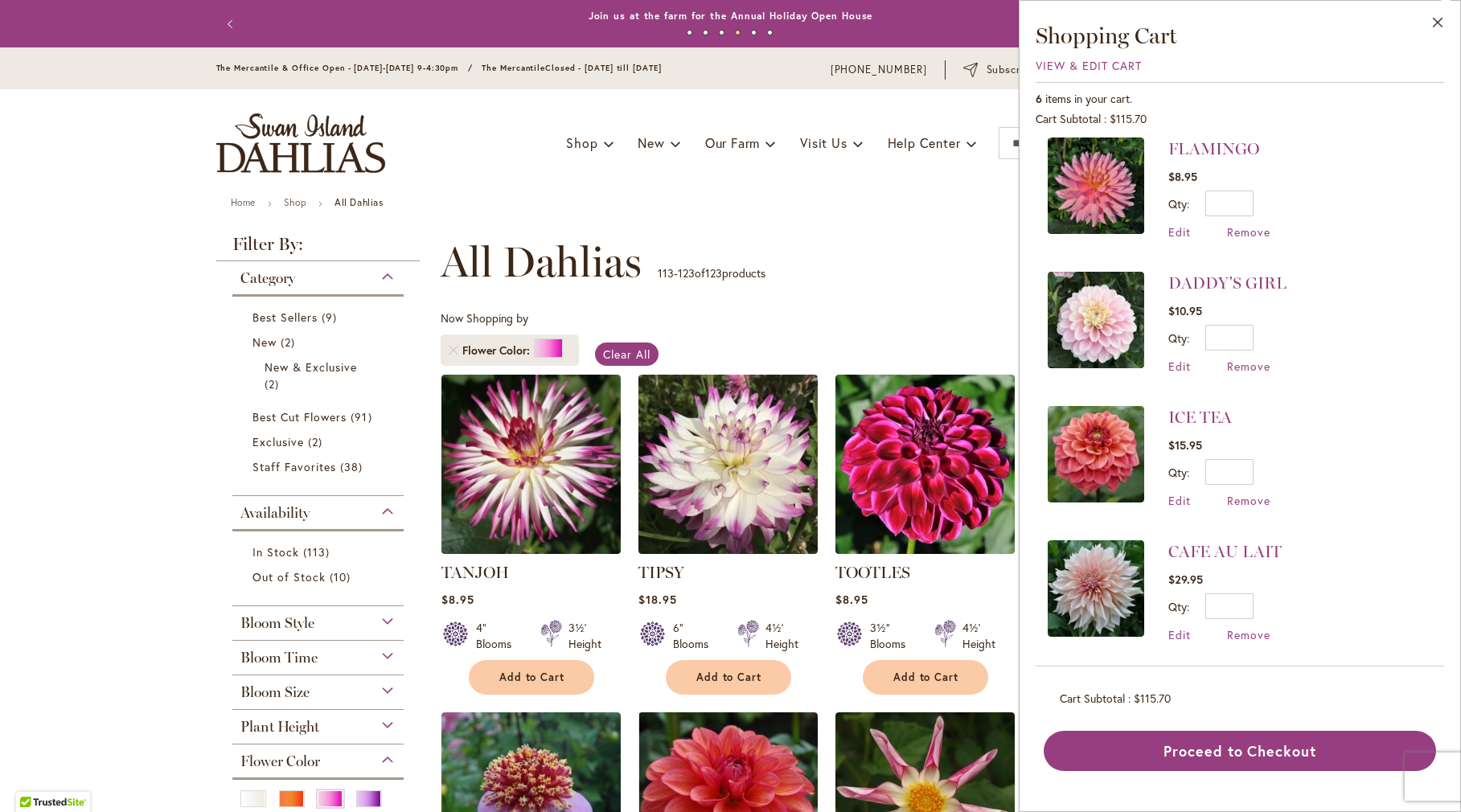
scroll to position [283, 0]
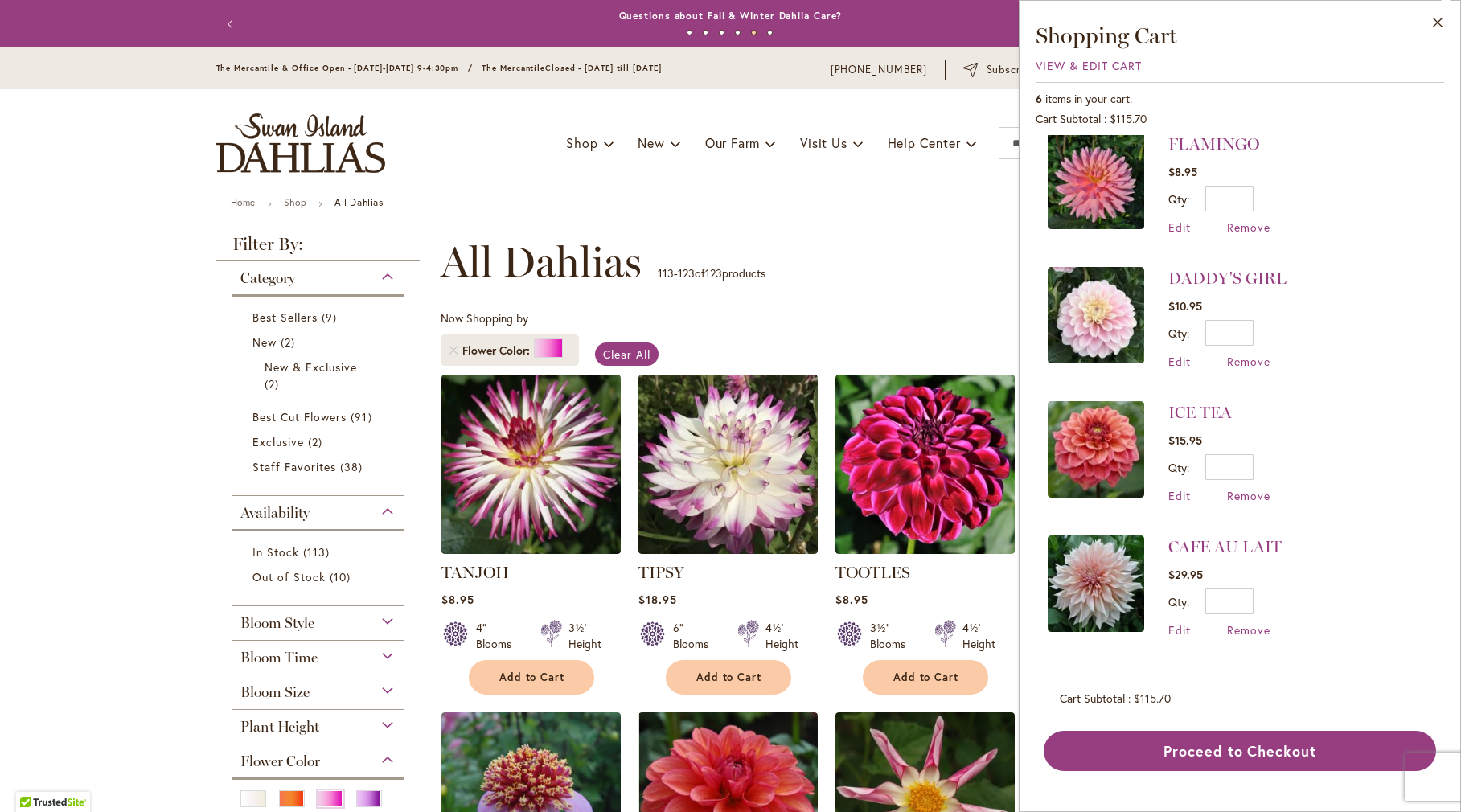
click at [871, 256] on div "**********" at bounding box center [843, 262] width 805 height 49
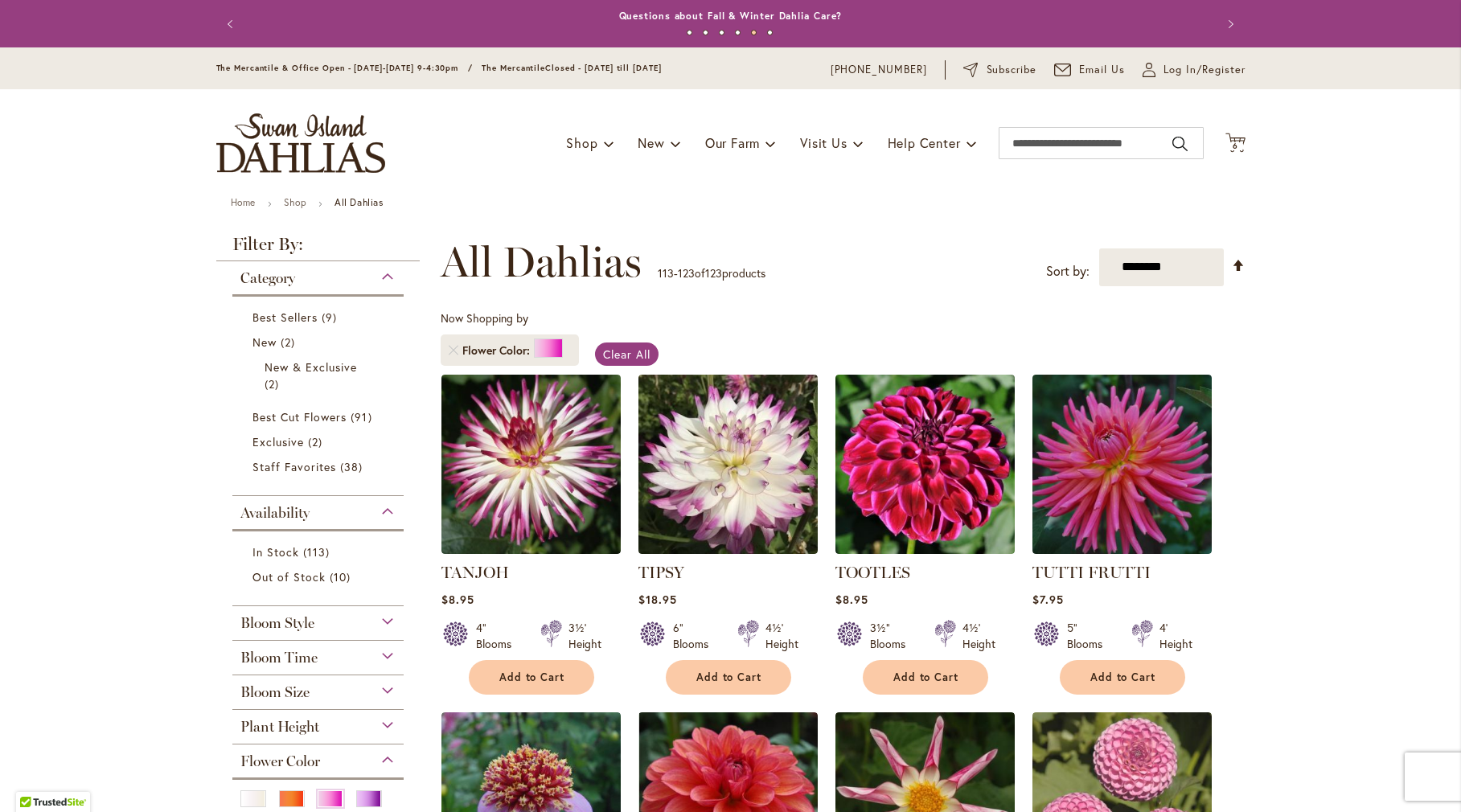
scroll to position [482, 0]
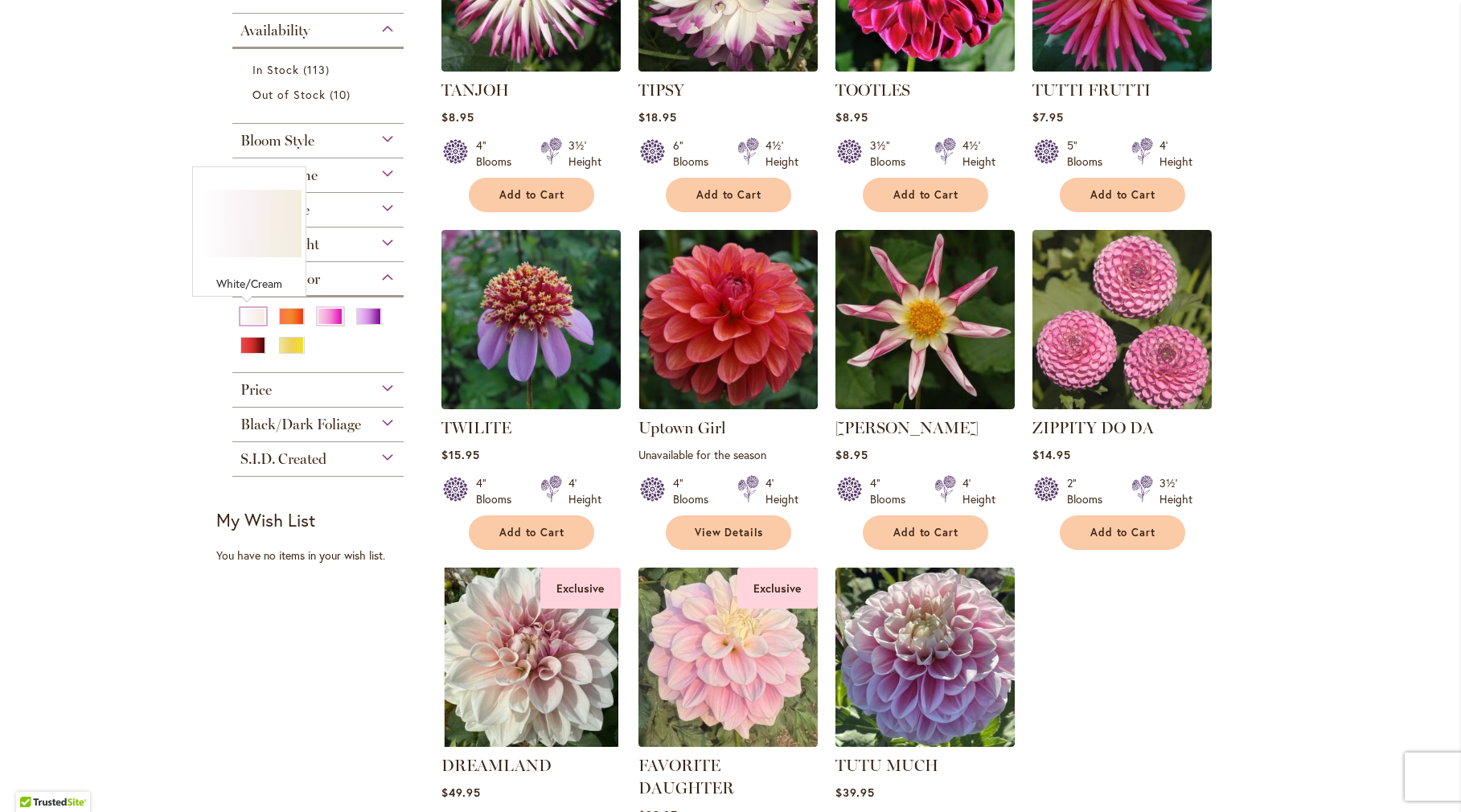
click at [247, 320] on div "White/Cream" at bounding box center [254, 316] width 26 height 17
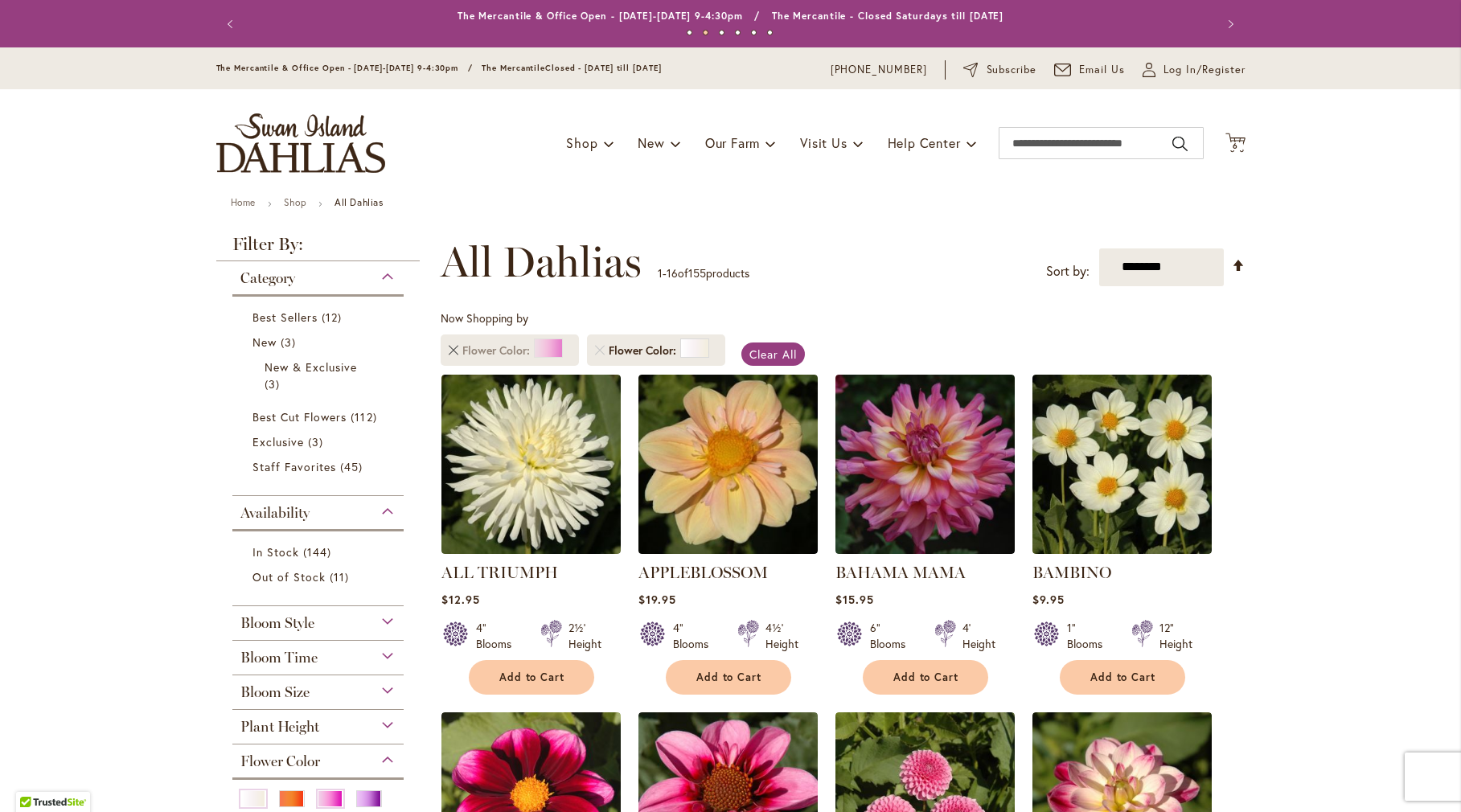
click at [451, 349] on link "Remove Flower Color Pink" at bounding box center [453, 350] width 10 height 10
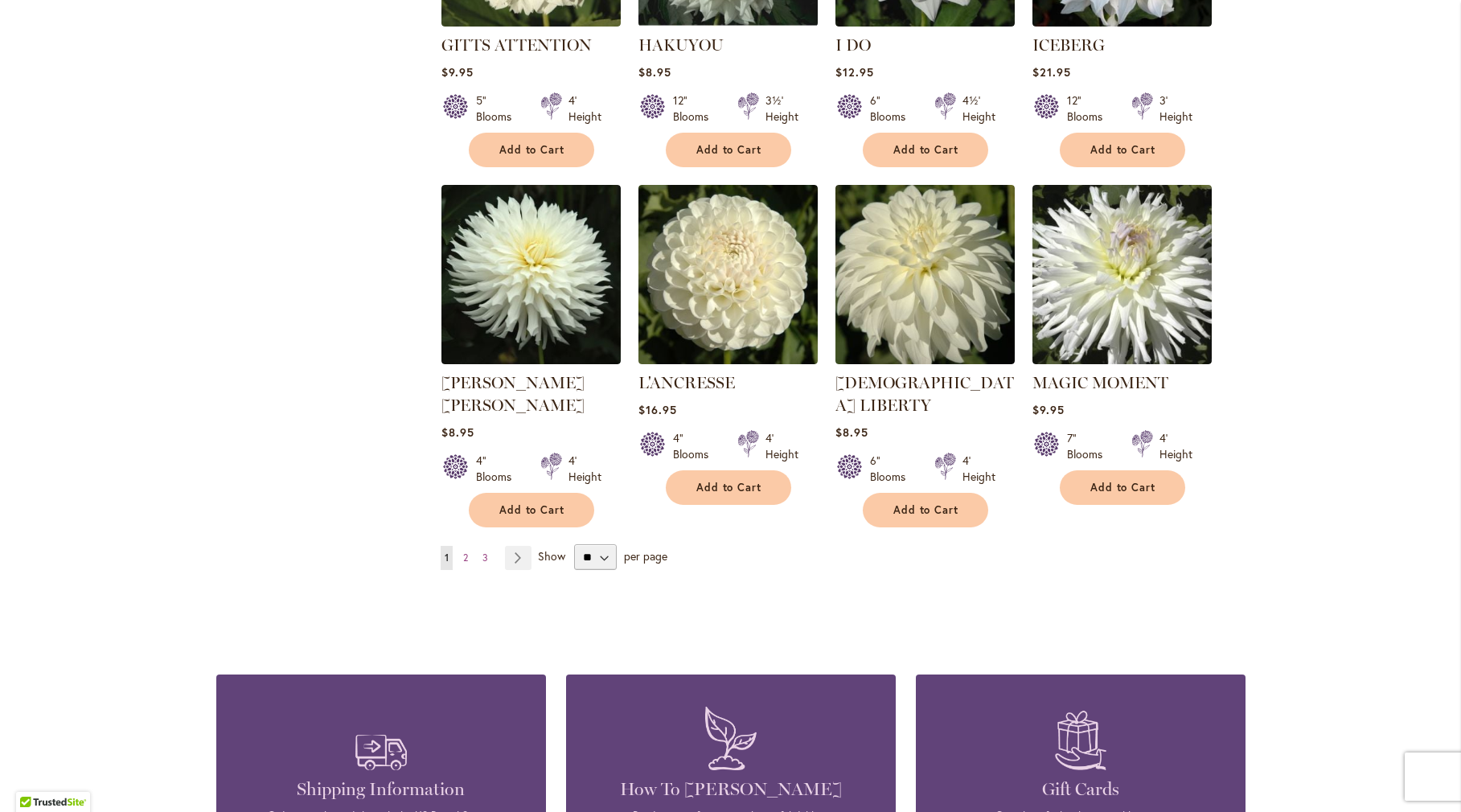
scroll to position [1286, 0]
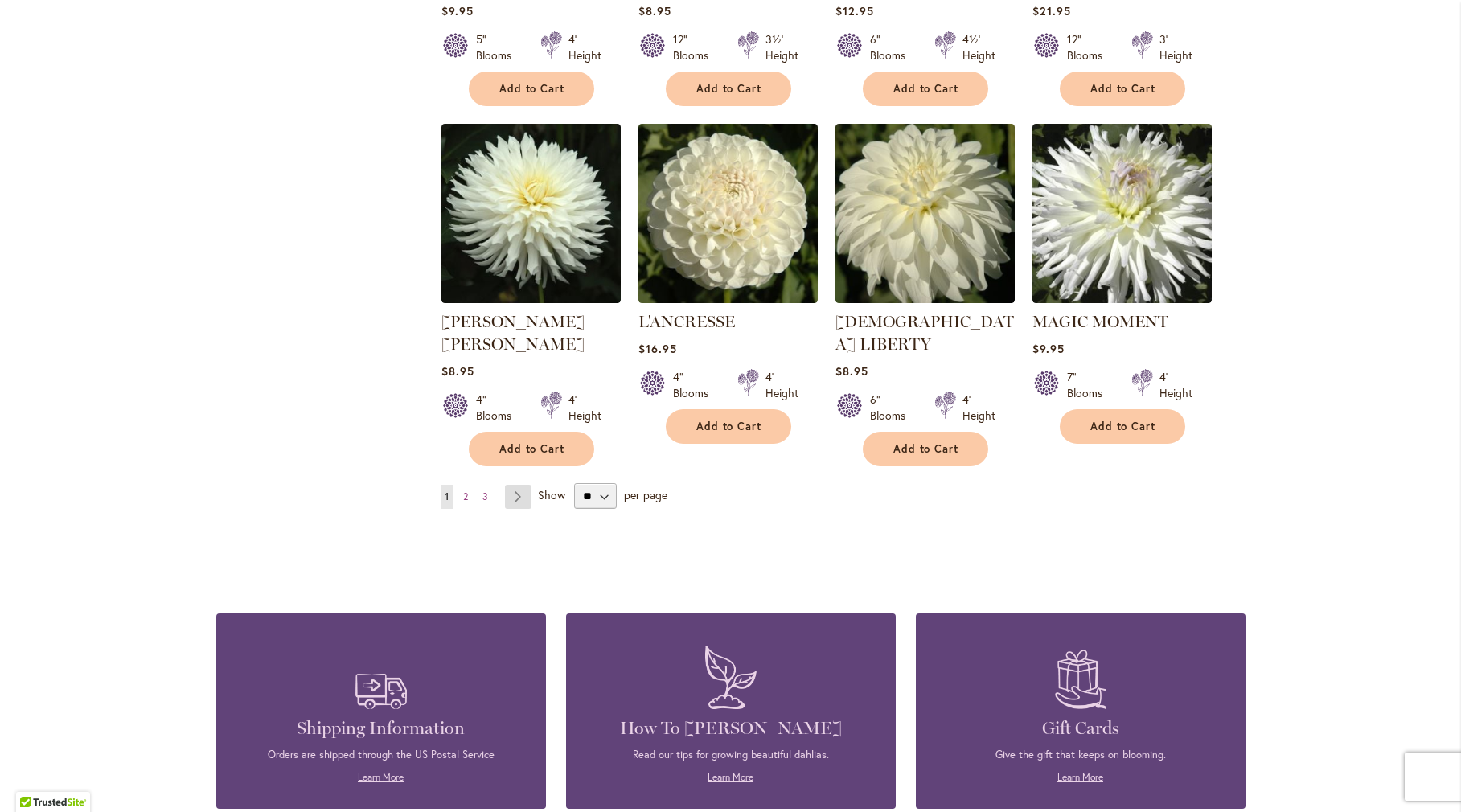
click at [511, 485] on link "Page Next" at bounding box center [518, 497] width 27 height 24
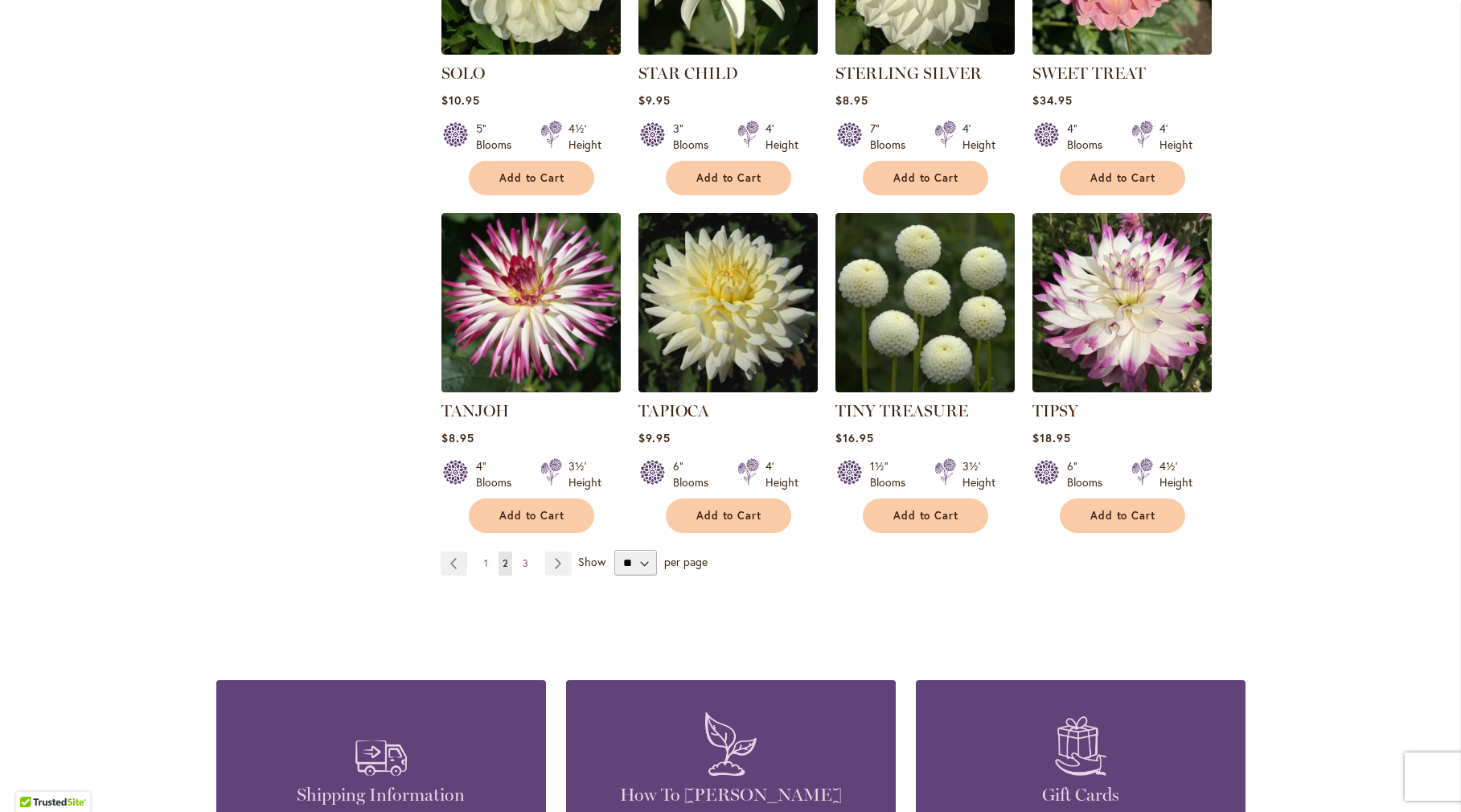
scroll to position [1206, 0]
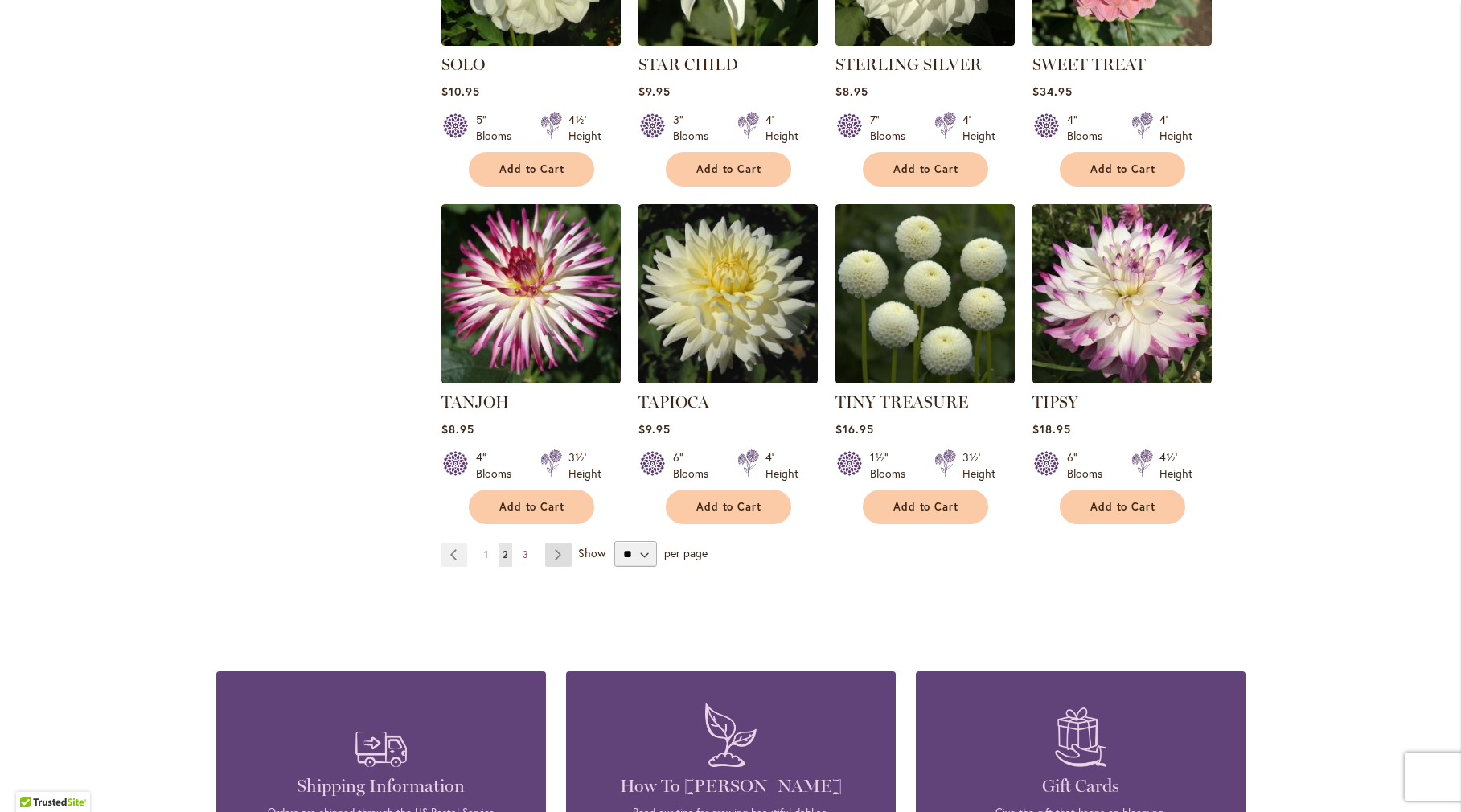
click at [547, 543] on link "Page Next" at bounding box center [559, 555] width 27 height 24
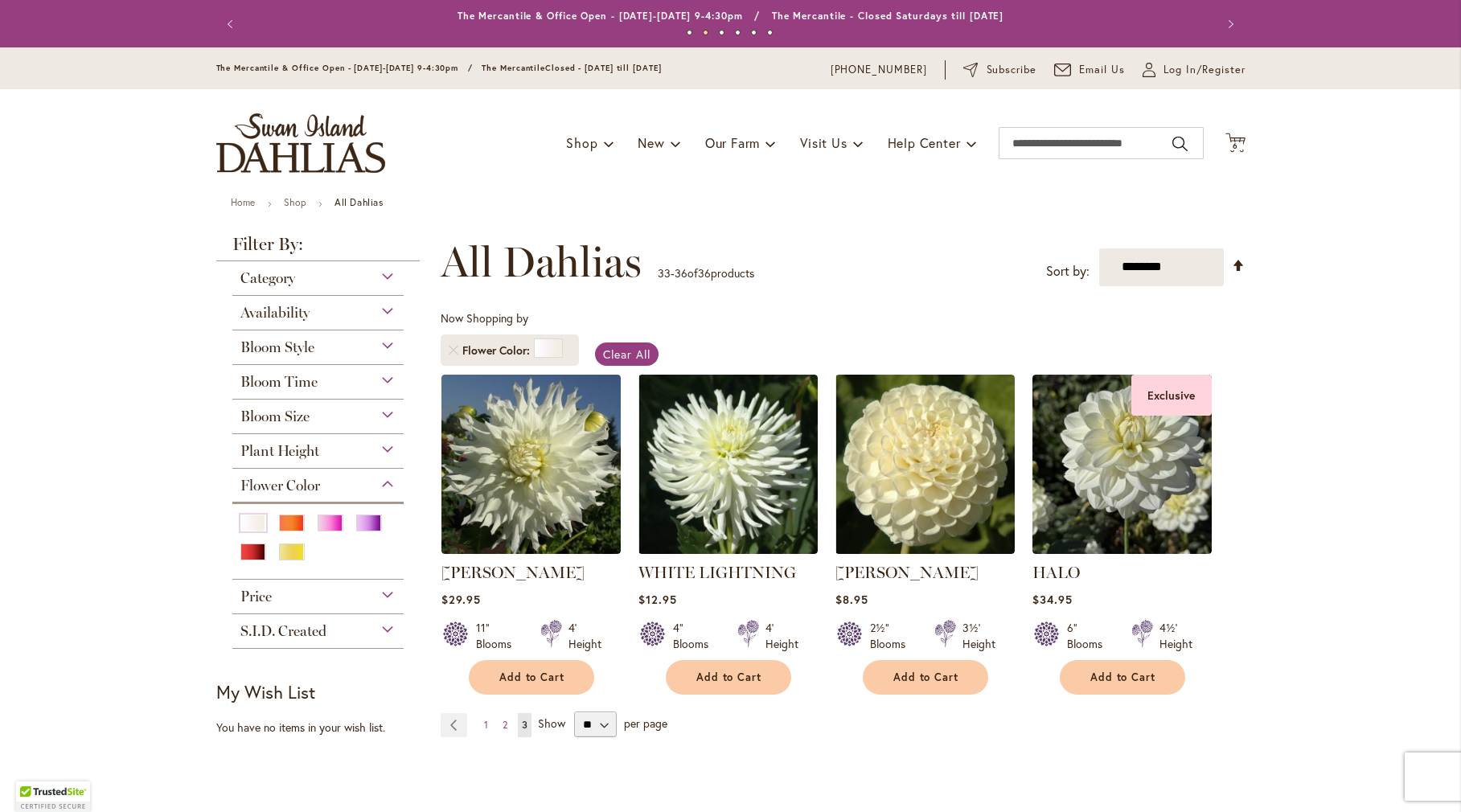
click at [282, 343] on span "Bloom Style" at bounding box center [277, 347] width 74 height 17
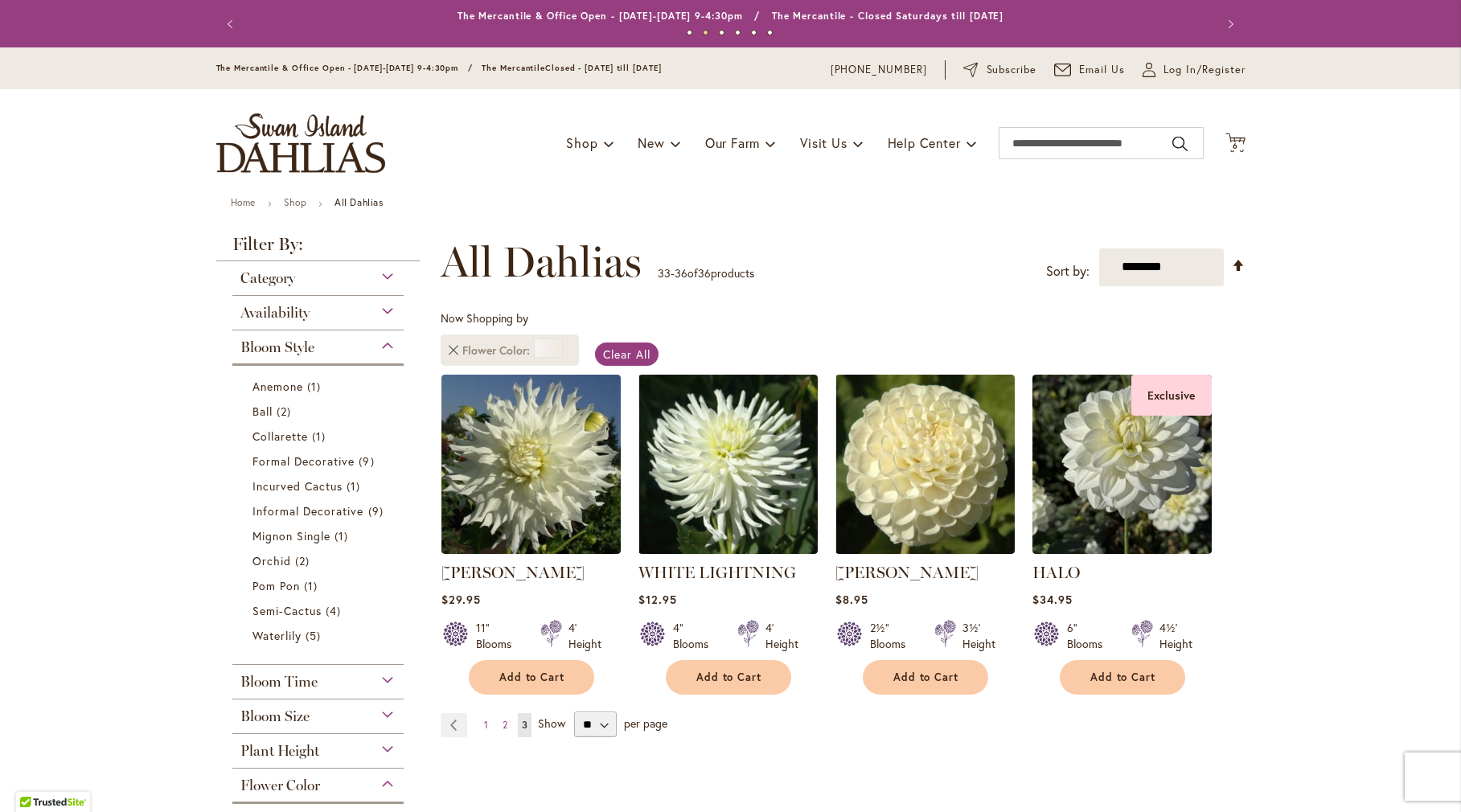
click at [449, 346] on link "Remove Flower Color White/Cream" at bounding box center [453, 350] width 10 height 10
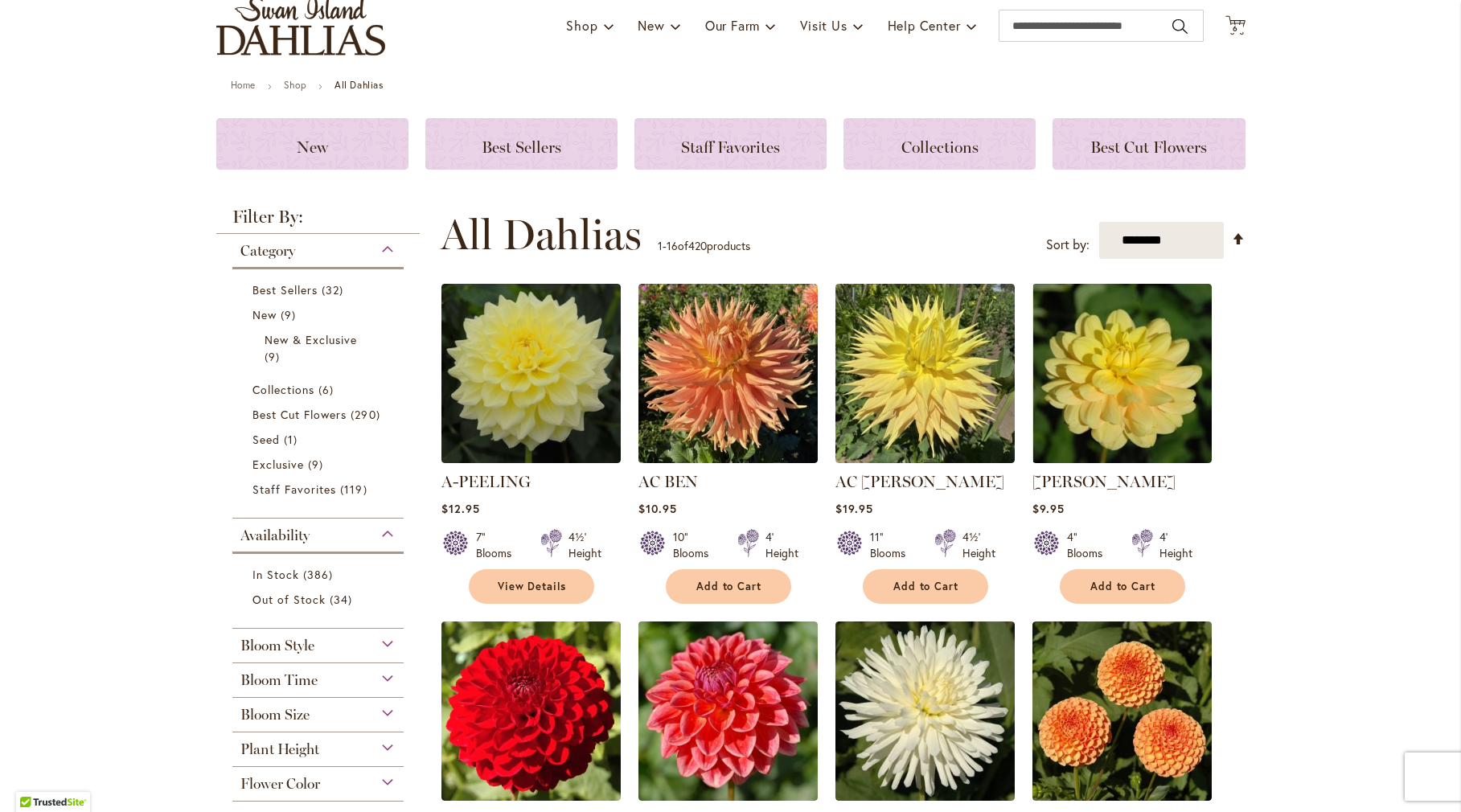
scroll to position [321, 0]
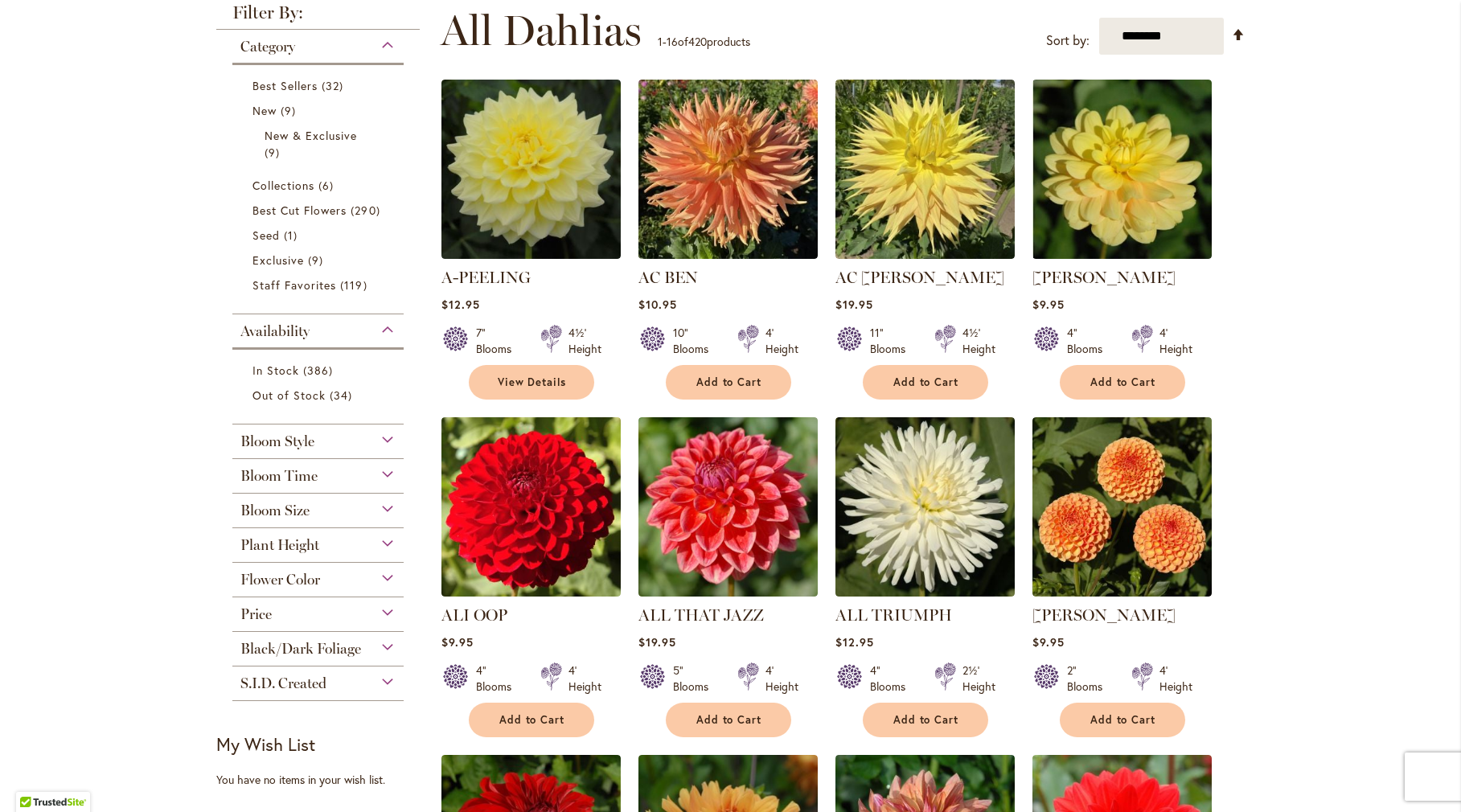
click at [248, 439] on span "Bloom Style" at bounding box center [277, 441] width 74 height 17
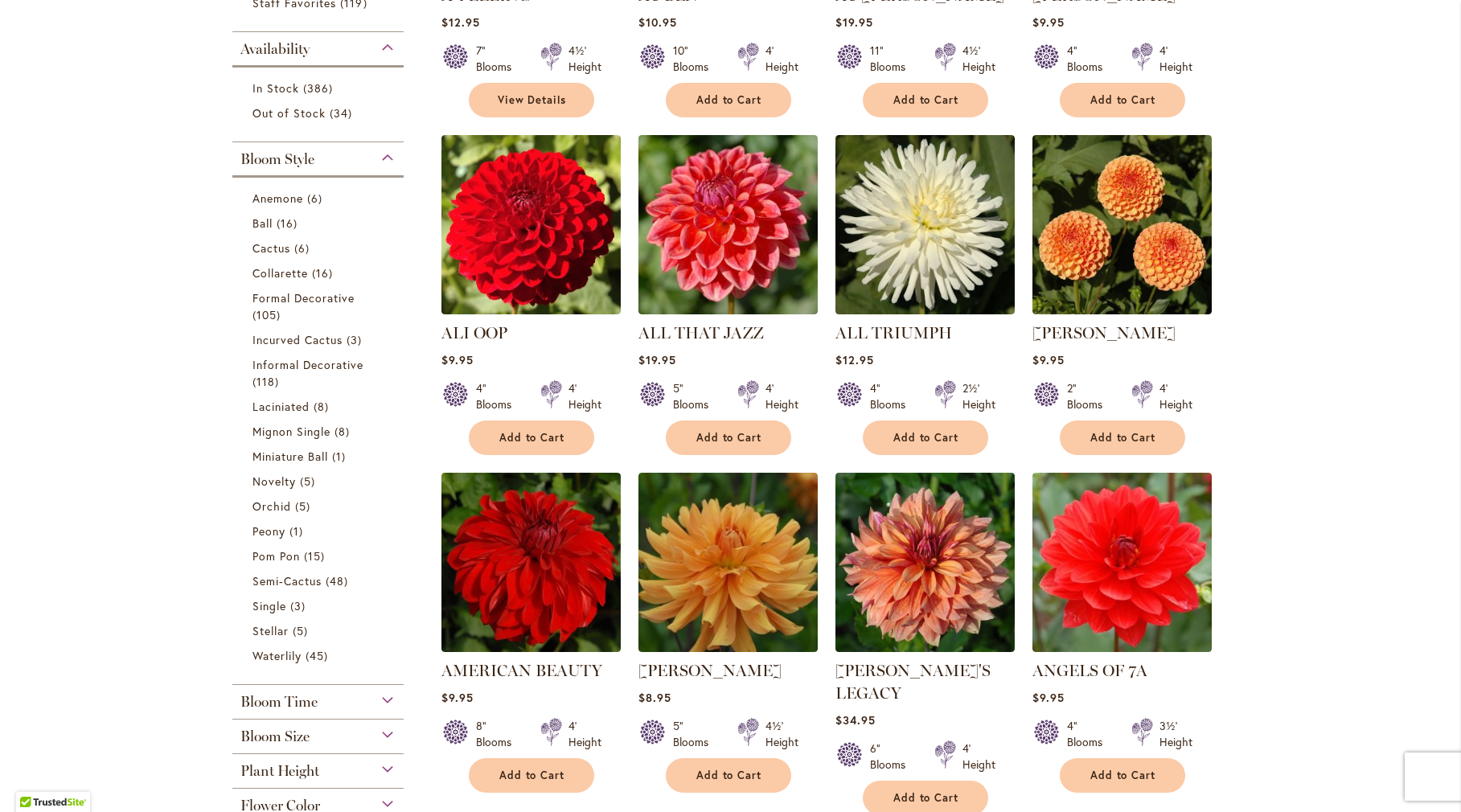
scroll to position [585, 0]
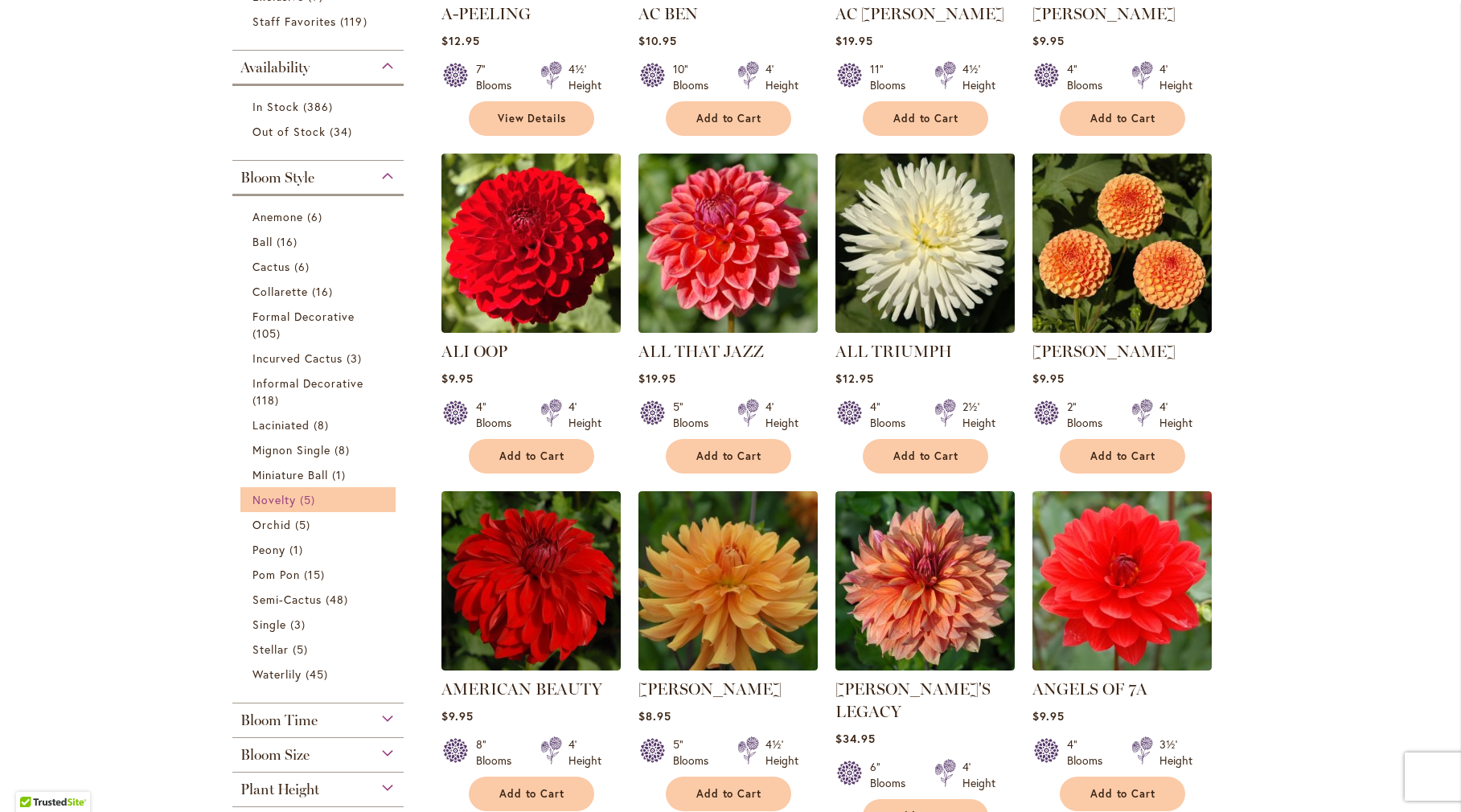
click at [255, 501] on span "Novelty" at bounding box center [274, 500] width 43 height 16
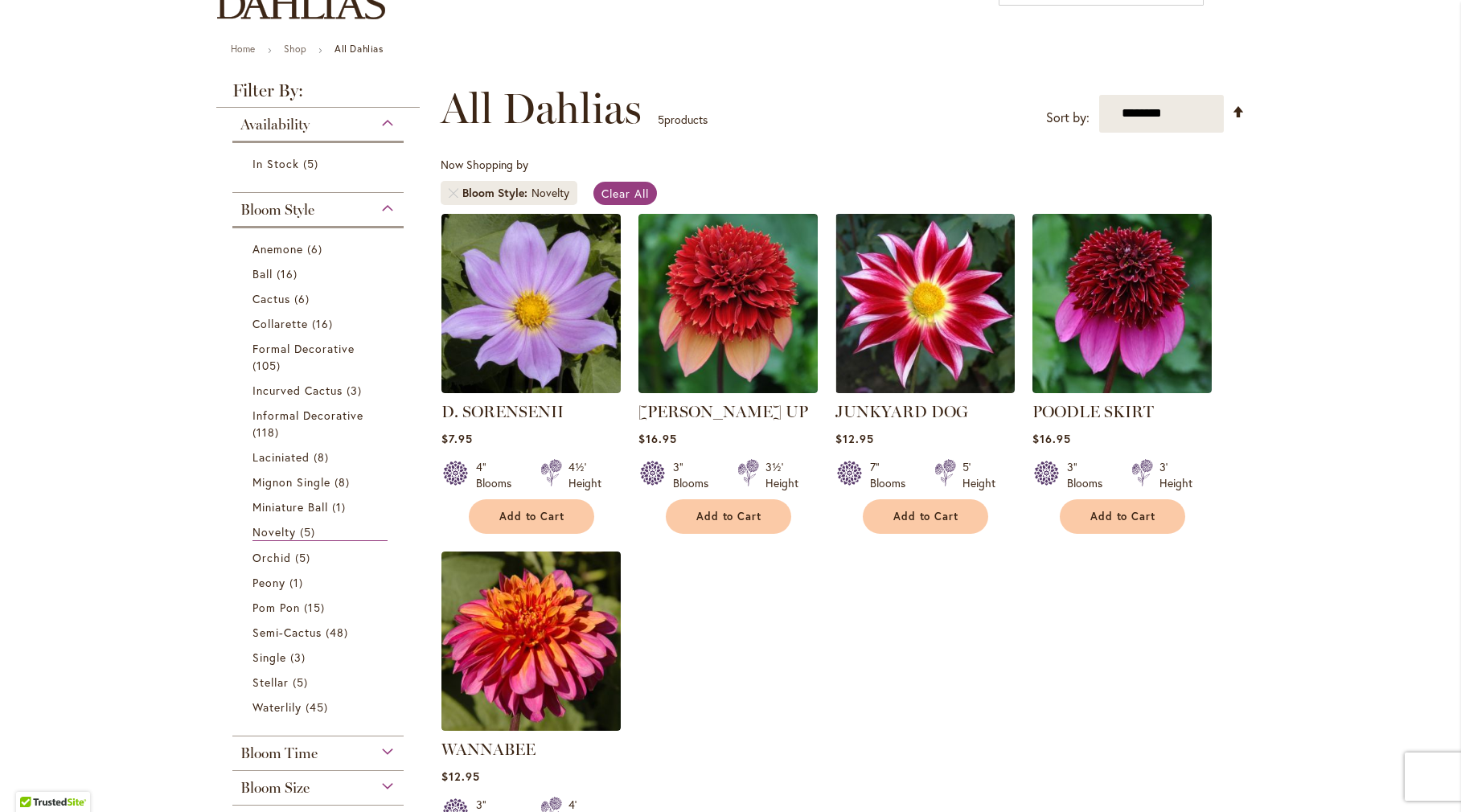
scroll to position [161, 0]
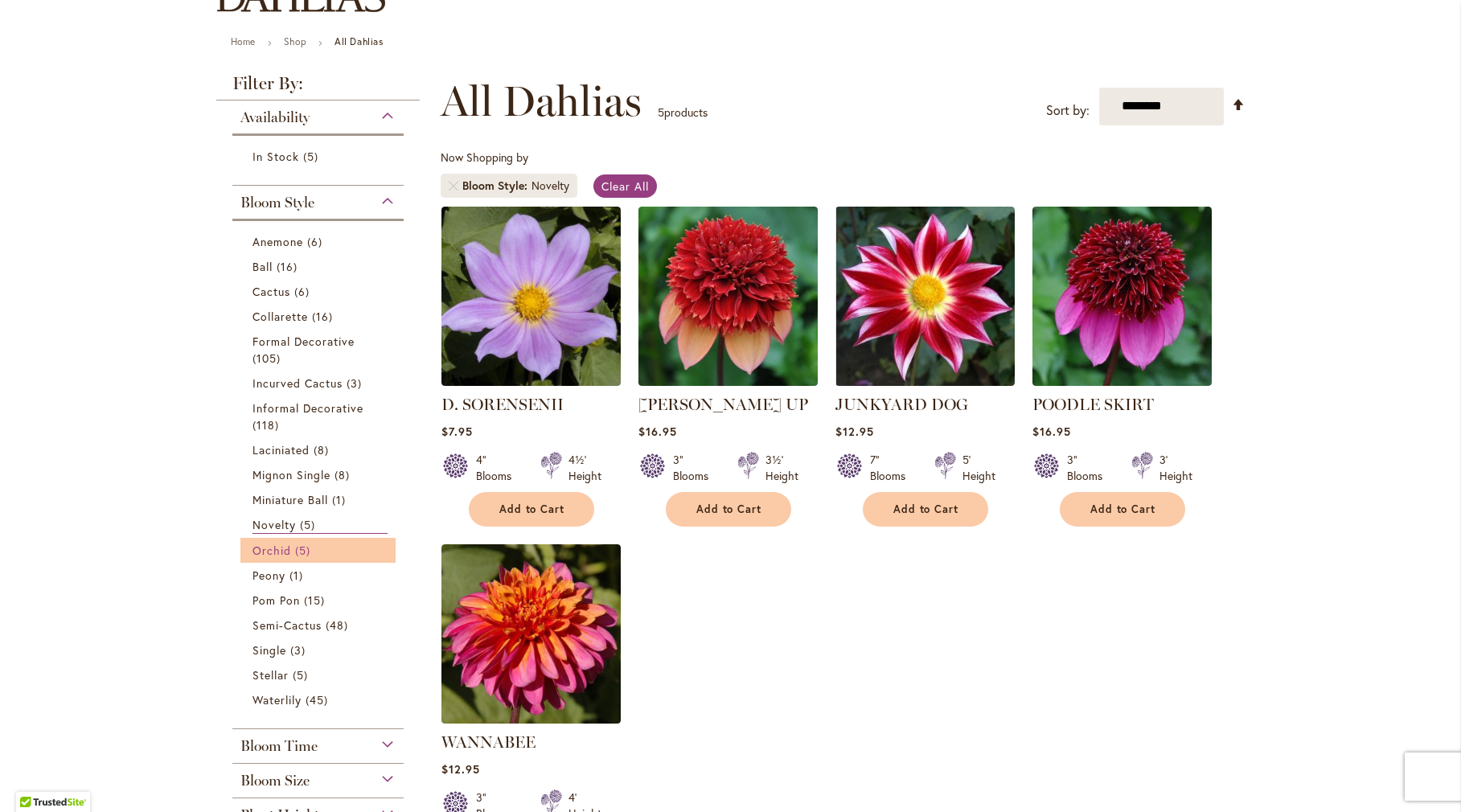
click at [310, 554] on link "Orchid 5 items" at bounding box center [321, 550] width 136 height 17
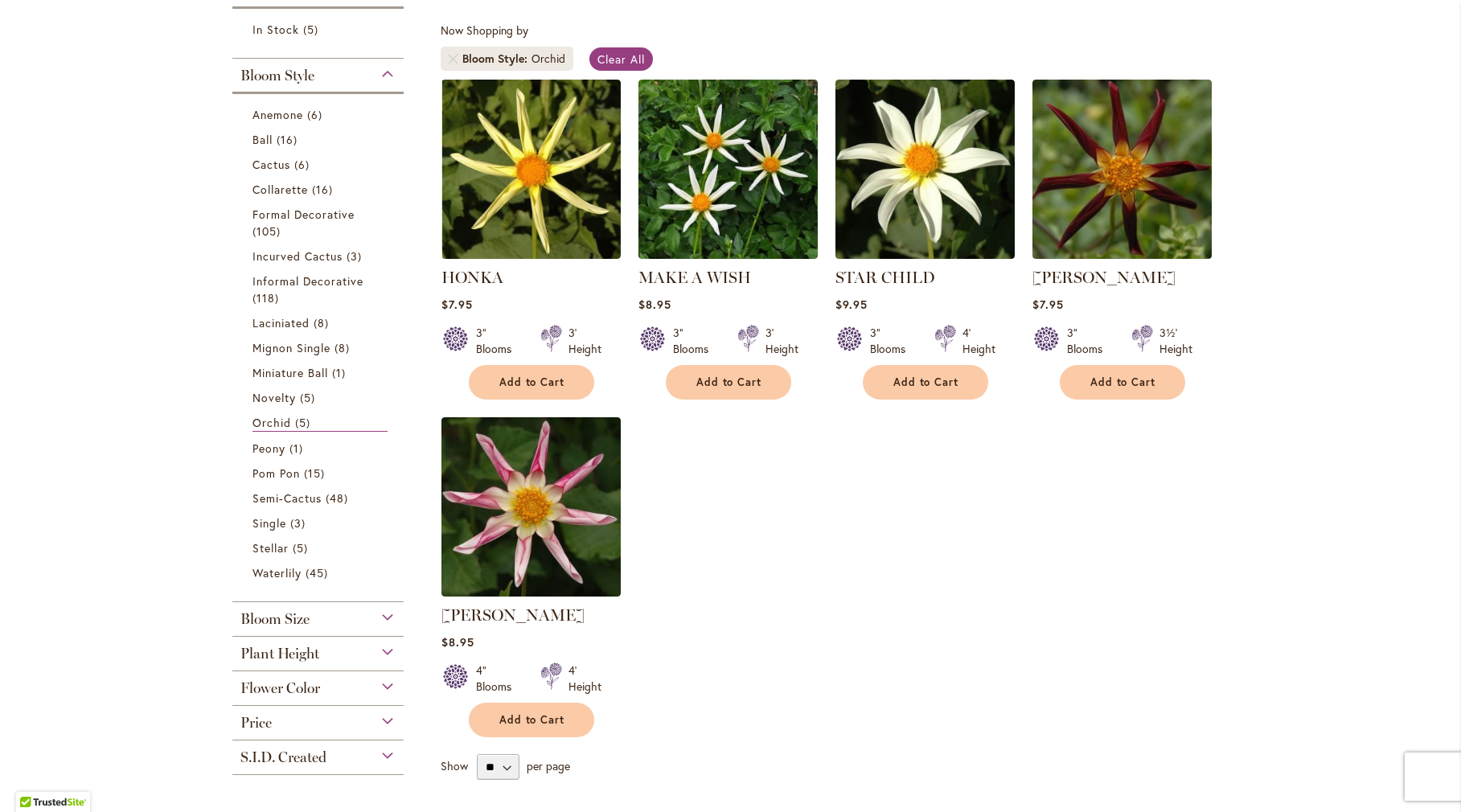
scroll to position [321, 0]
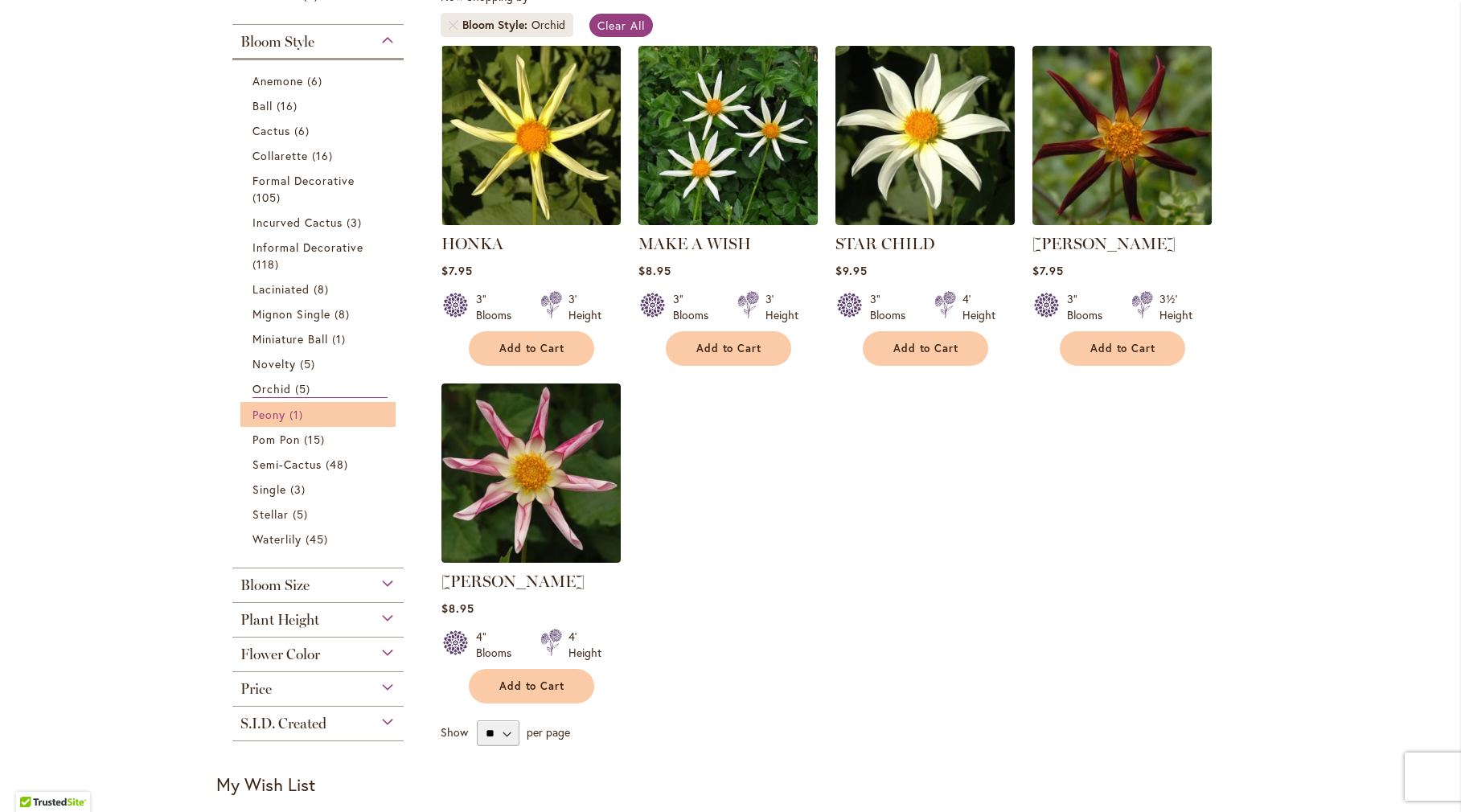
click at [279, 413] on span "Peony" at bounding box center [269, 414] width 33 height 16
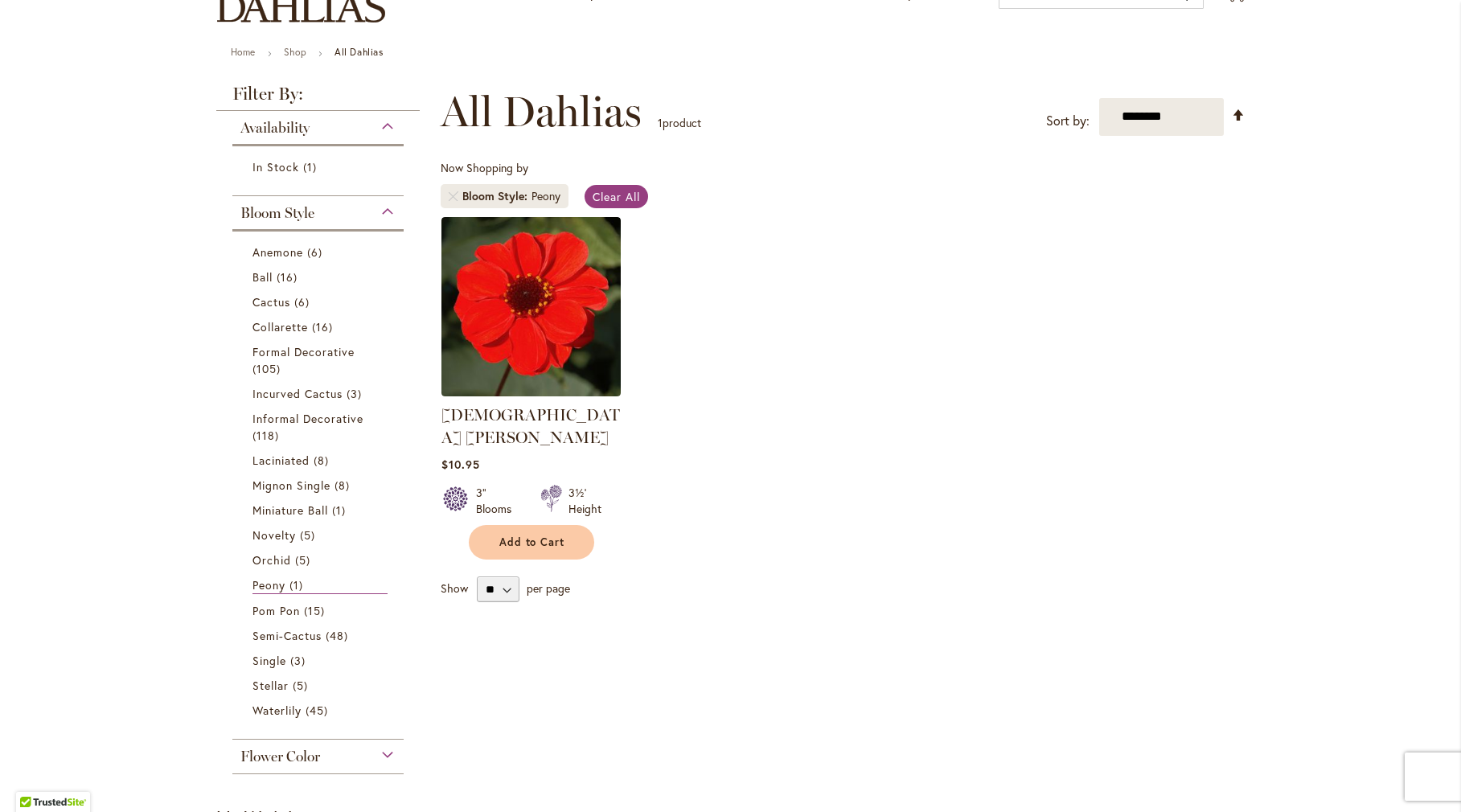
scroll to position [161, 0]
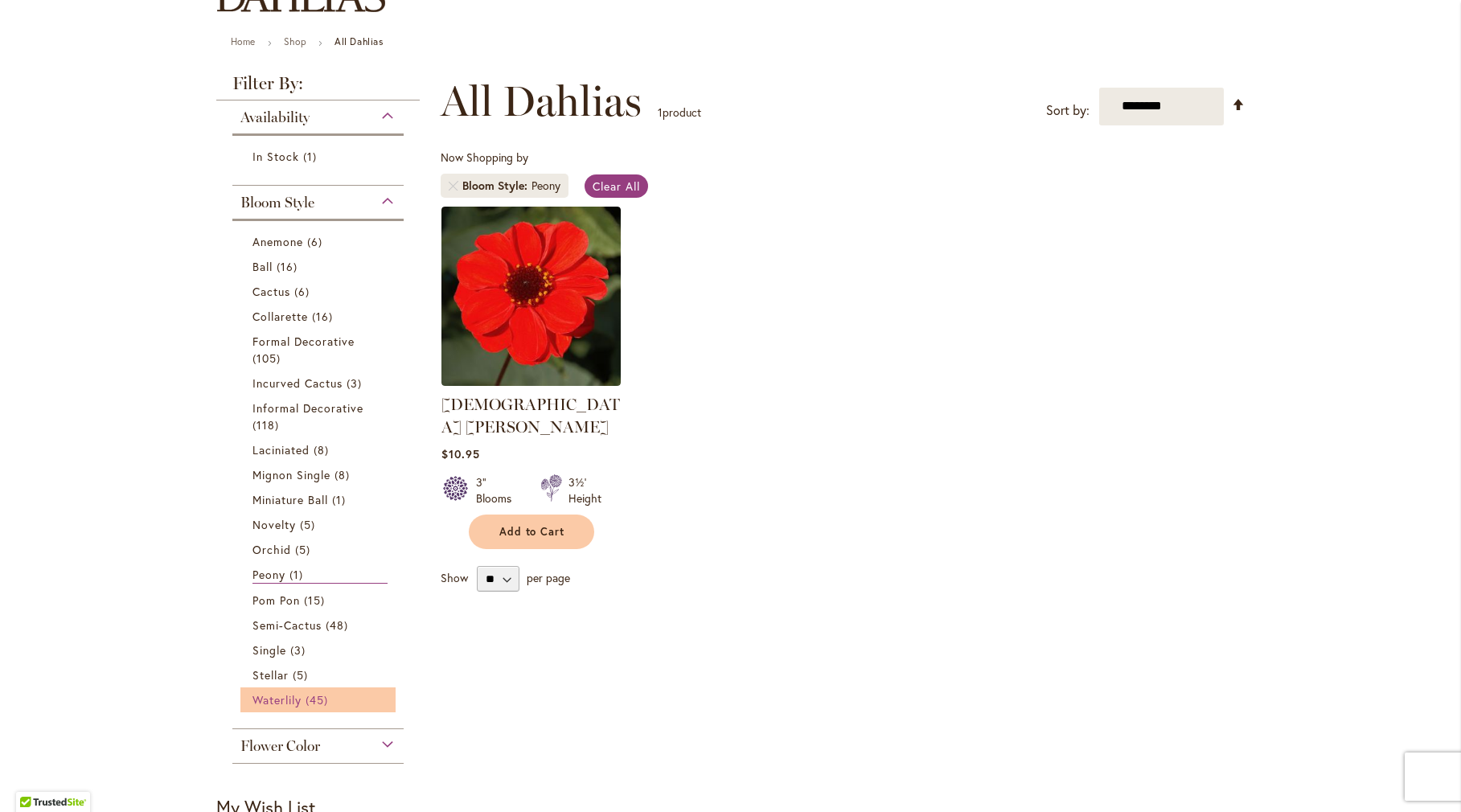
click at [270, 694] on span "Waterlily" at bounding box center [277, 700] width 49 height 16
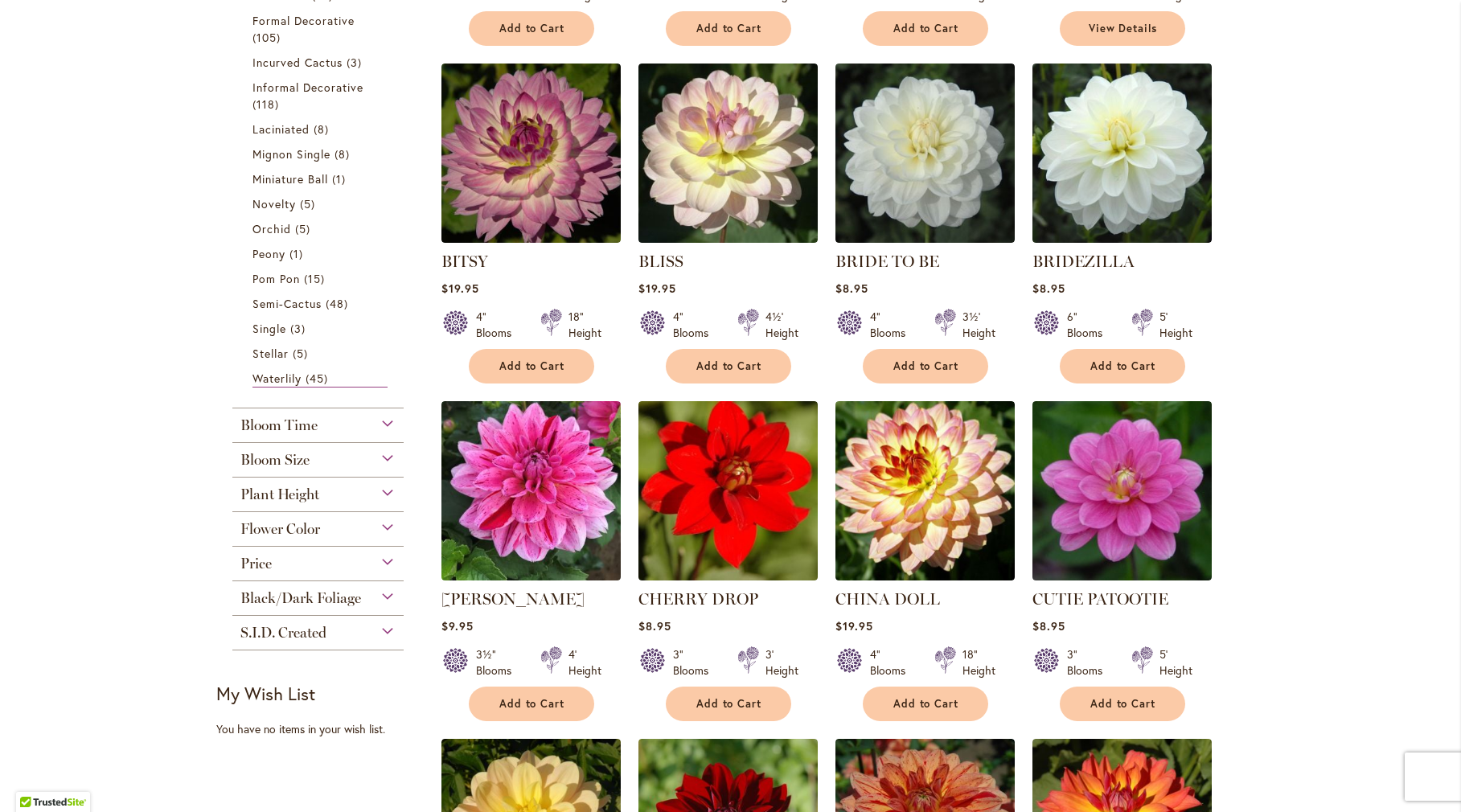
scroll to position [563, 0]
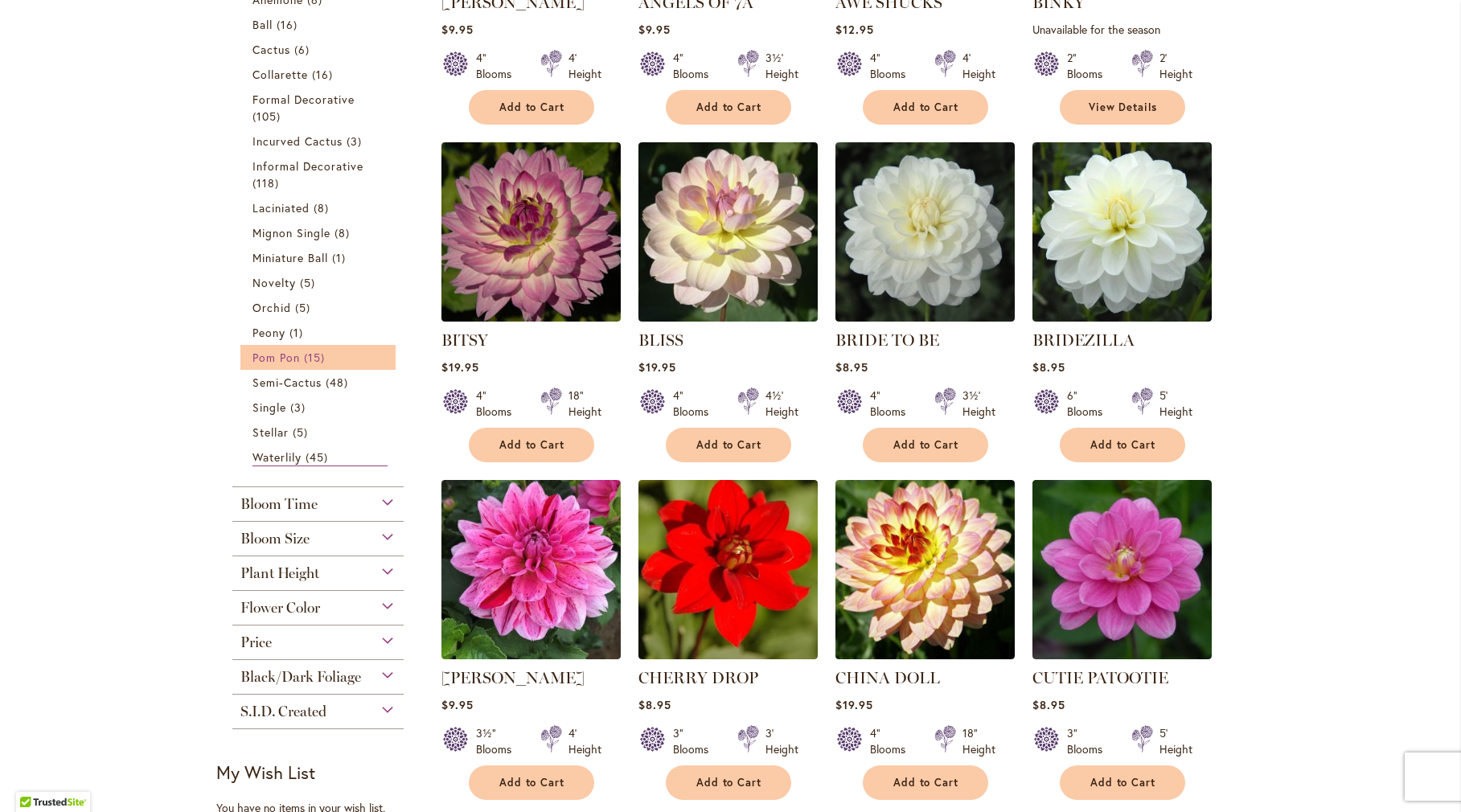
click at [285, 362] on span "Pom Pon" at bounding box center [276, 358] width 48 height 16
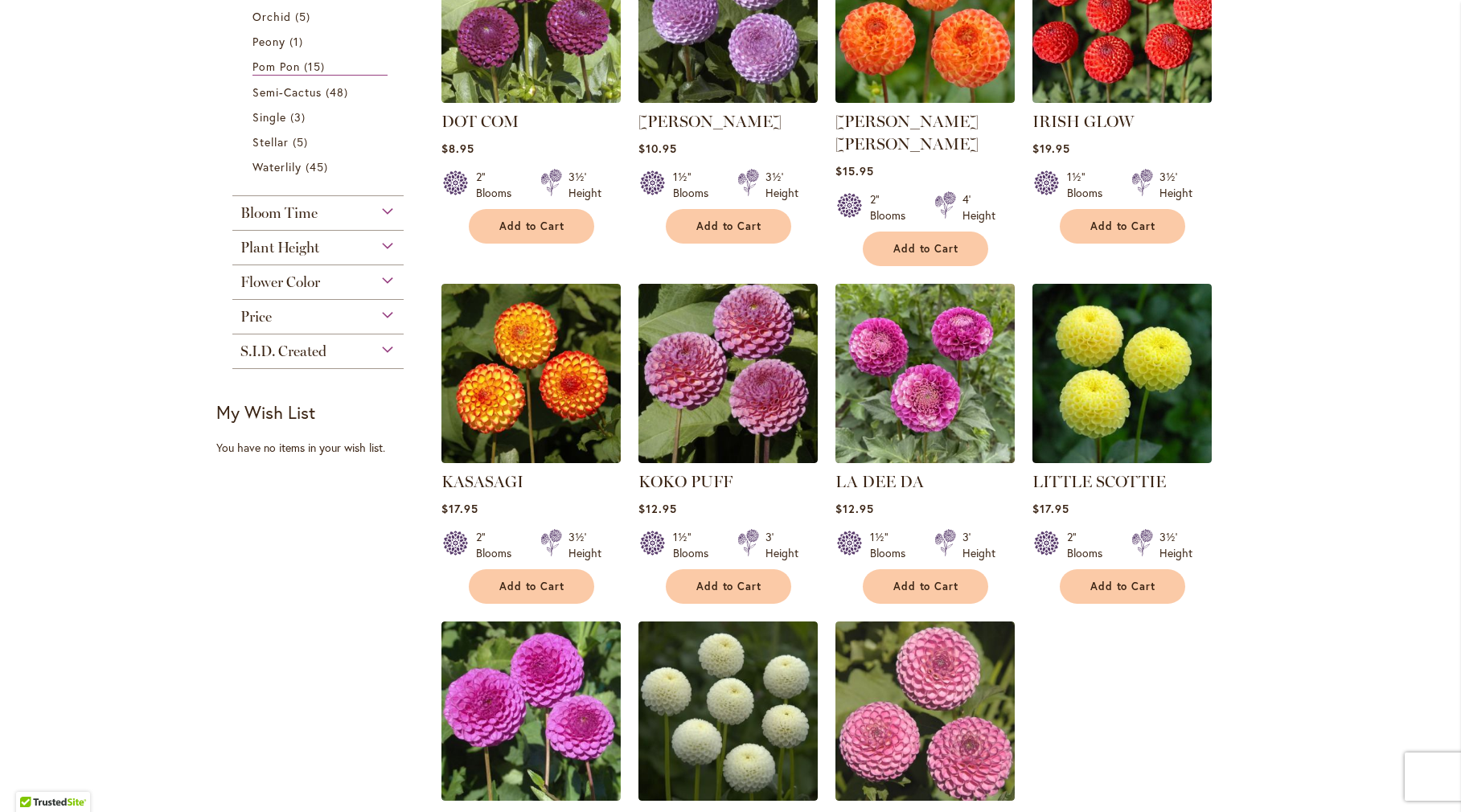
scroll to position [321, 0]
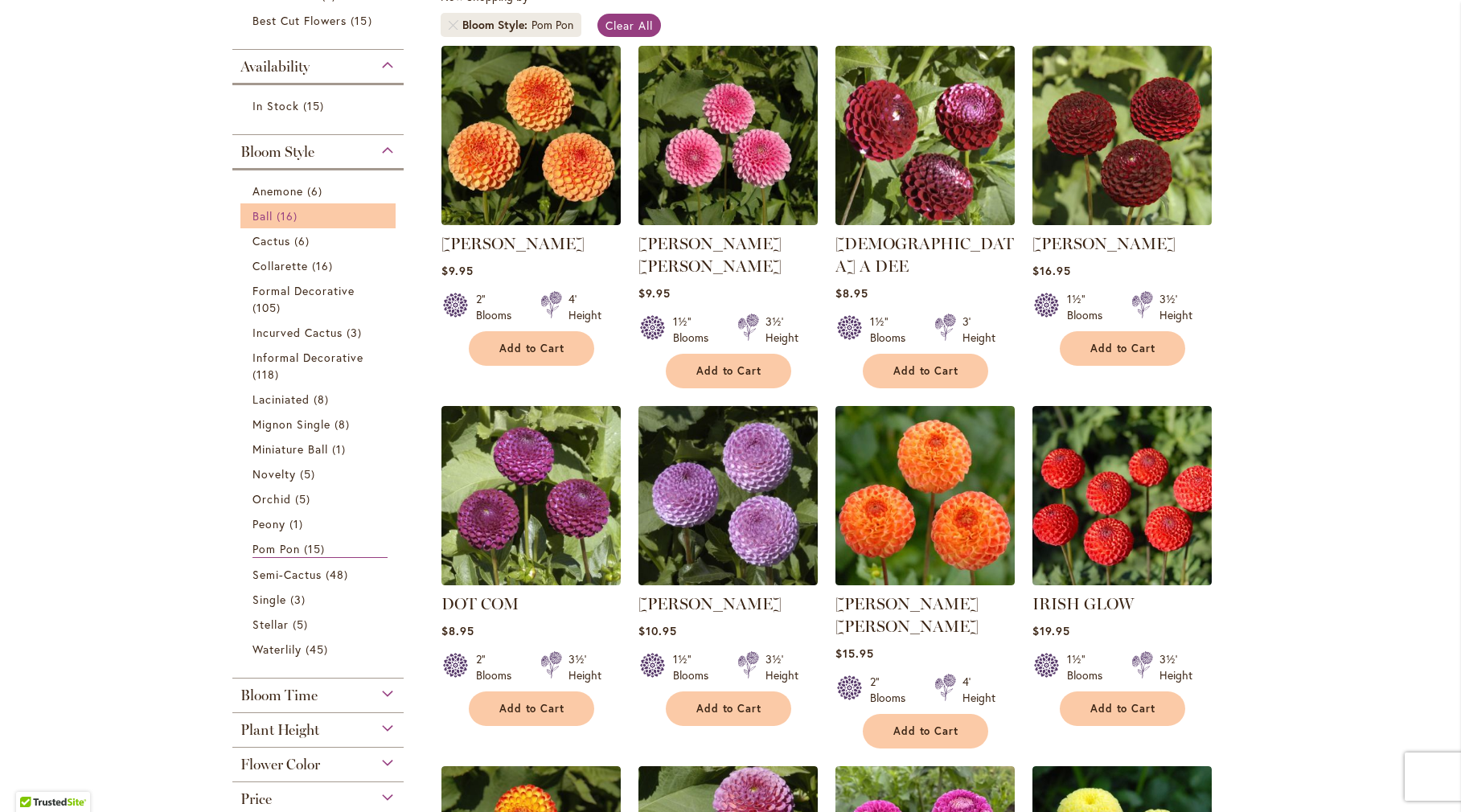
click at [262, 220] on span "Ball" at bounding box center [262, 216] width 20 height 16
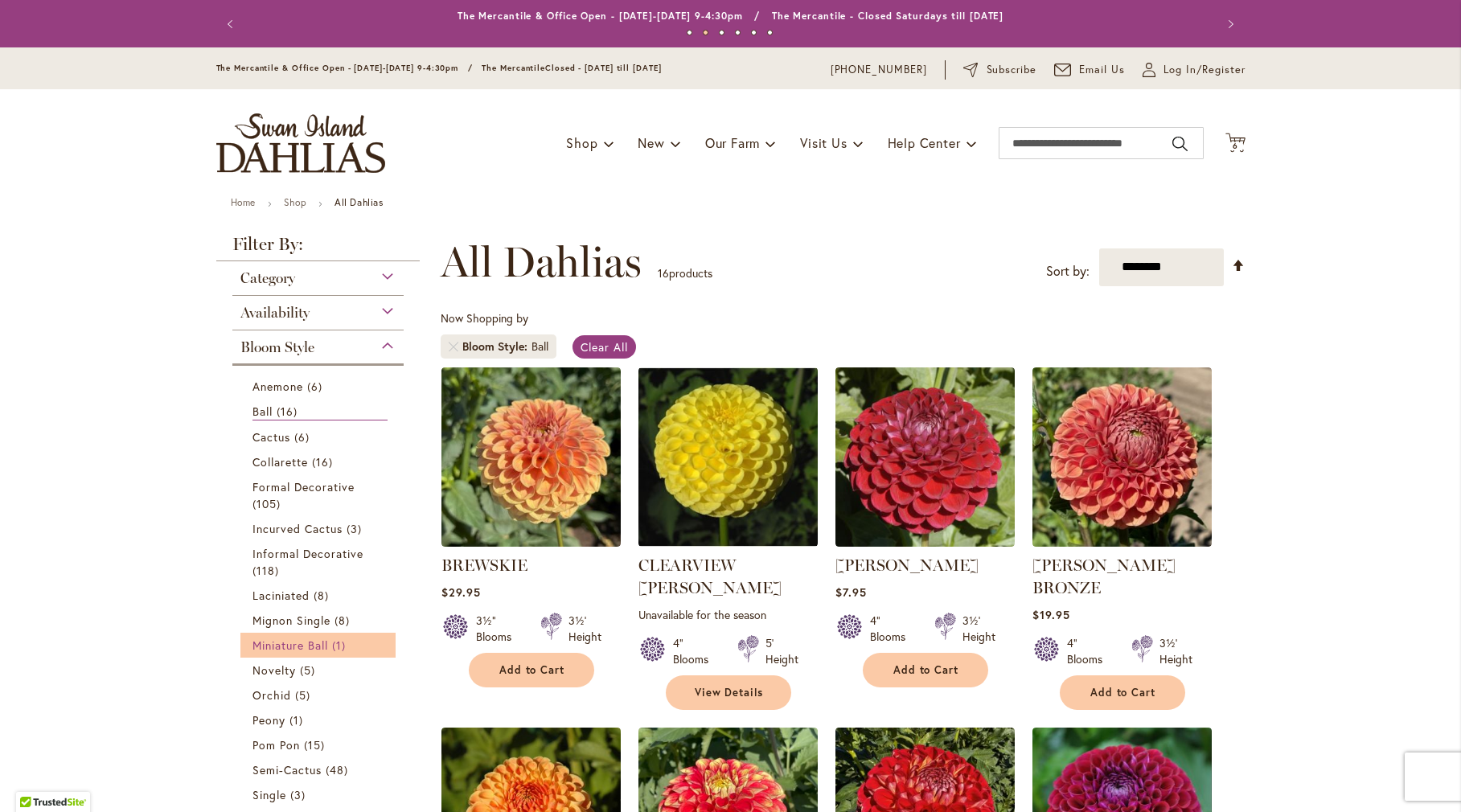
click at [256, 642] on span "Miniature Ball" at bounding box center [291, 645] width 76 height 16
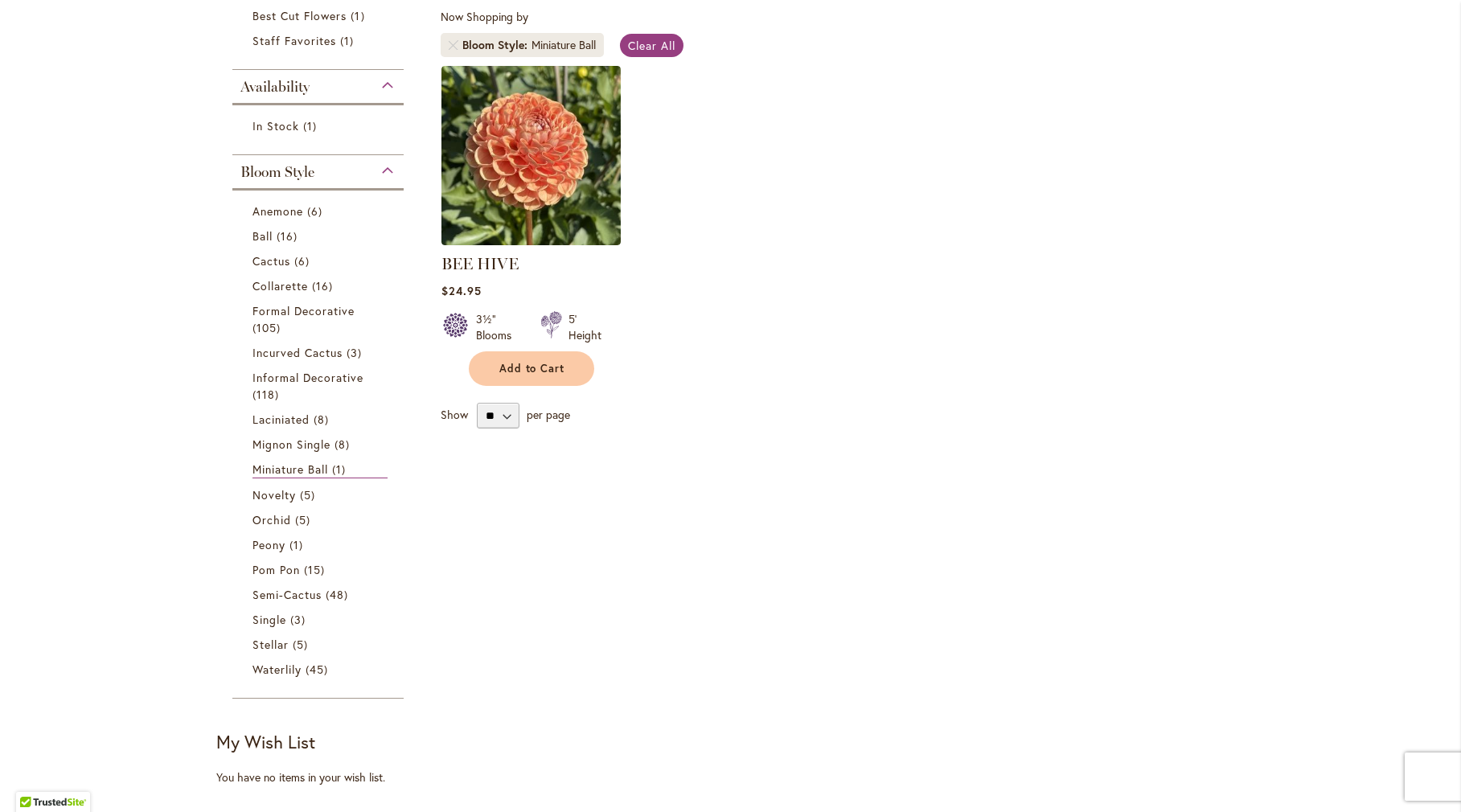
scroll to position [321, 0]
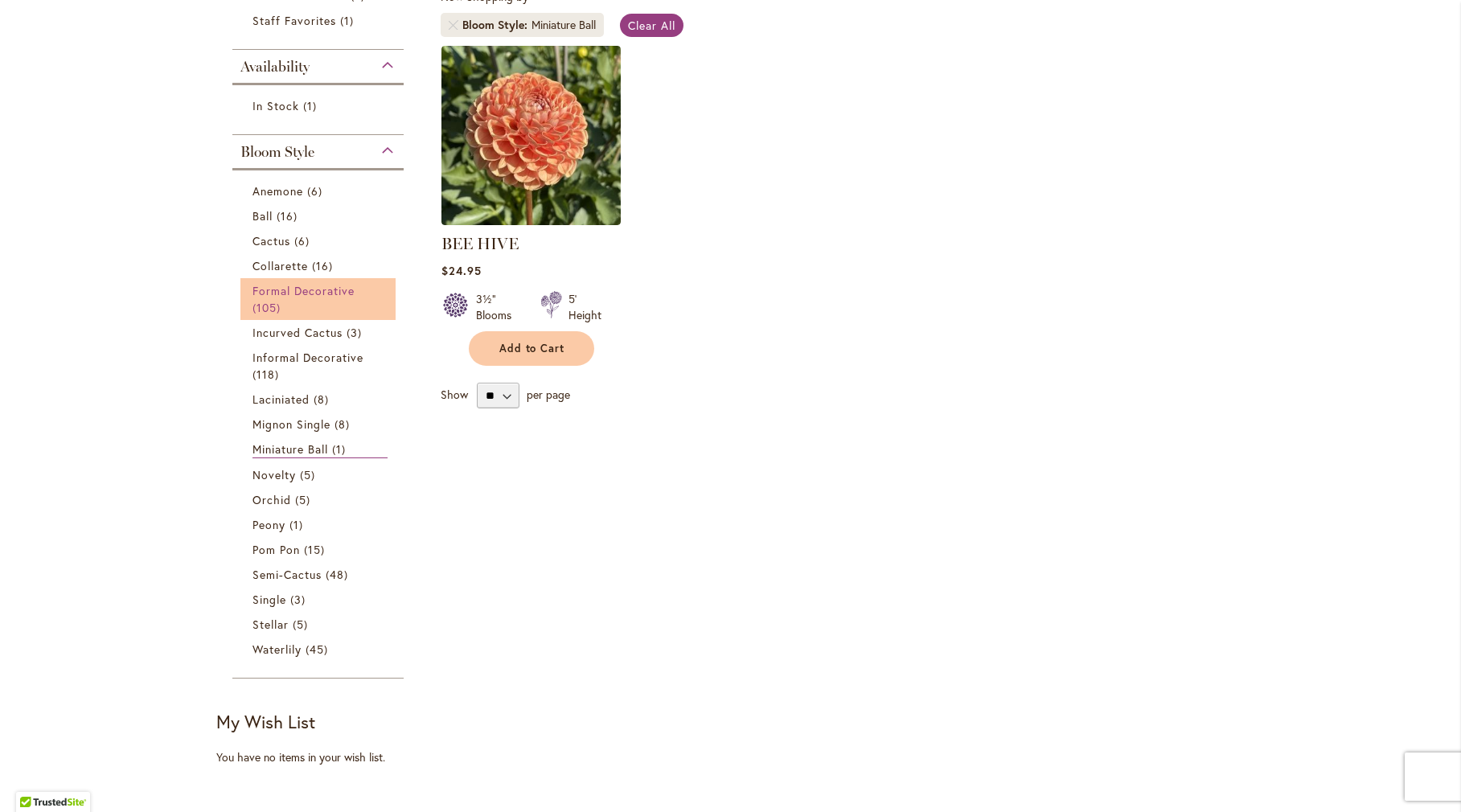
click at [265, 298] on span "Formal Decorative" at bounding box center [304, 291] width 102 height 16
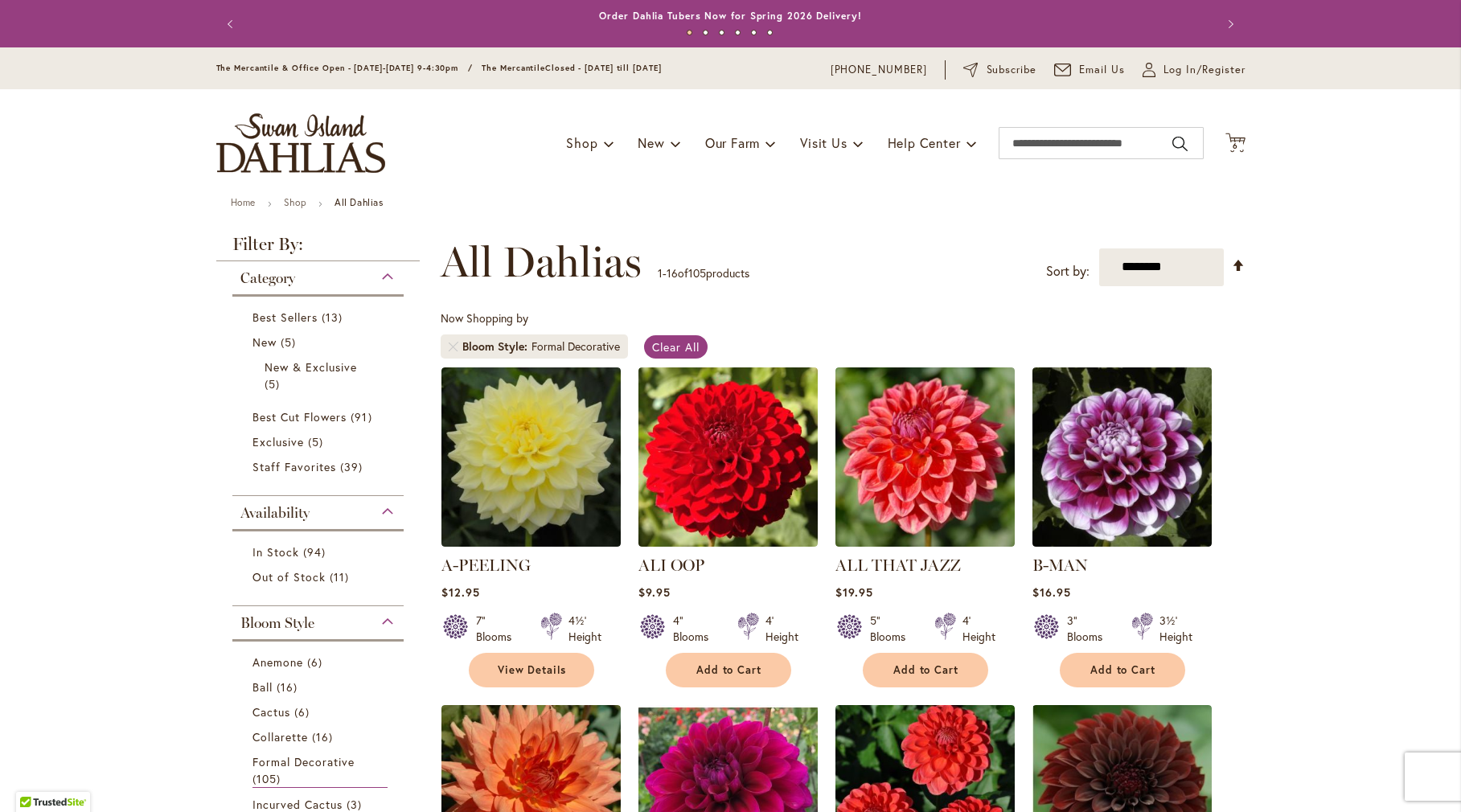
scroll to position [402, 0]
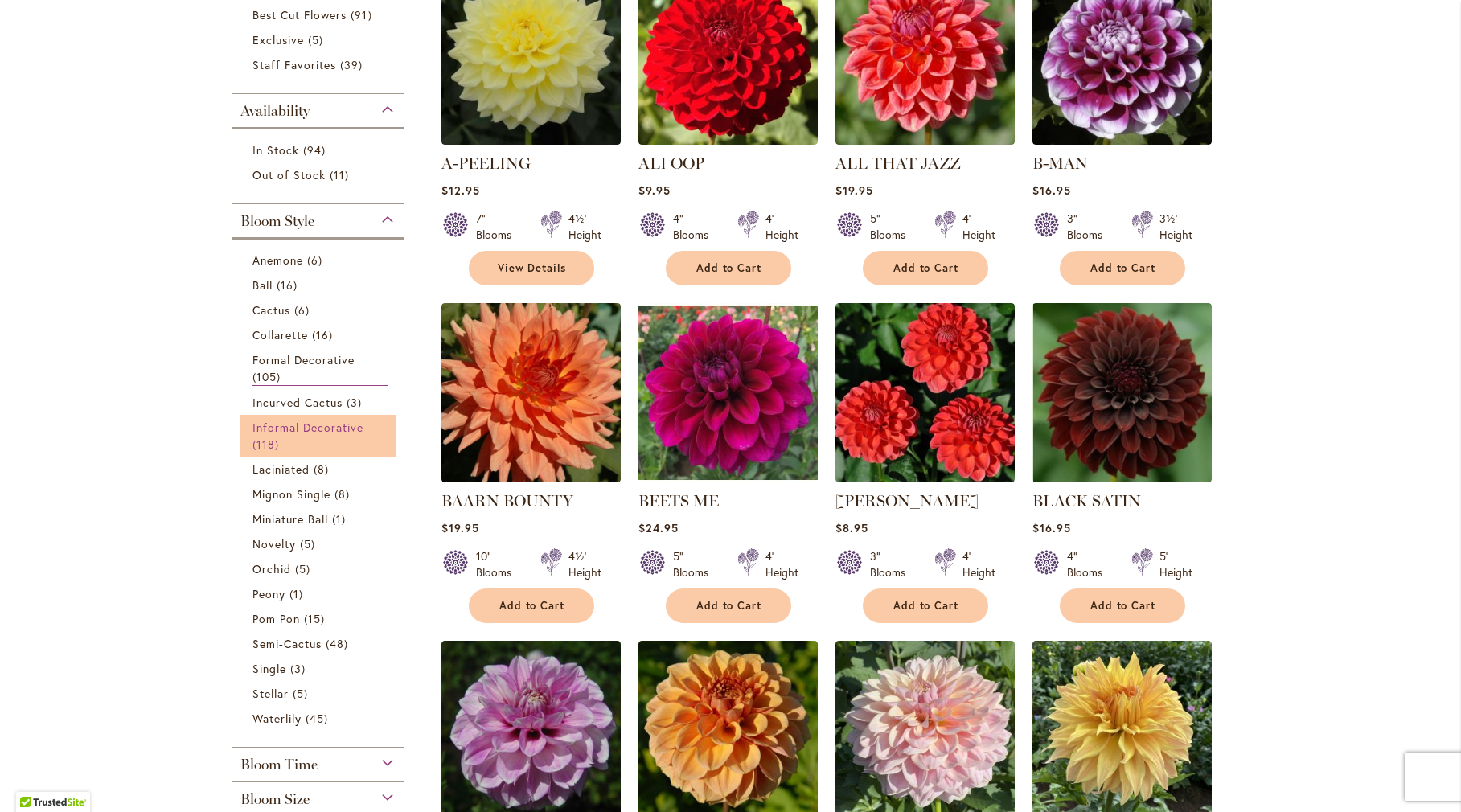
click at [287, 425] on span "Informal Decorative" at bounding box center [308, 427] width 112 height 16
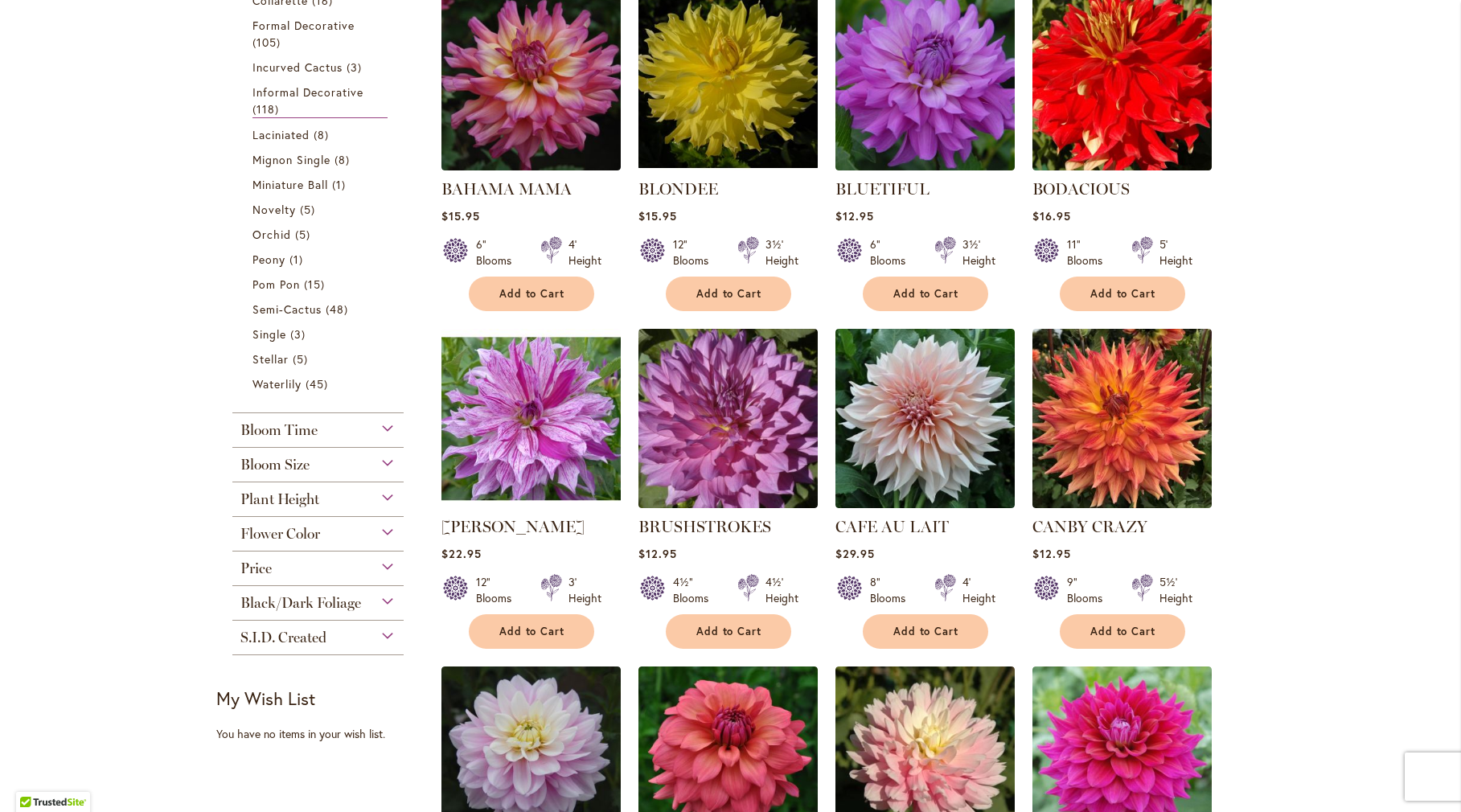
scroll to position [884, 0]
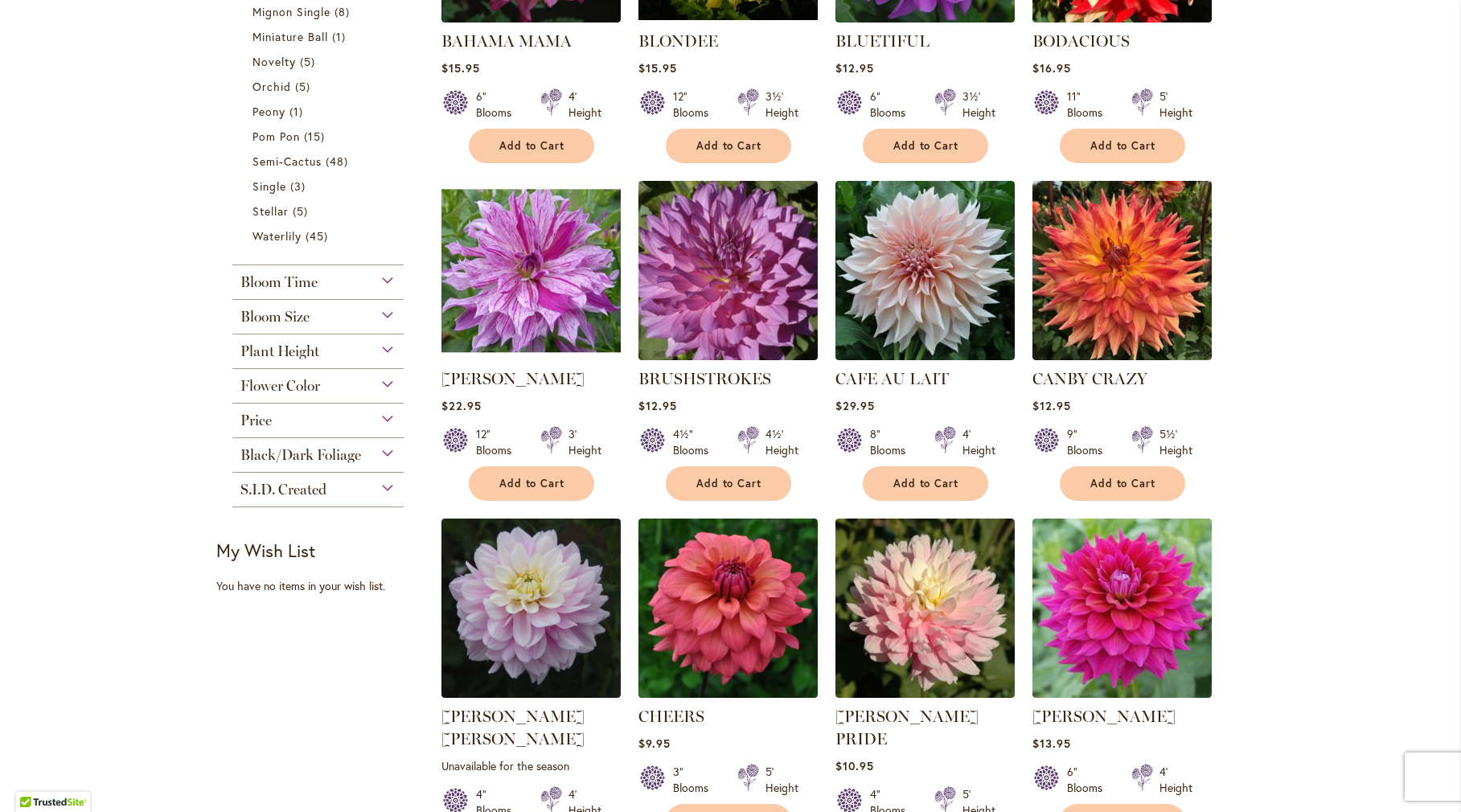
click at [248, 456] on span "Black/Dark Foliage" at bounding box center [301, 455] width 121 height 17
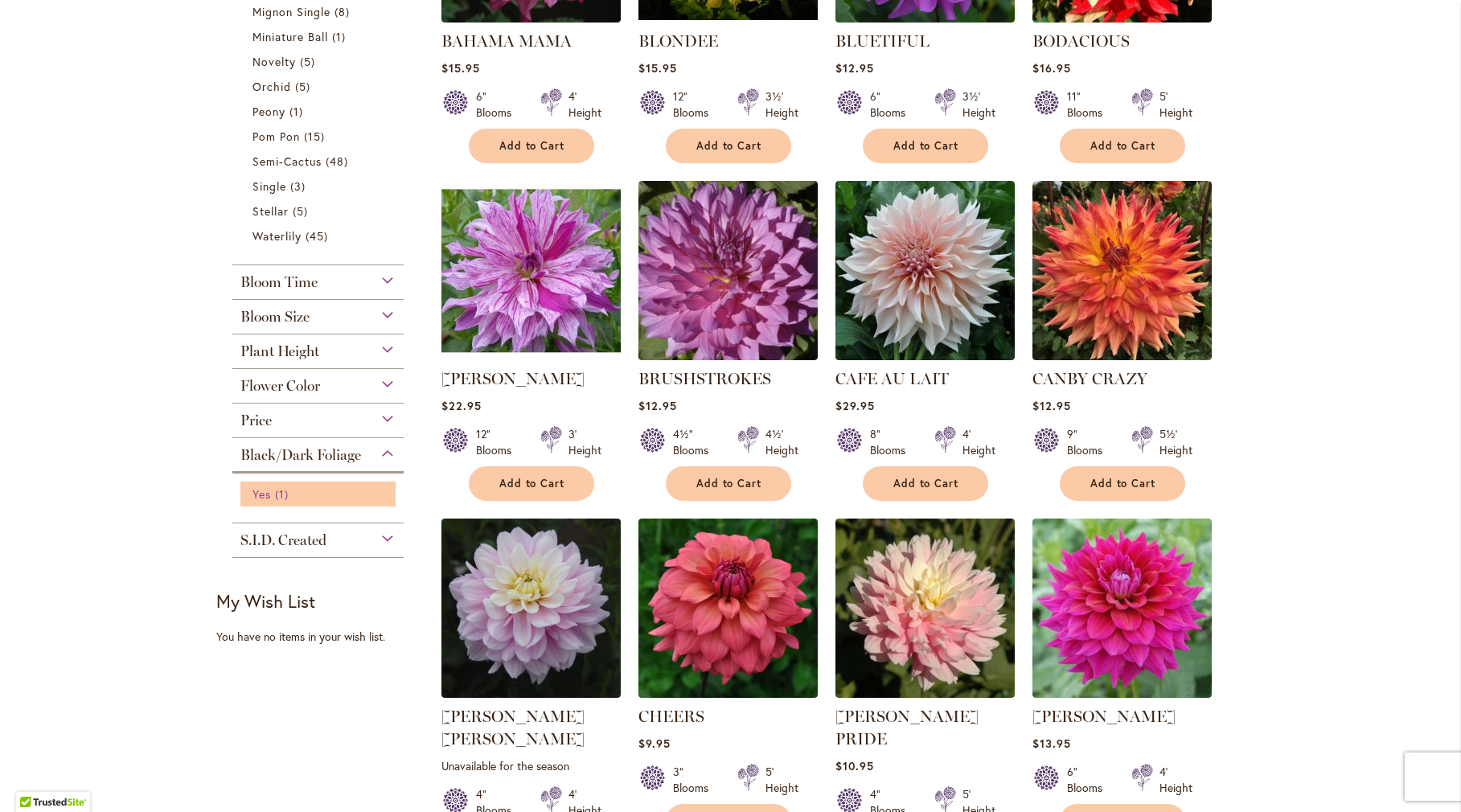
click at [255, 499] on span "Yes" at bounding box center [261, 494] width 18 height 16
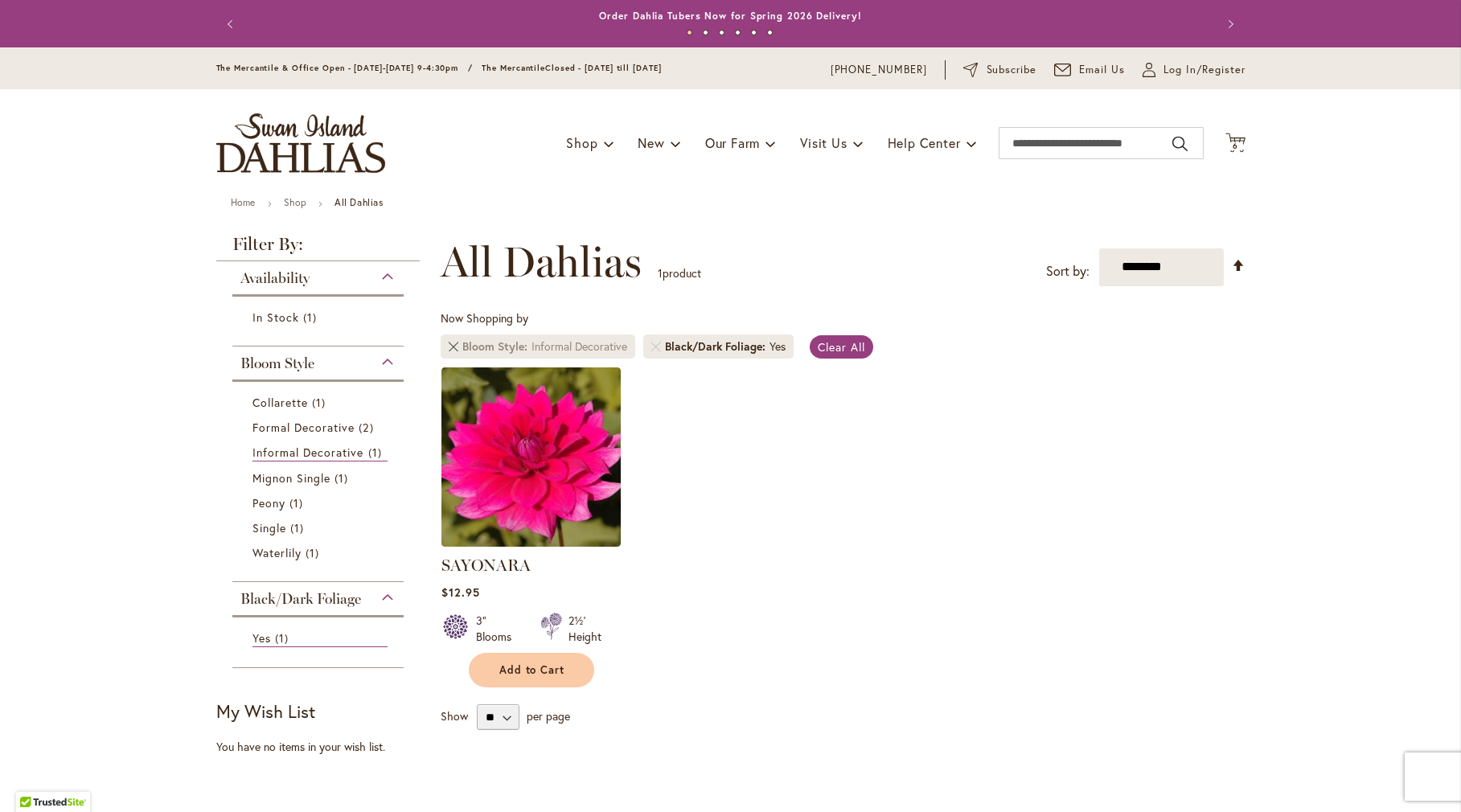
click at [452, 349] on link "Remove Bloom Style Informal Decorative" at bounding box center [453, 346] width 10 height 10
